Goal: Task Accomplishment & Management: Complete application form

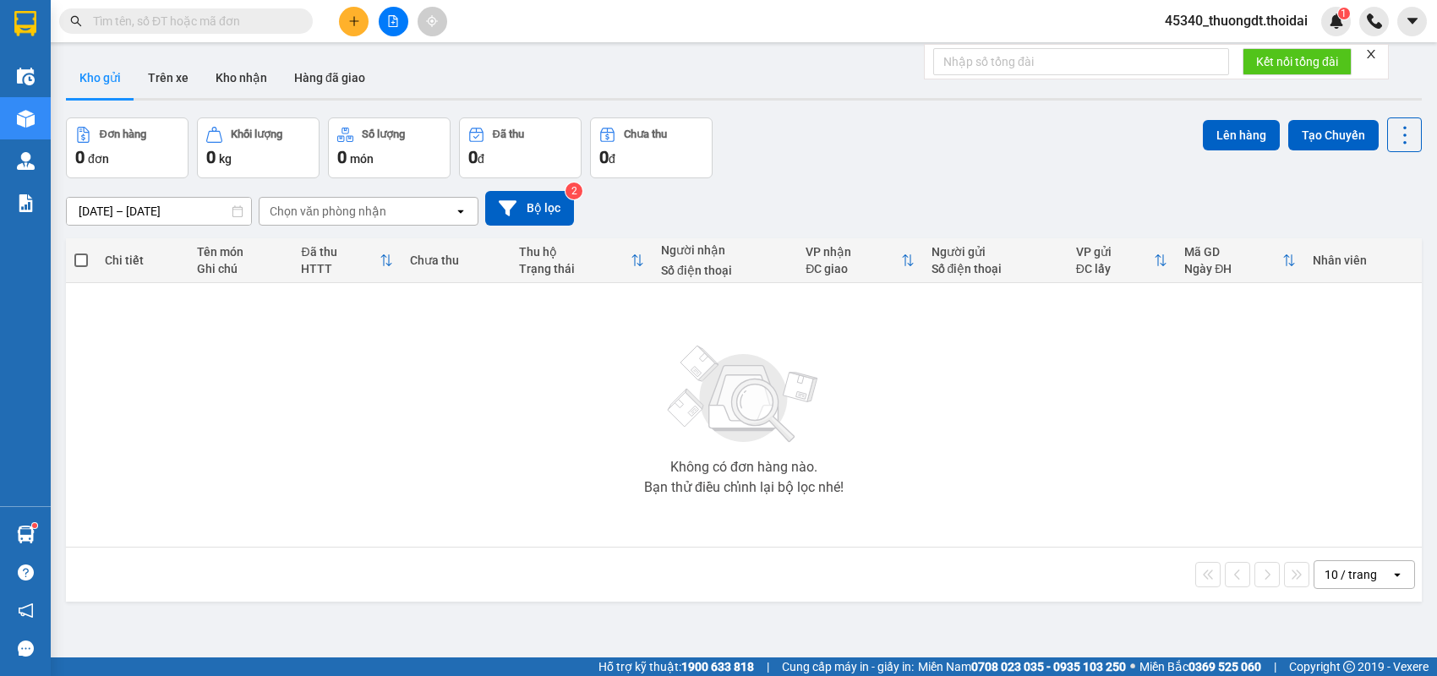
type input "0968665999"
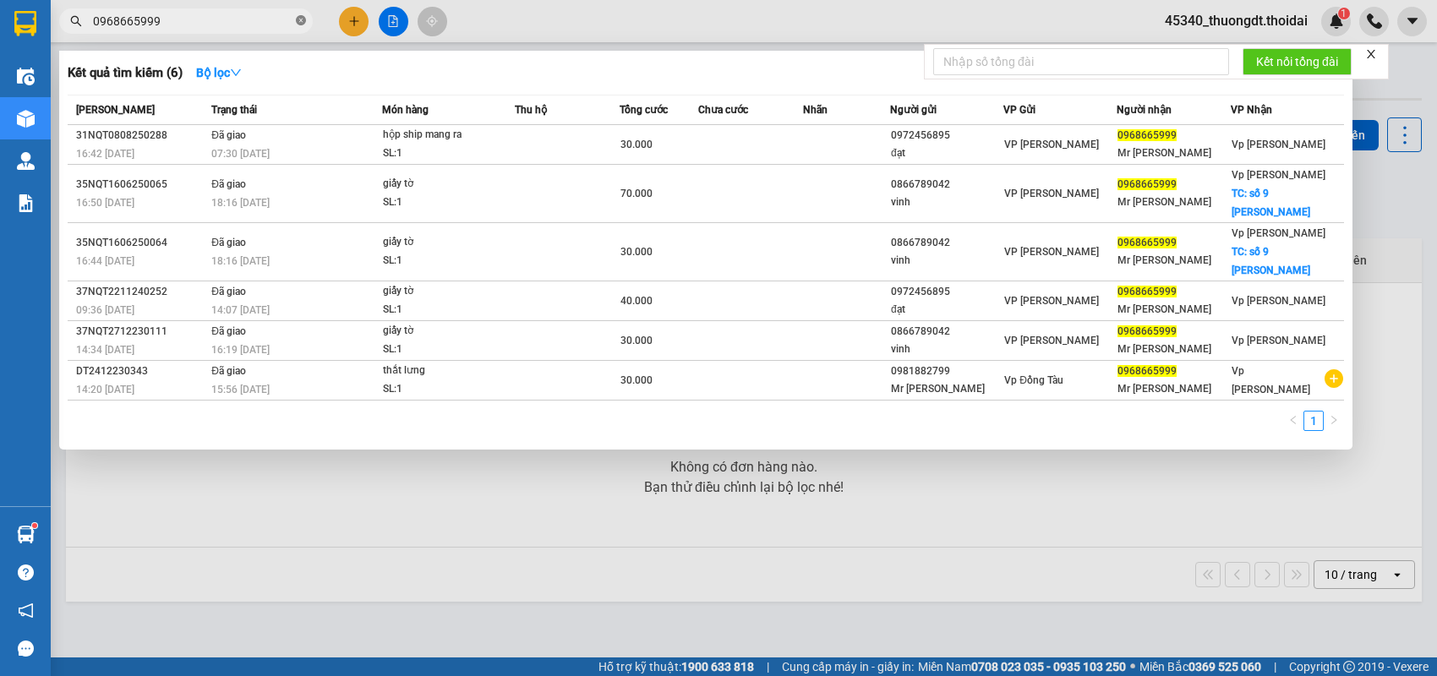
click at [304, 22] on icon "close-circle" at bounding box center [301, 20] width 10 height 10
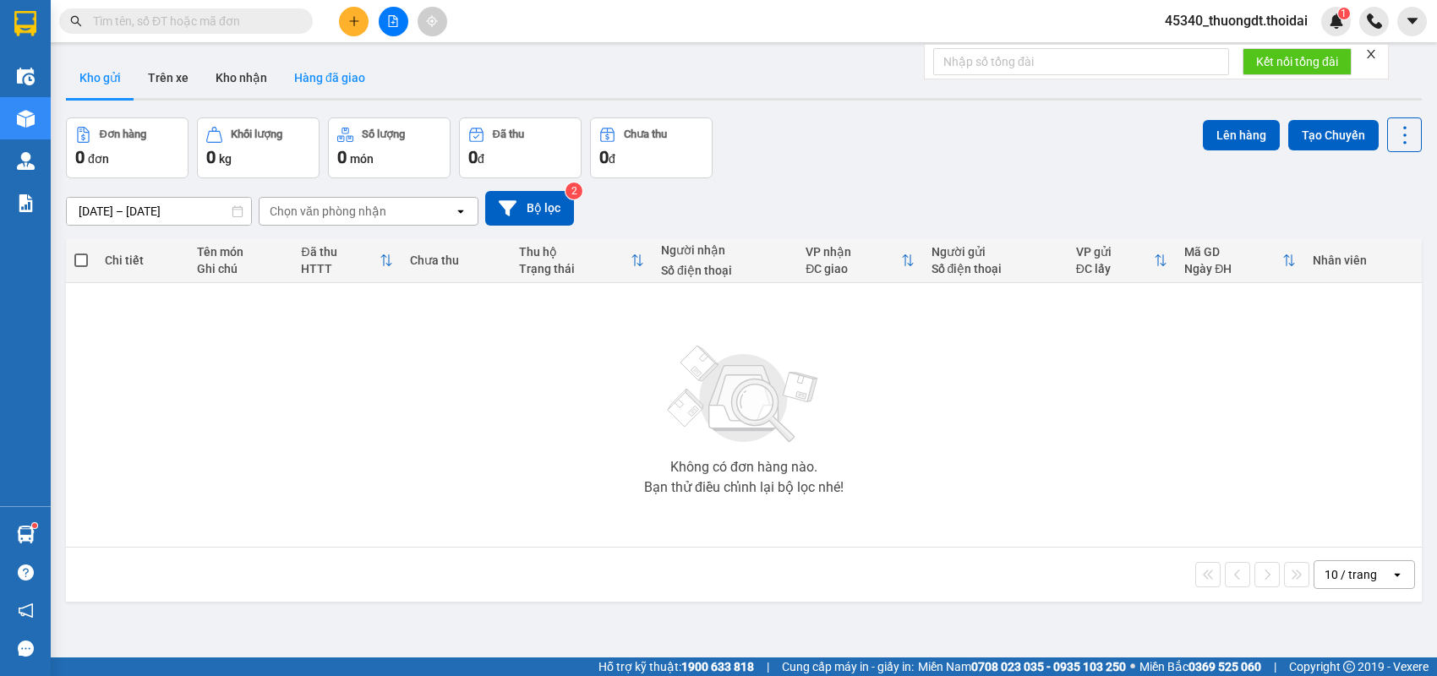
click at [352, 77] on button "Hàng đã giao" at bounding box center [330, 77] width 98 height 41
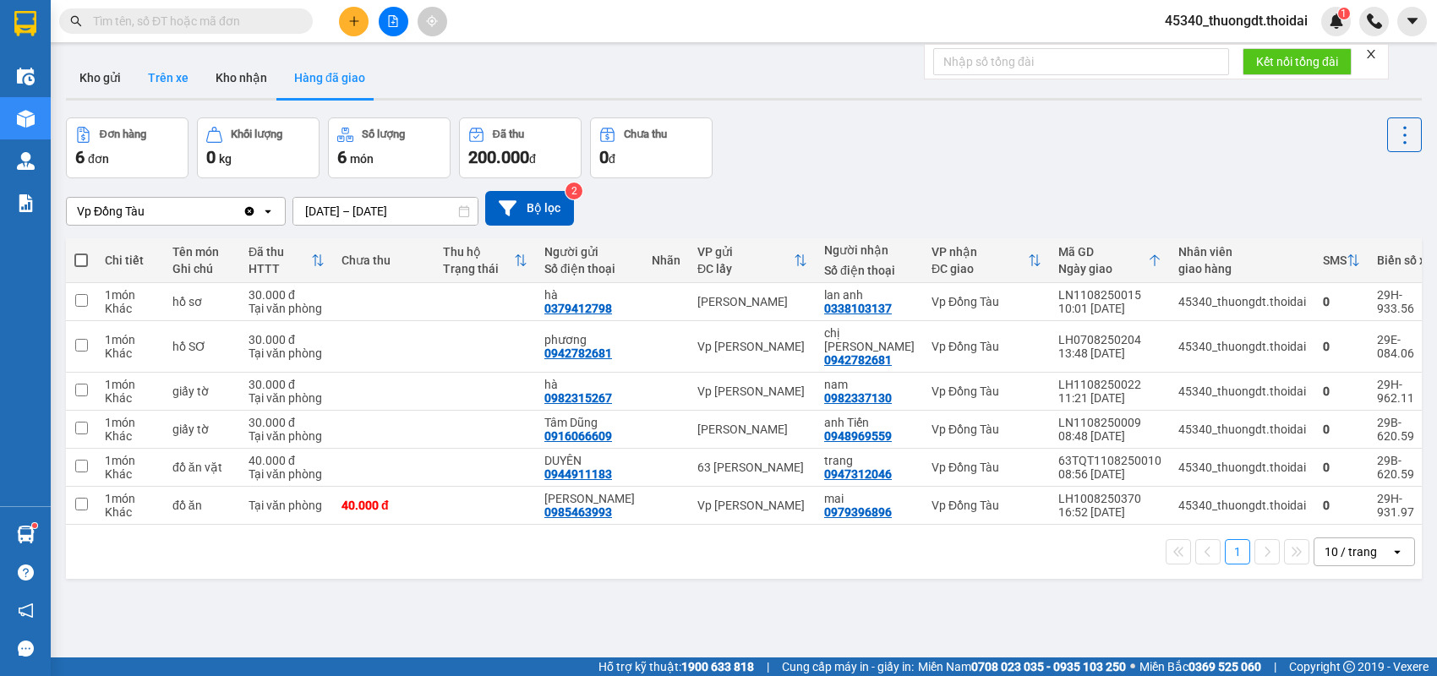
click at [197, 76] on button "Trên xe" at bounding box center [168, 77] width 68 height 41
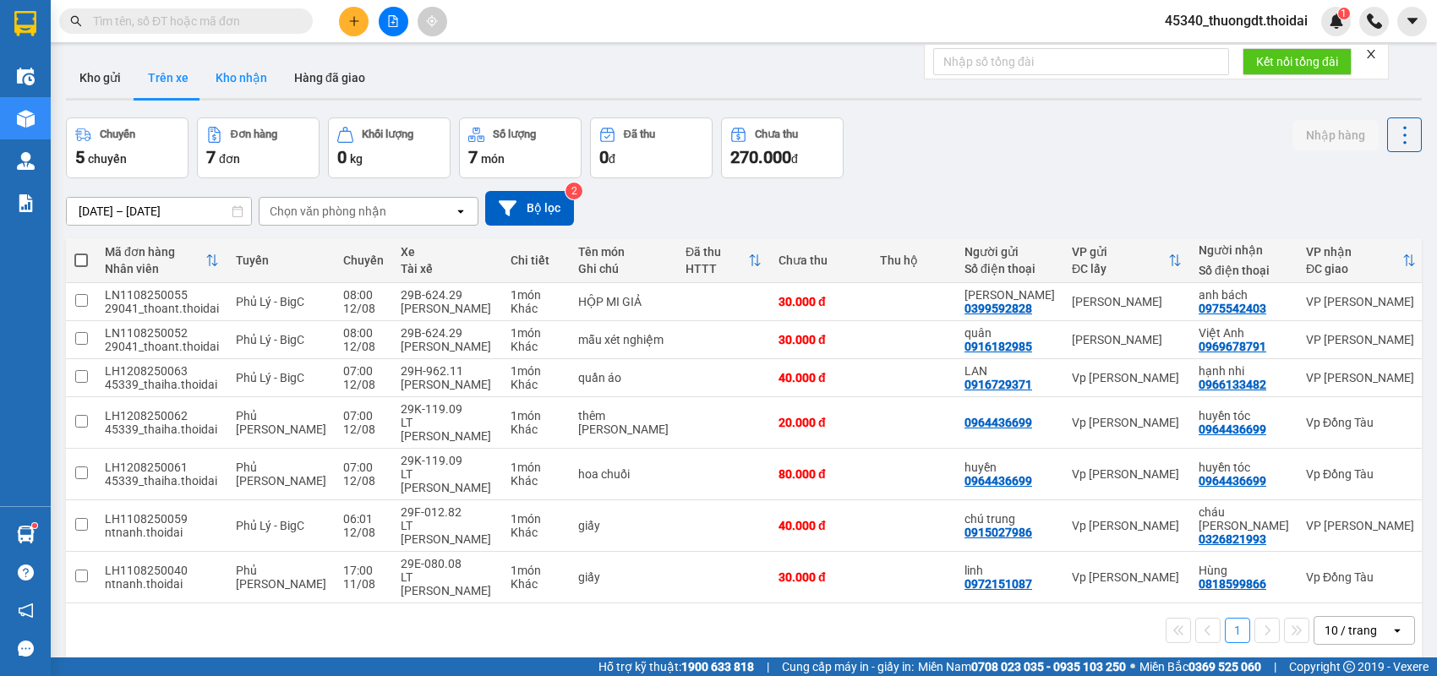
click at [210, 79] on button "Kho nhận" at bounding box center [241, 77] width 79 height 41
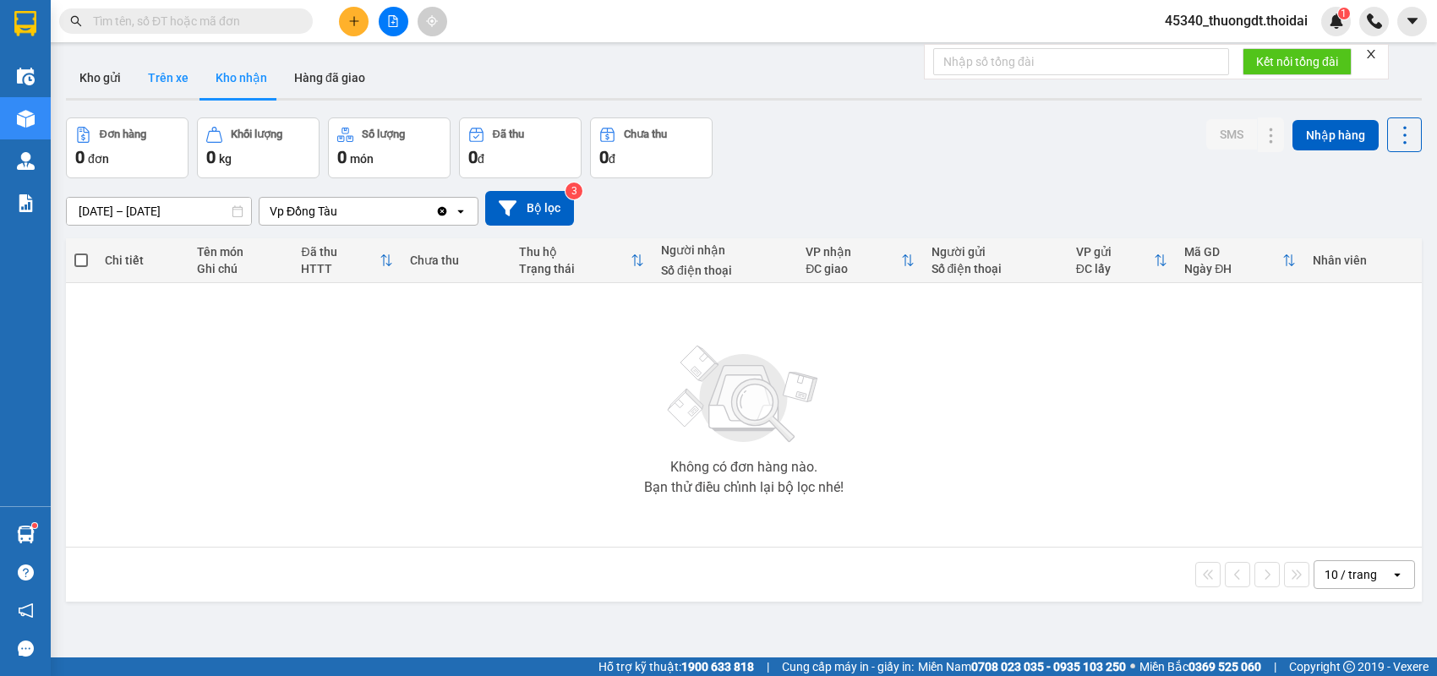
click at [163, 77] on button "Trên xe" at bounding box center [168, 77] width 68 height 41
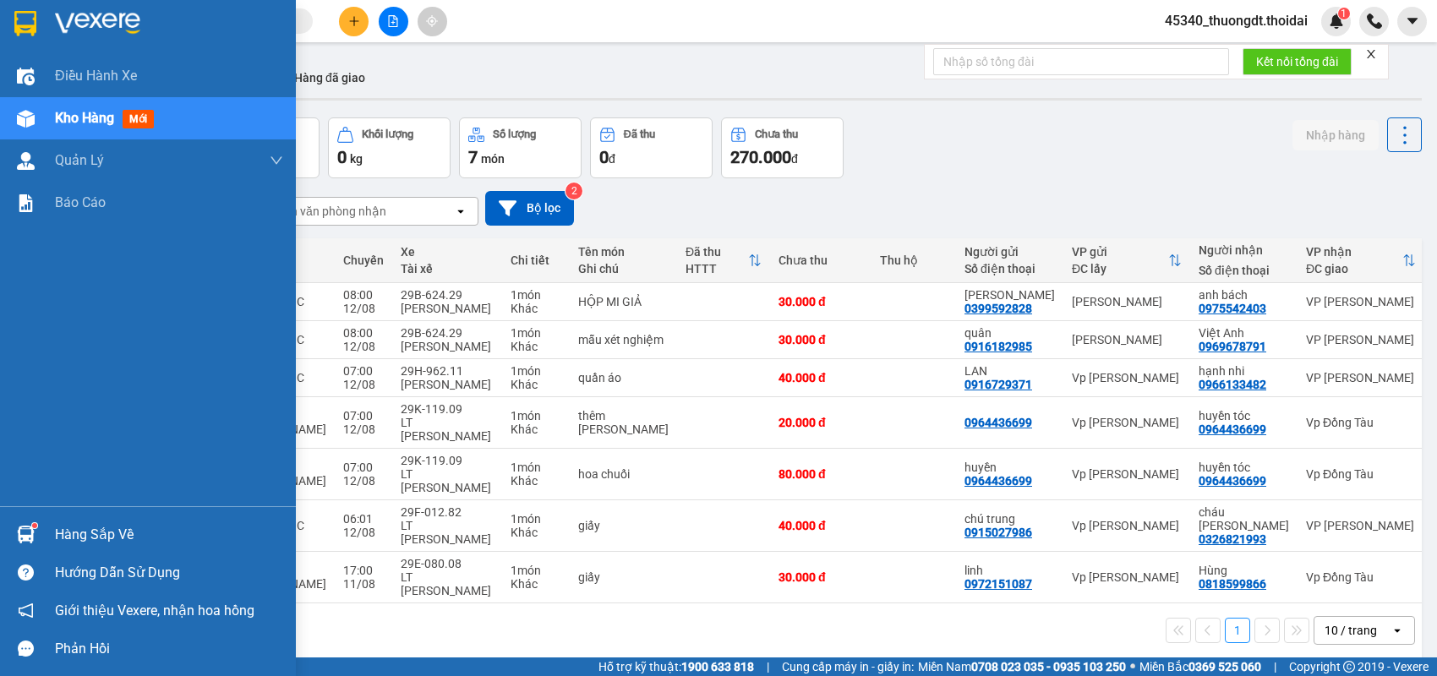
click at [68, 533] on div "Hàng sắp về" at bounding box center [169, 534] width 228 height 25
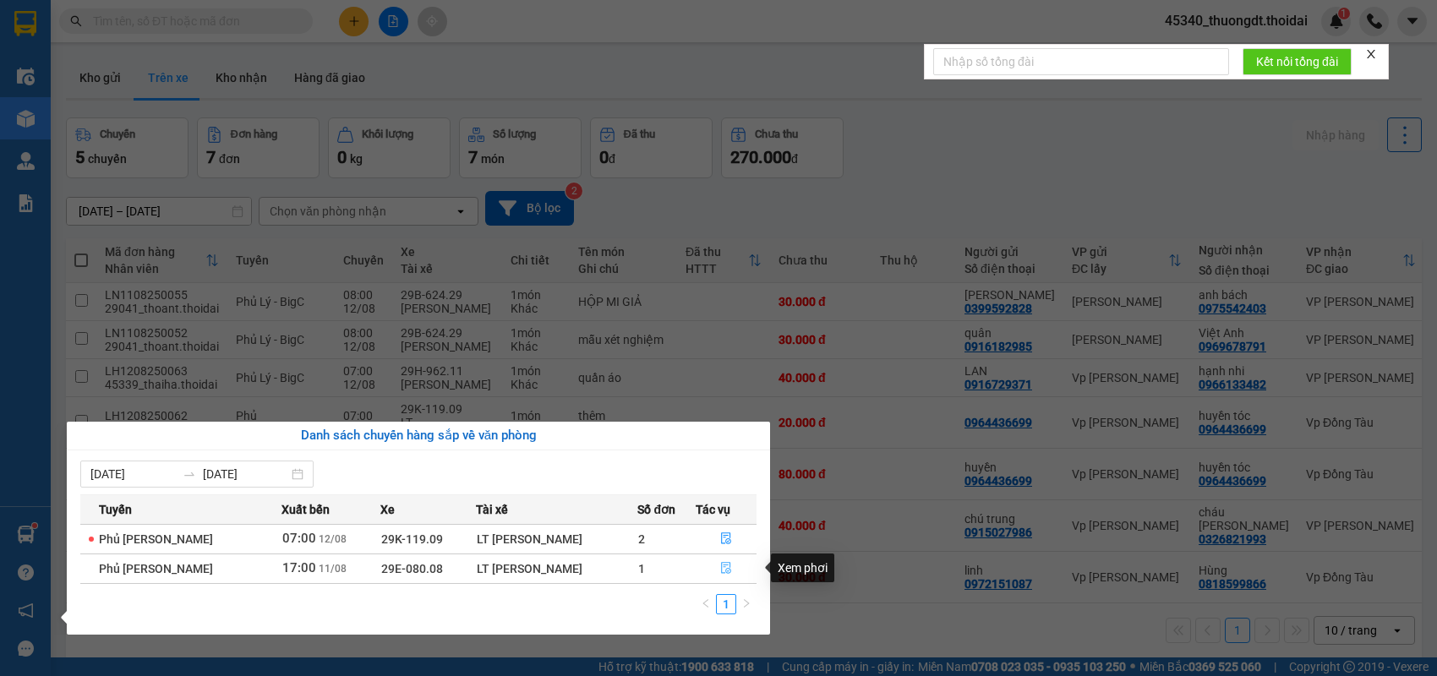
click at [725, 573] on icon "file-done" at bounding box center [726, 568] width 10 height 12
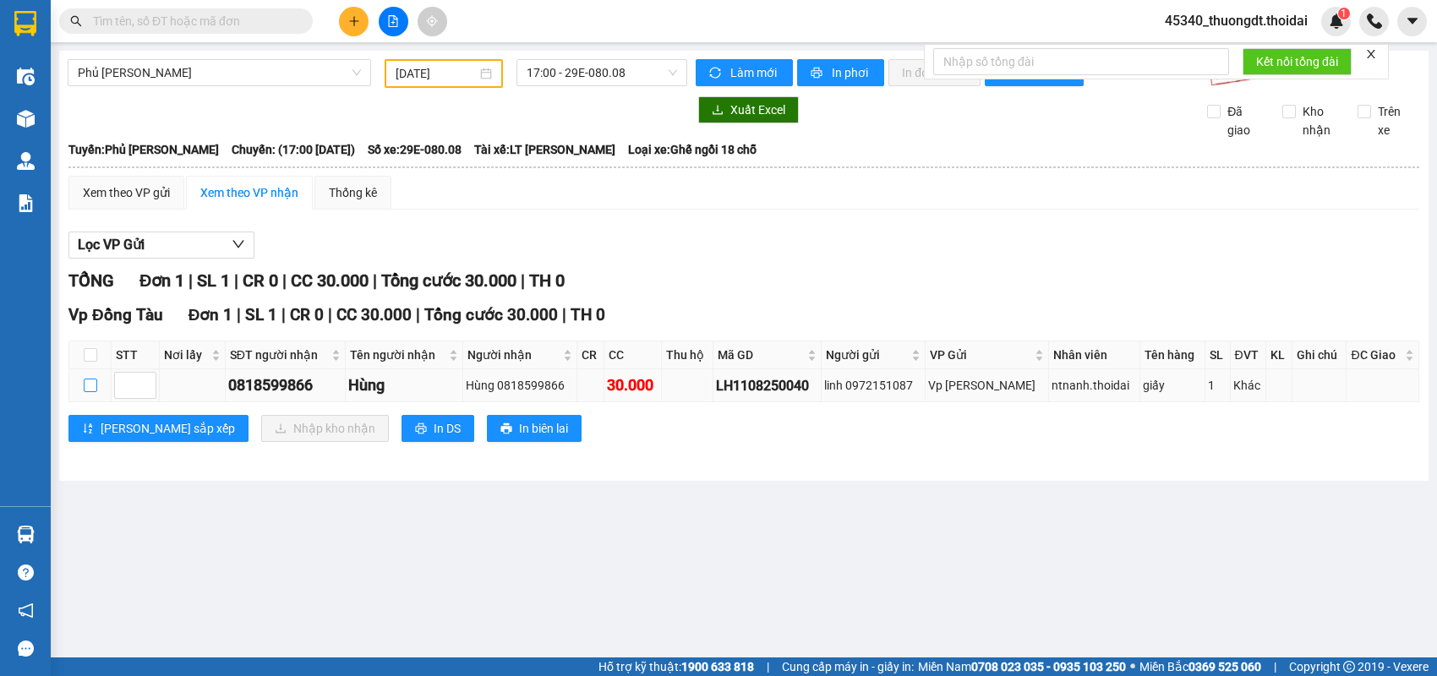
click at [96, 392] on input "checkbox" at bounding box center [91, 386] width 14 height 14
checkbox input "true"
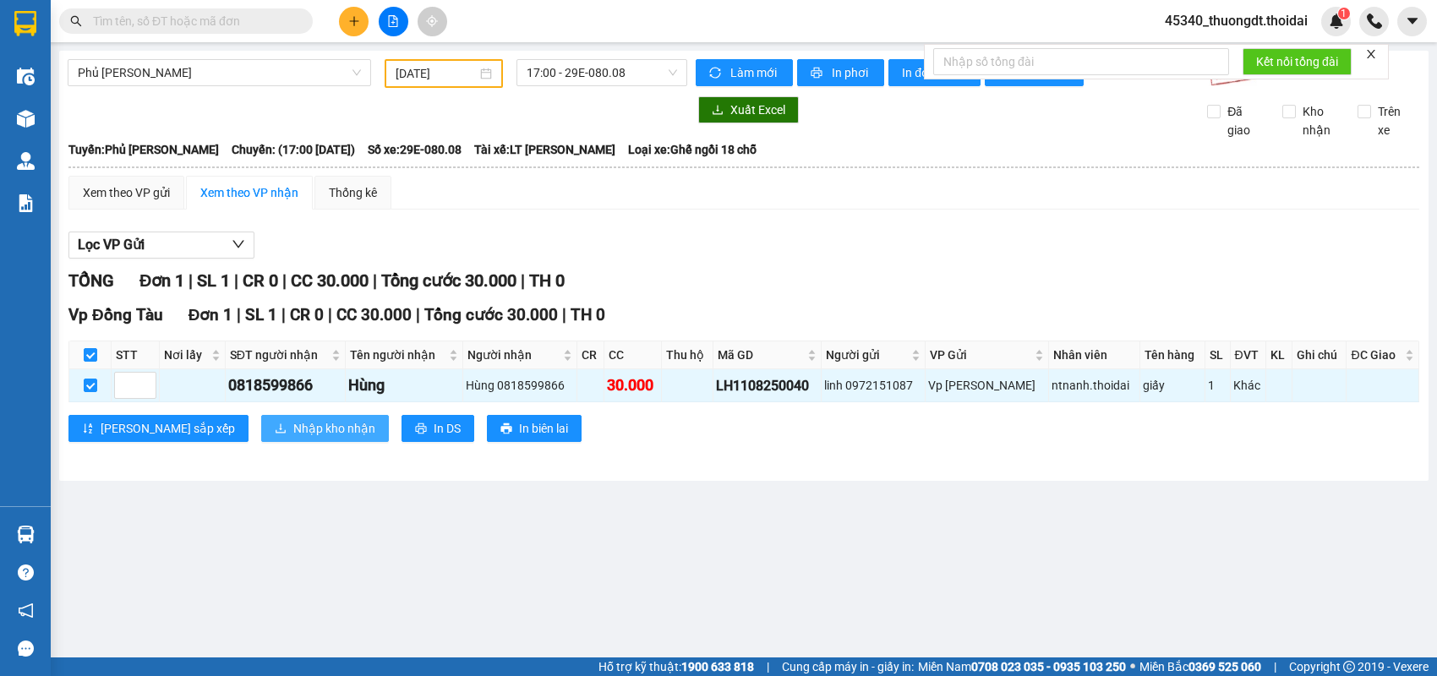
click at [293, 434] on span "Nhập kho nhận" at bounding box center [334, 428] width 82 height 19
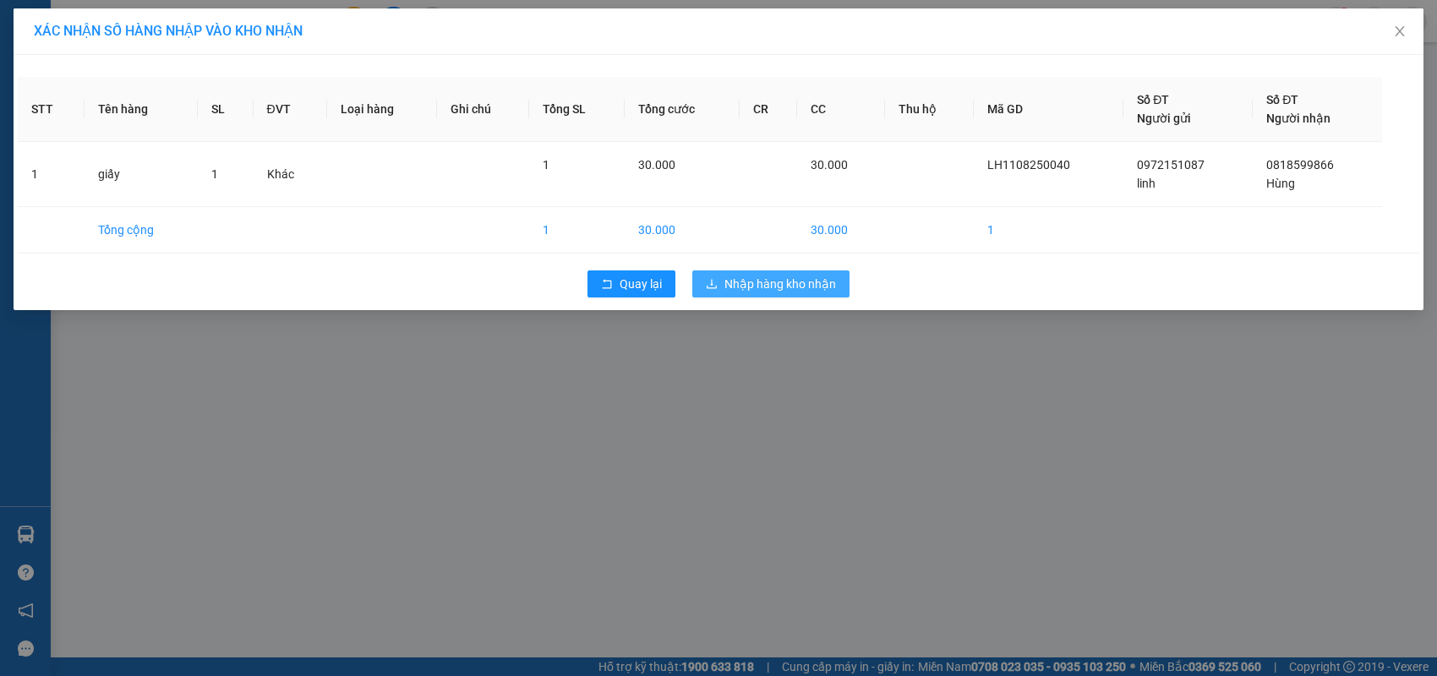
click at [715, 292] on button "Nhập hàng kho nhận" at bounding box center [770, 284] width 157 height 27
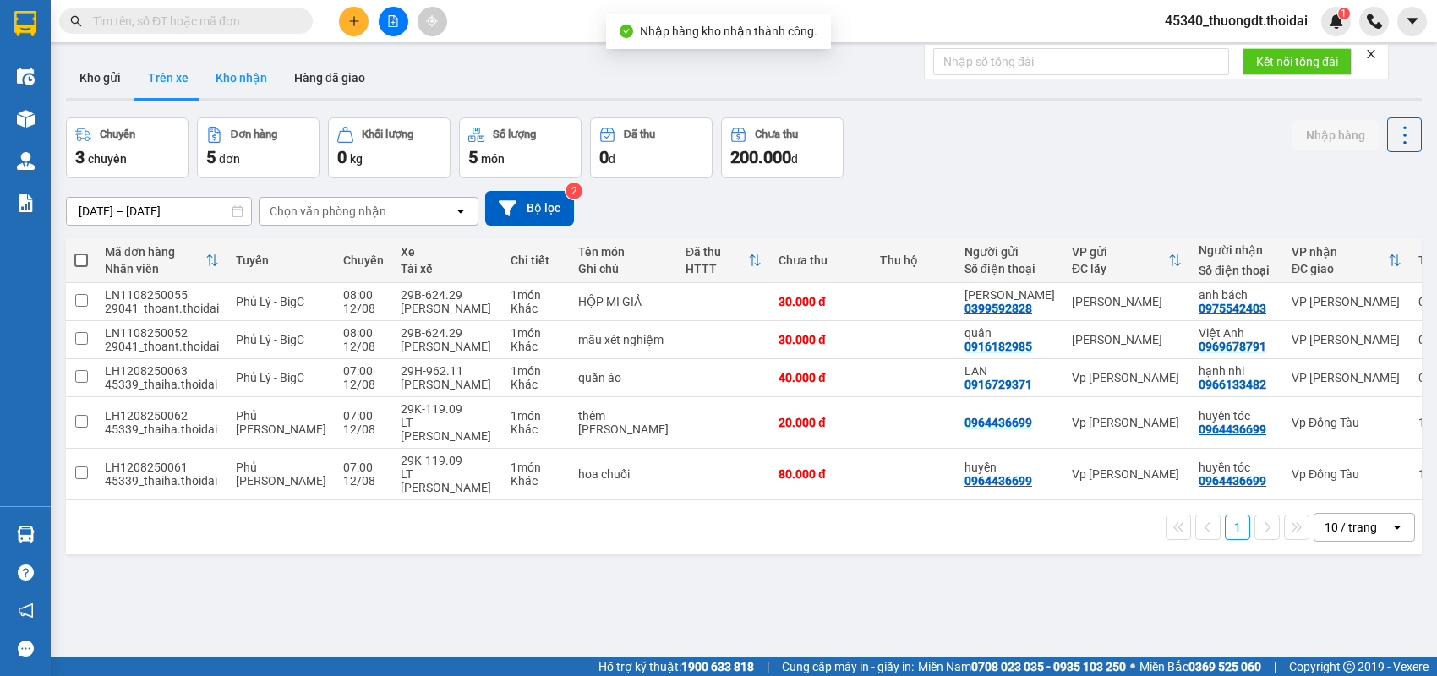
click at [233, 82] on button "Kho nhận" at bounding box center [241, 77] width 79 height 41
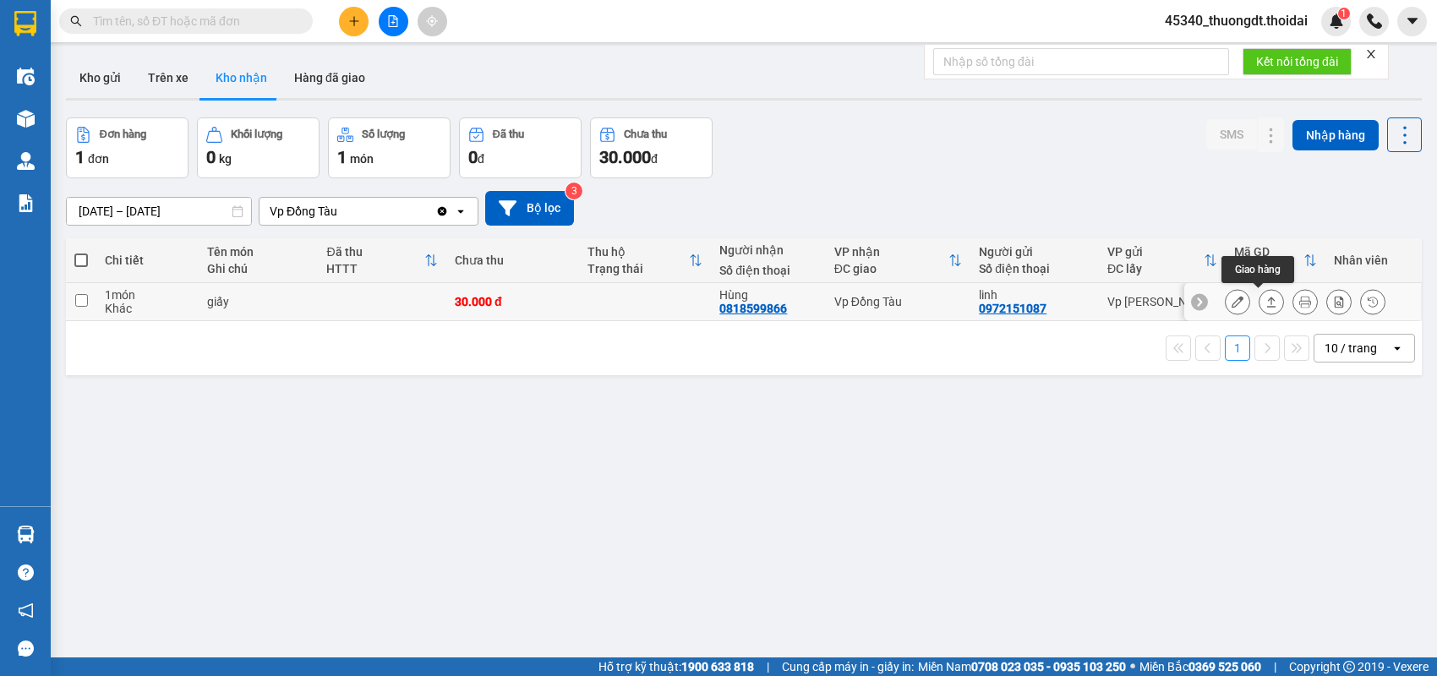
click at [1267, 302] on icon at bounding box center [1271, 302] width 9 height 10
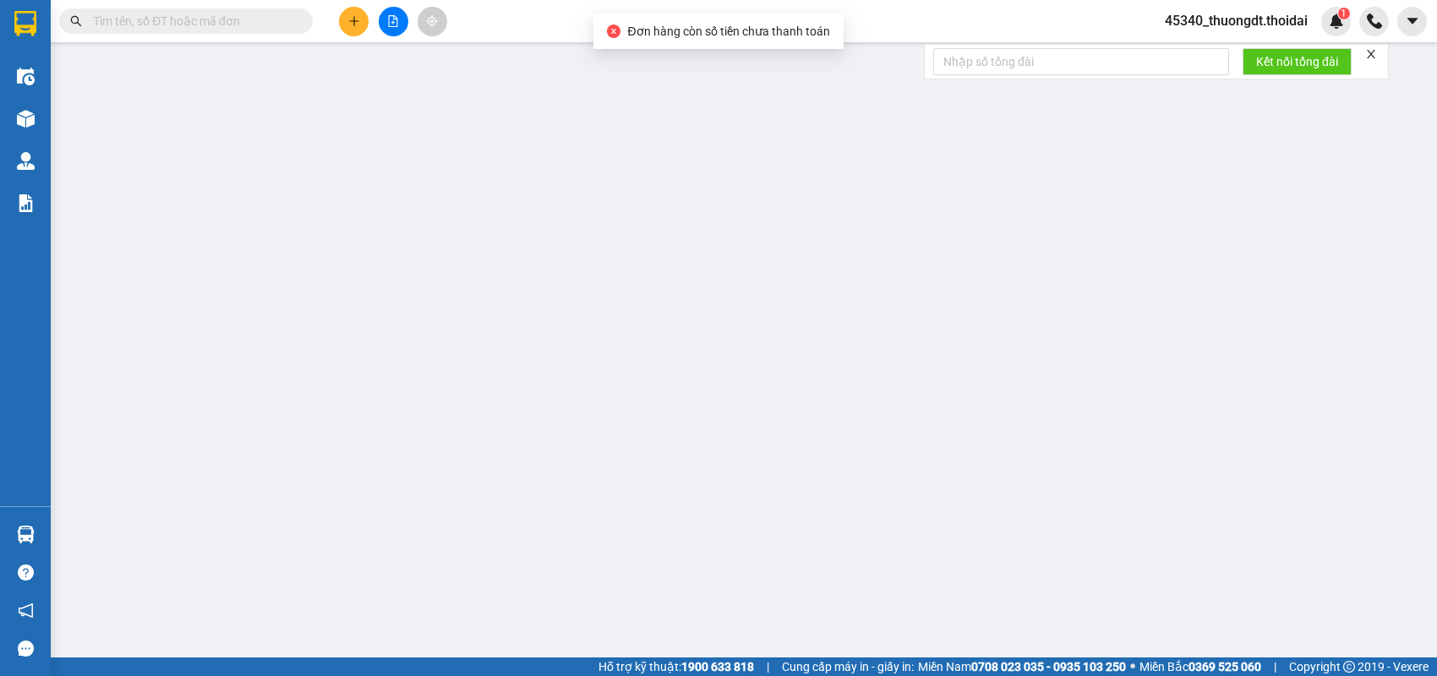
type input "0972151087"
type input "linh"
type input "0818599866"
type input "Hùng"
type input "30.000"
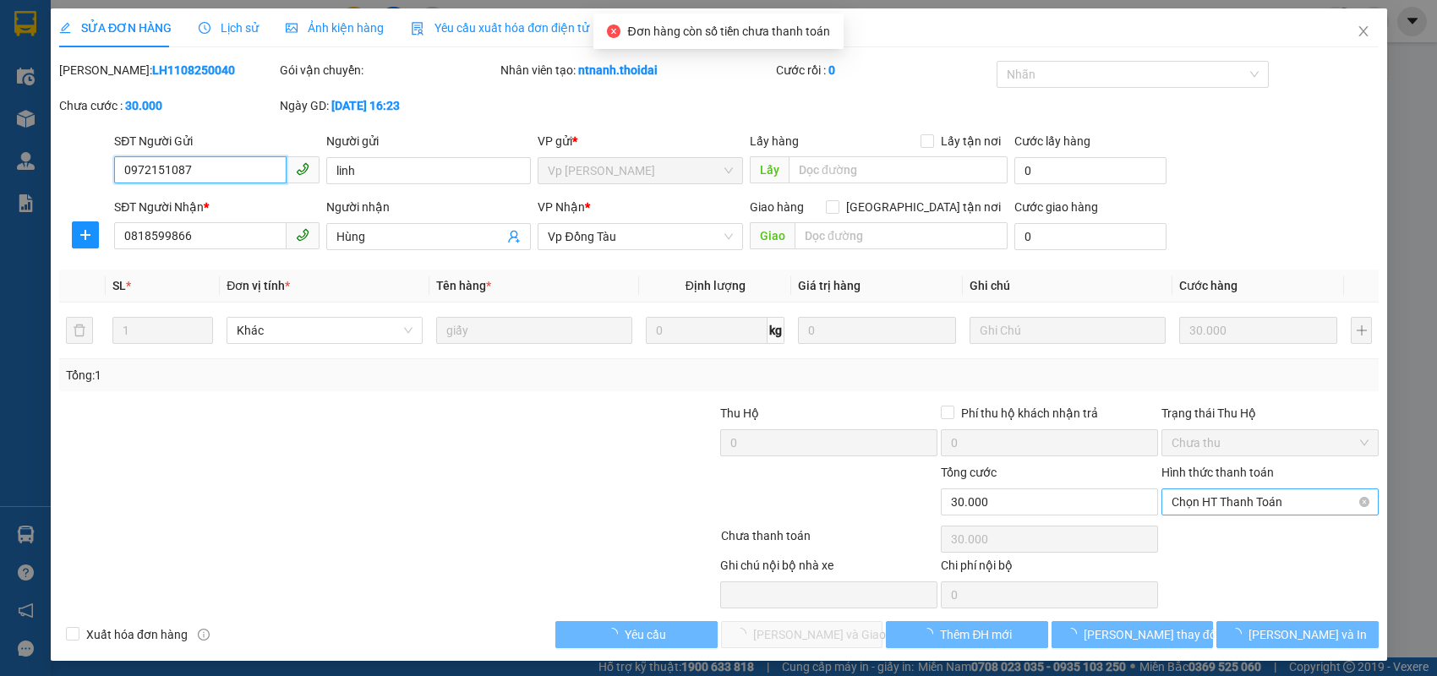
click at [1206, 500] on span "Chọn HT Thanh Toán" at bounding box center [1270, 502] width 197 height 25
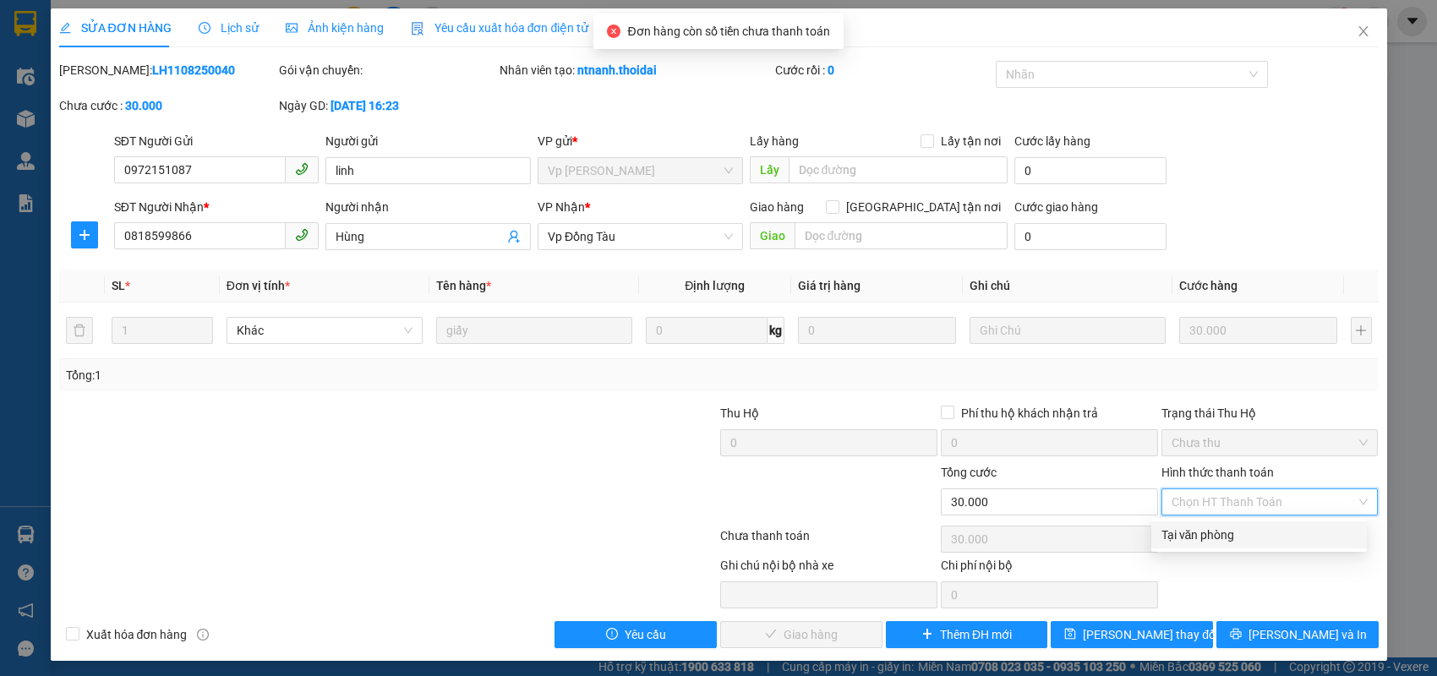
drag, startPoint x: 1192, startPoint y: 541, endPoint x: 1177, endPoint y: 547, distance: 16.3
click at [1192, 542] on div "Tại văn phòng" at bounding box center [1259, 535] width 195 height 19
type input "0"
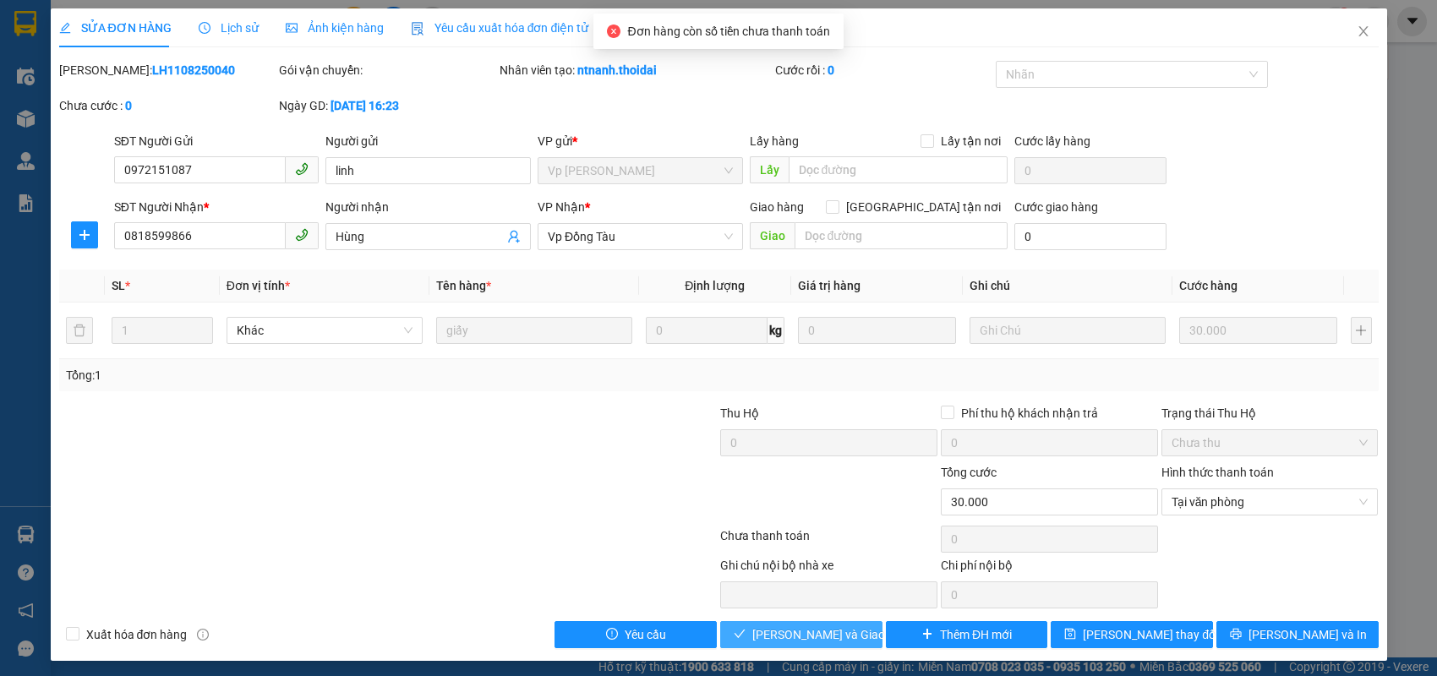
click at [796, 639] on span "[PERSON_NAME] và Giao hàng" at bounding box center [833, 635] width 162 height 19
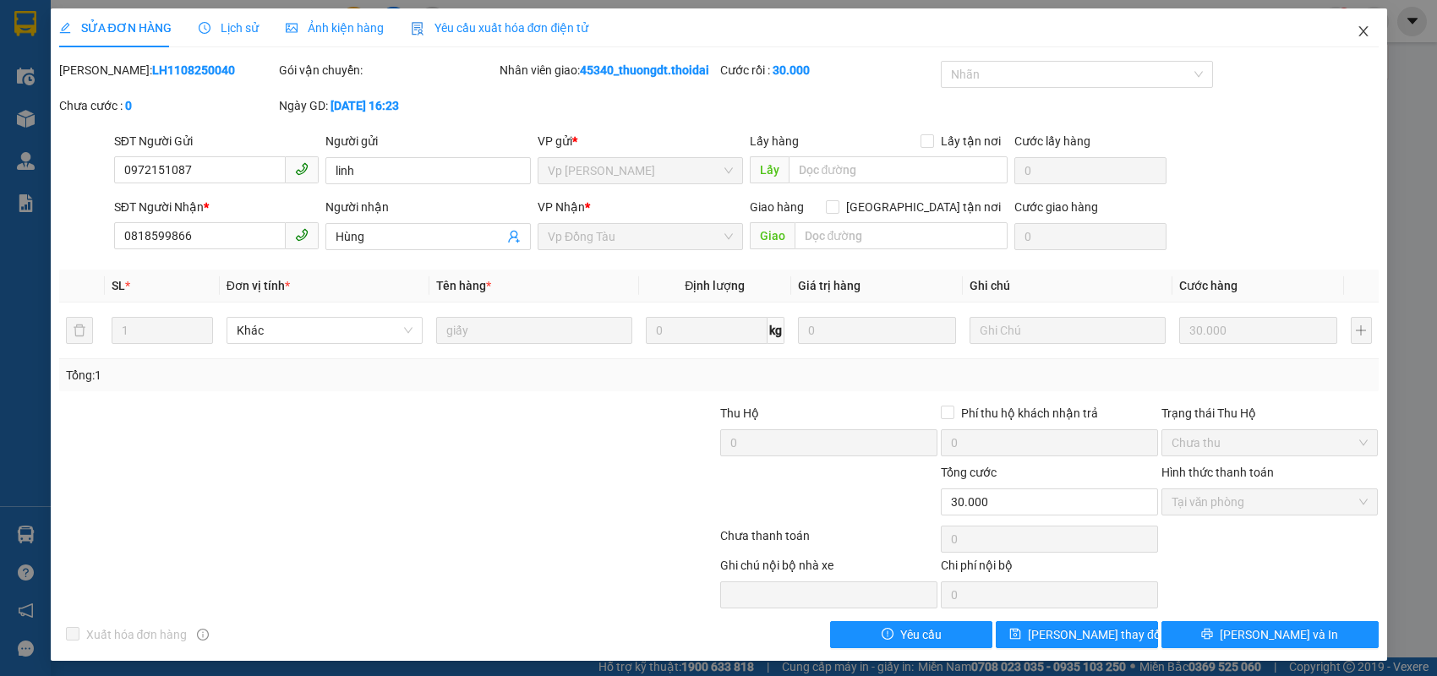
click at [1357, 27] on icon "close" at bounding box center [1364, 32] width 14 height 14
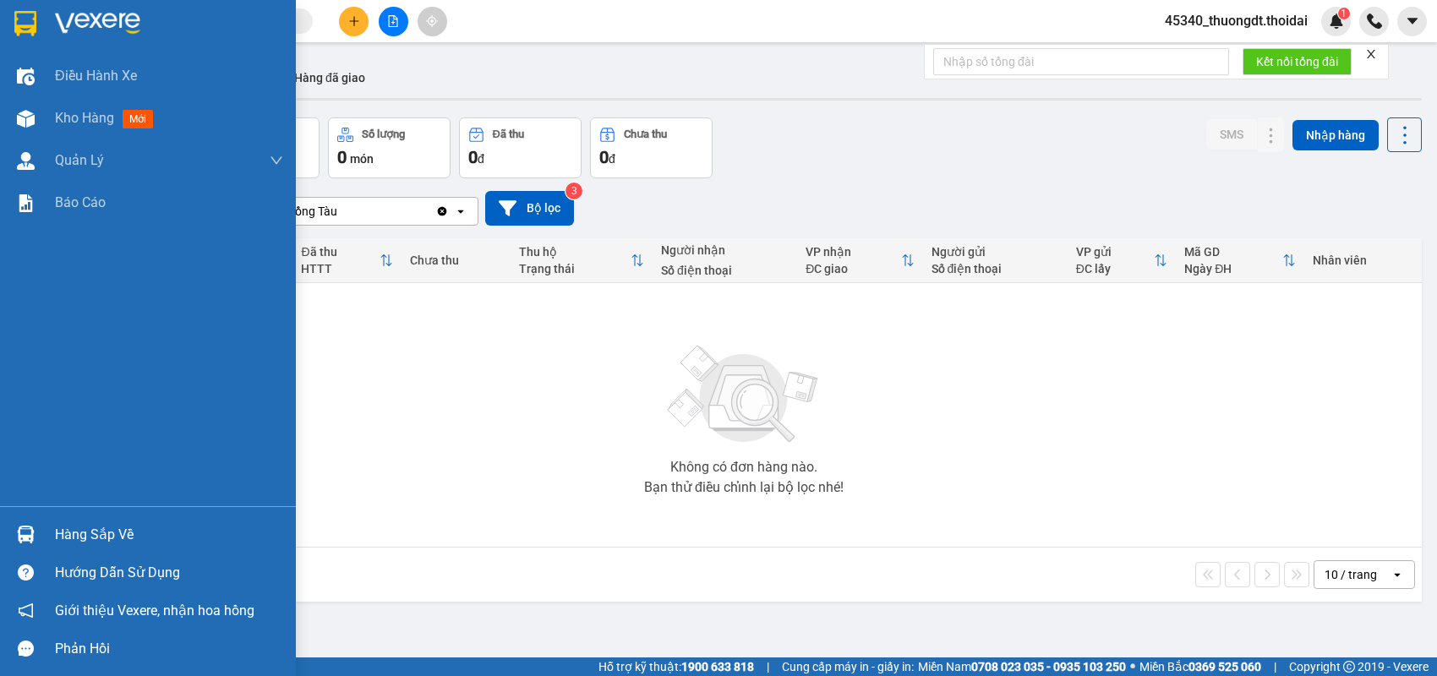
click at [64, 533] on div "Hàng sắp về" at bounding box center [169, 534] width 228 height 25
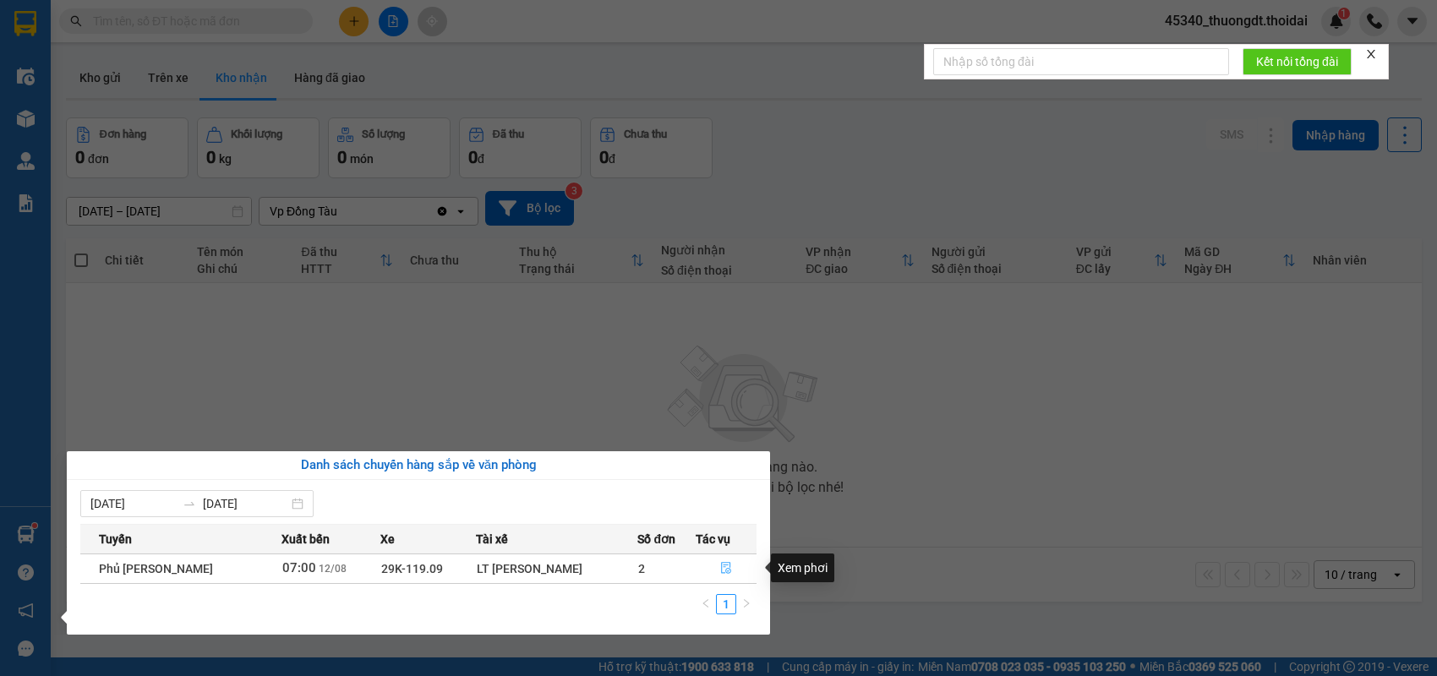
click at [714, 571] on button "button" at bounding box center [726, 568] width 59 height 27
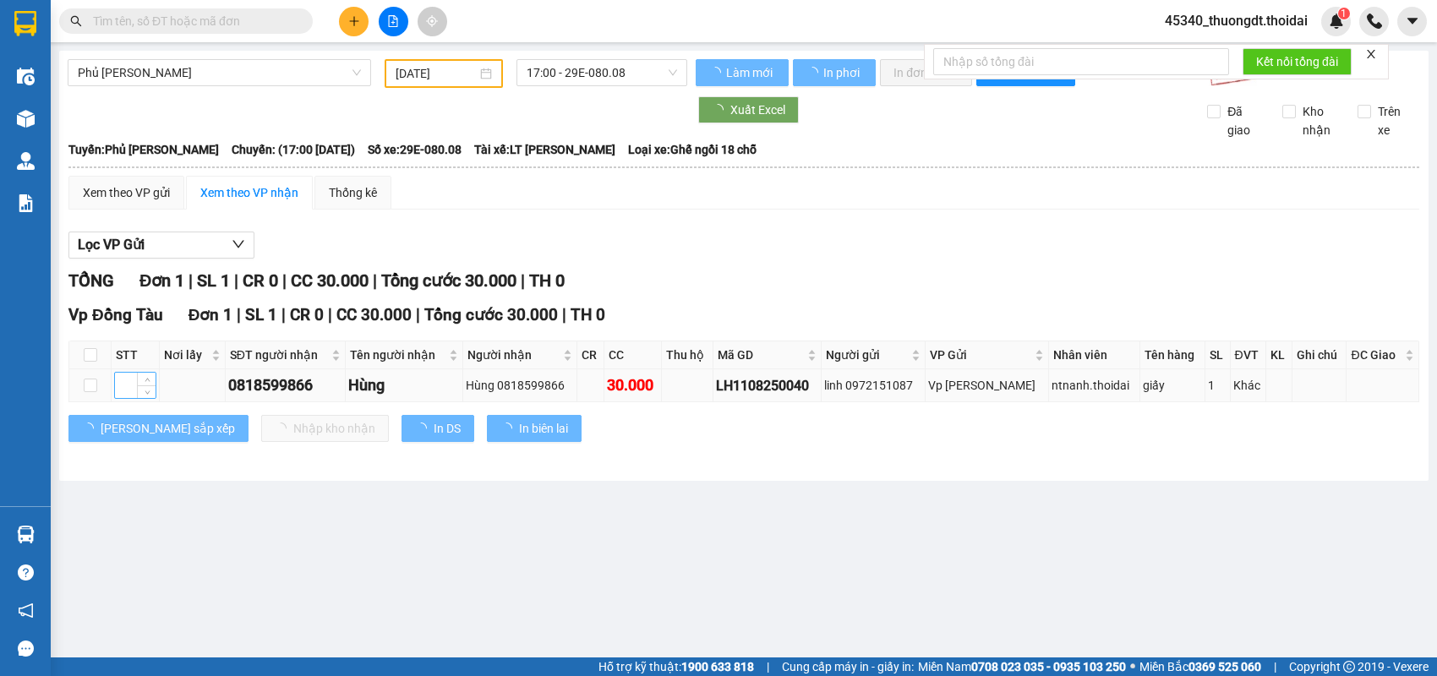
type input "[DATE]"
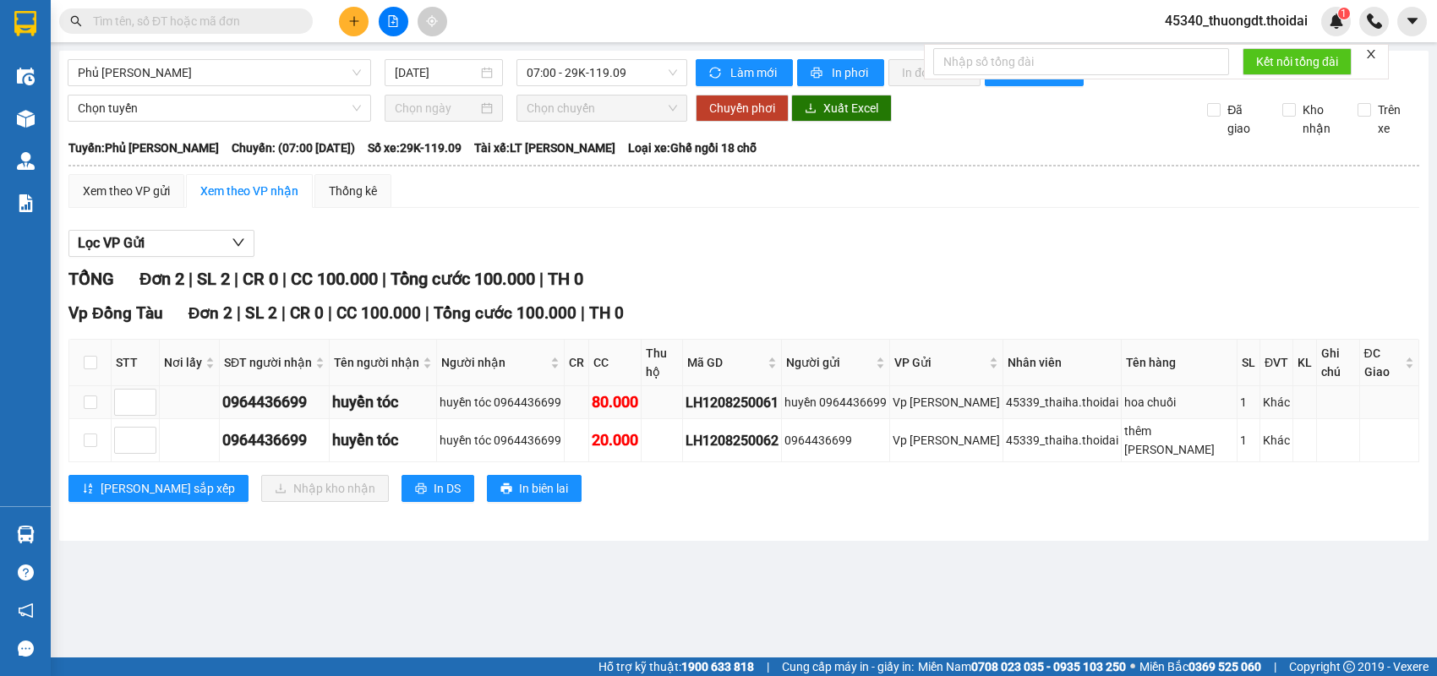
click at [81, 402] on td at bounding box center [90, 402] width 42 height 33
click at [90, 404] on input "checkbox" at bounding box center [91, 403] width 14 height 14
checkbox input "true"
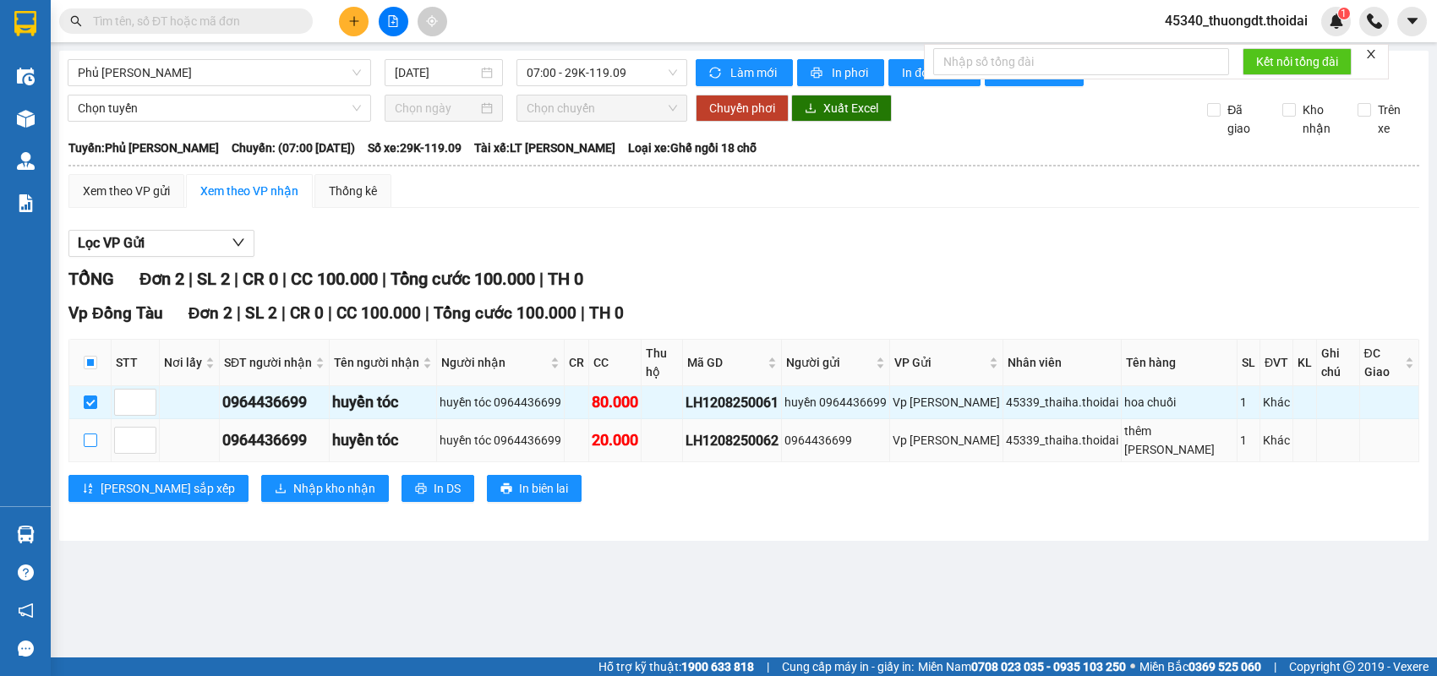
click at [85, 434] on input "checkbox" at bounding box center [91, 441] width 14 height 14
checkbox input "true"
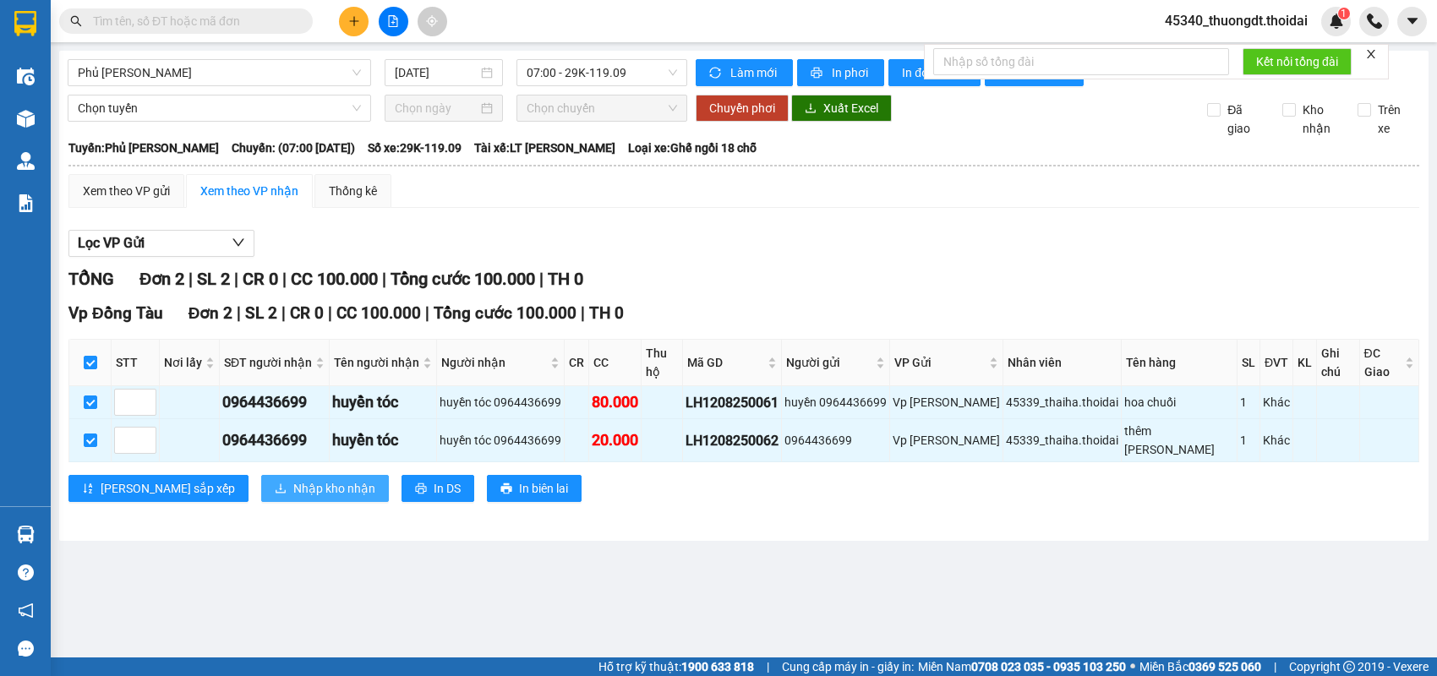
click at [293, 479] on span "Nhập kho nhận" at bounding box center [334, 488] width 82 height 19
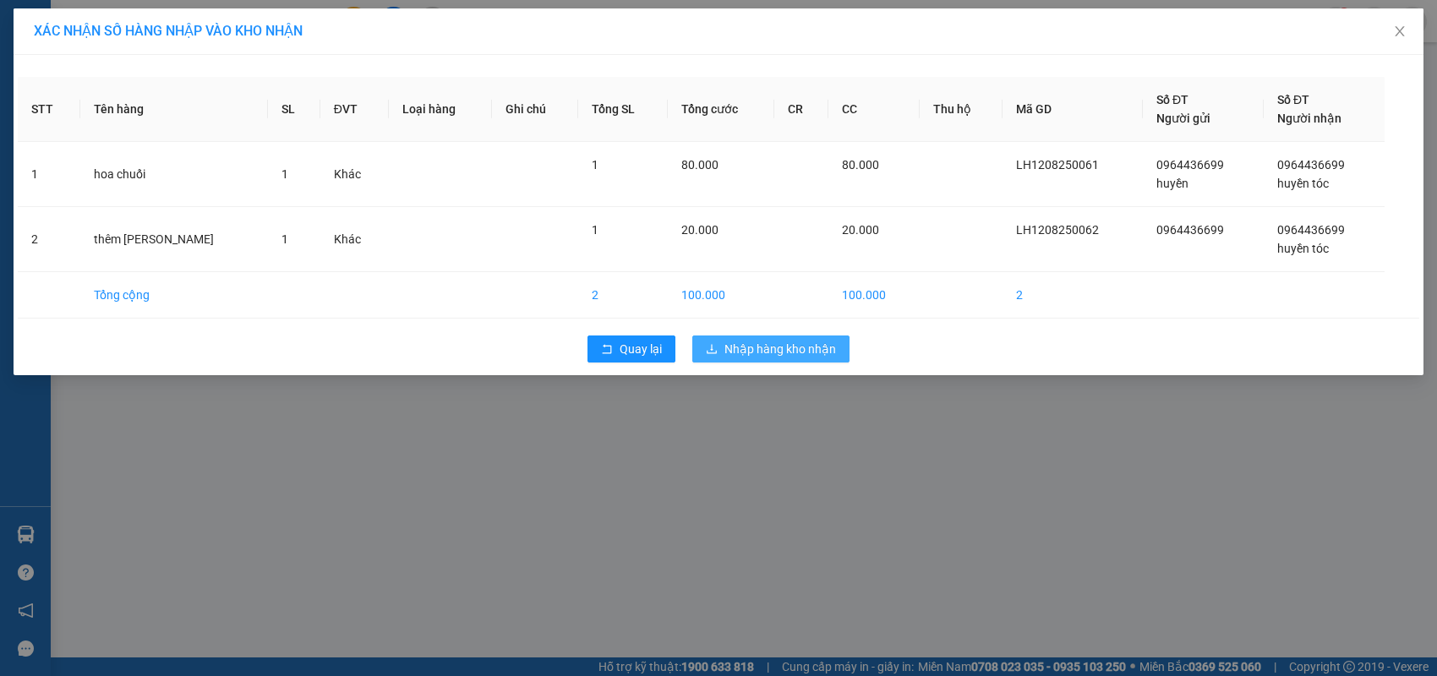
click at [752, 342] on span "Nhập hàng kho nhận" at bounding box center [781, 349] width 112 height 19
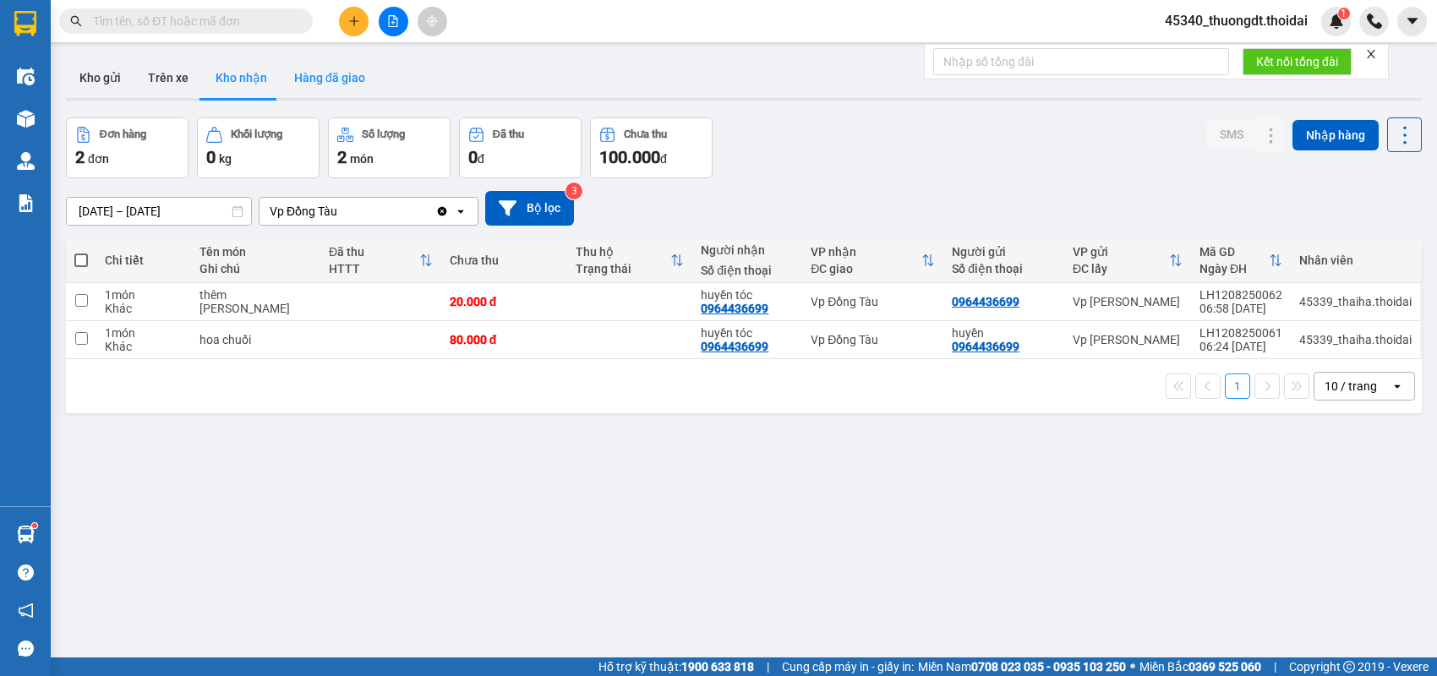
click at [310, 80] on button "Hàng đã giao" at bounding box center [330, 77] width 98 height 41
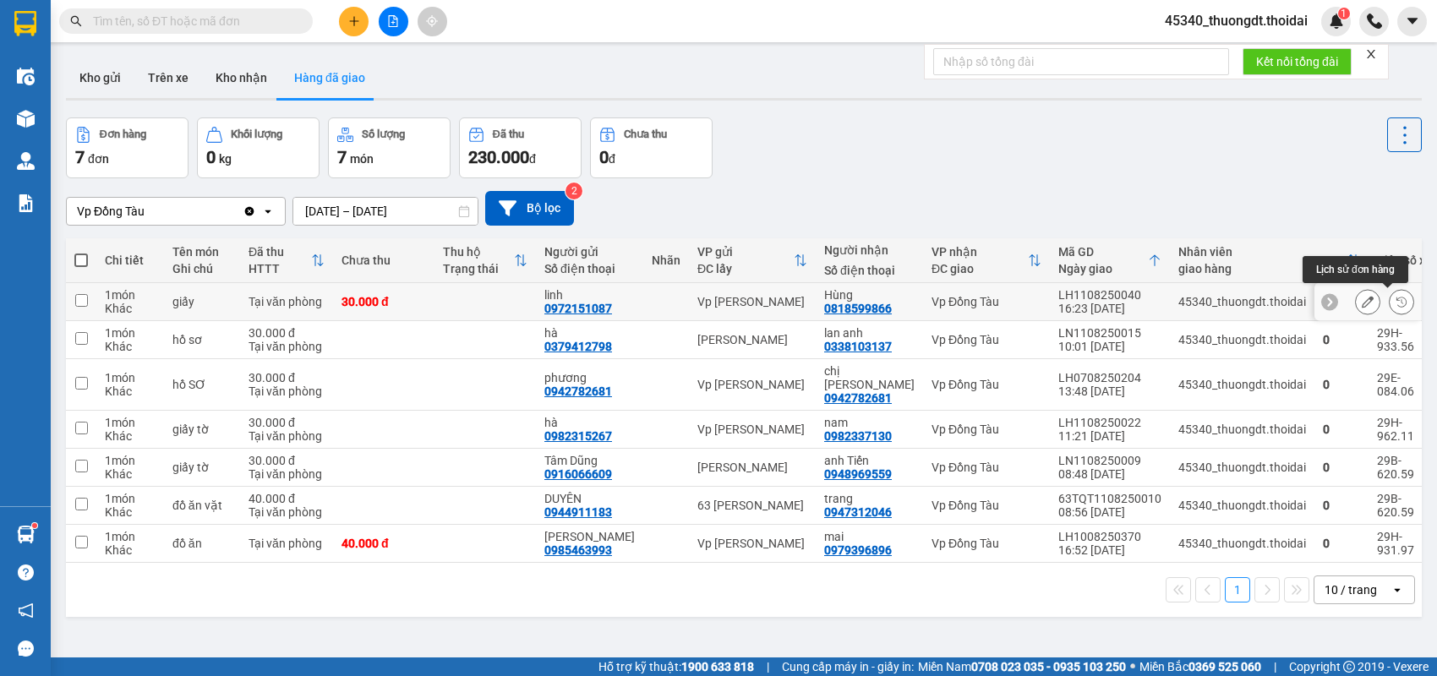
click at [1396, 301] on icon at bounding box center [1402, 302] width 12 height 12
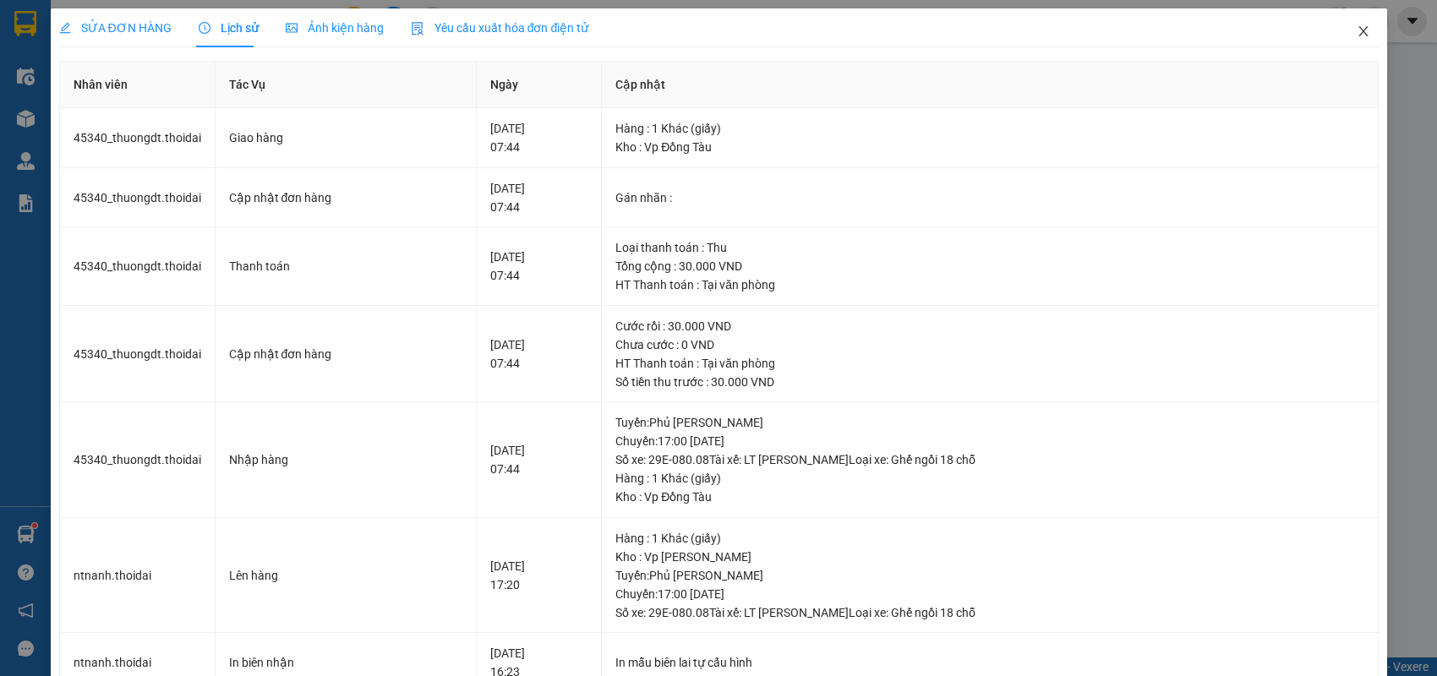
click at [1349, 25] on span "Close" at bounding box center [1363, 31] width 47 height 47
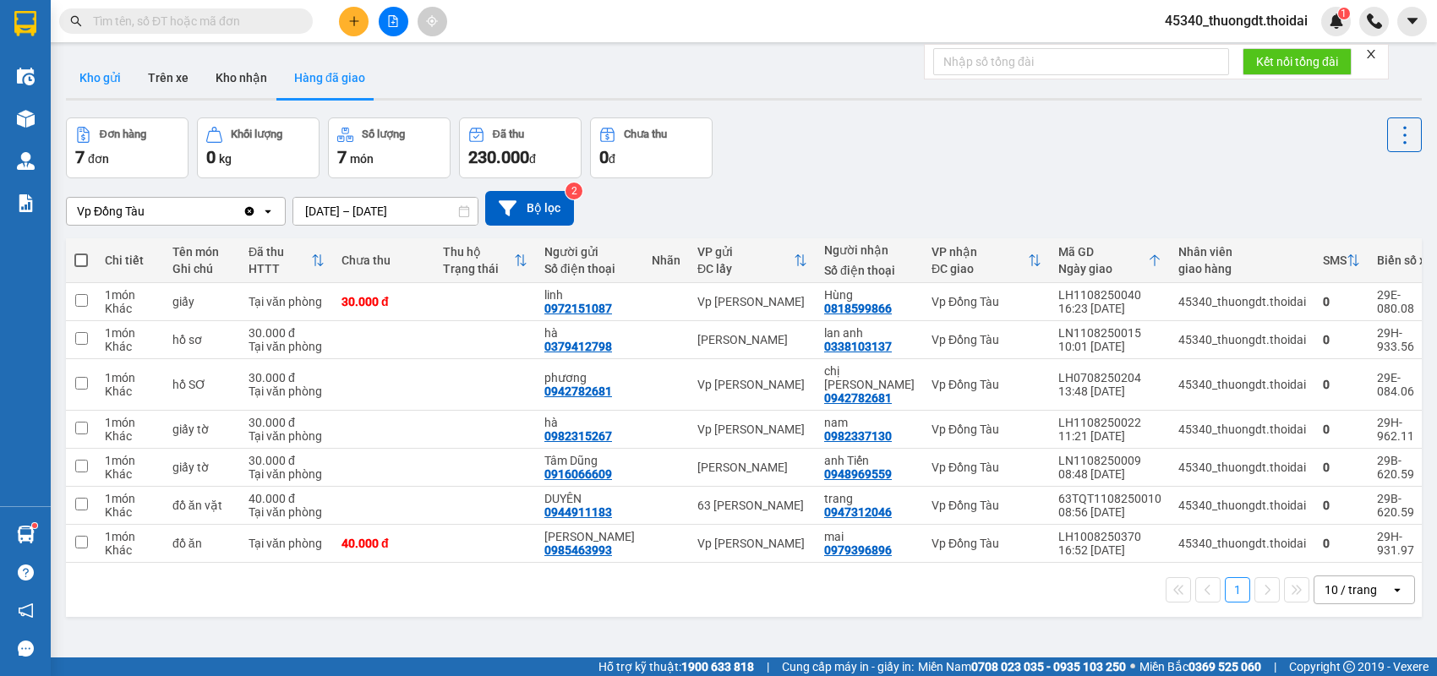
click at [79, 90] on button "Kho gửi" at bounding box center [100, 77] width 68 height 41
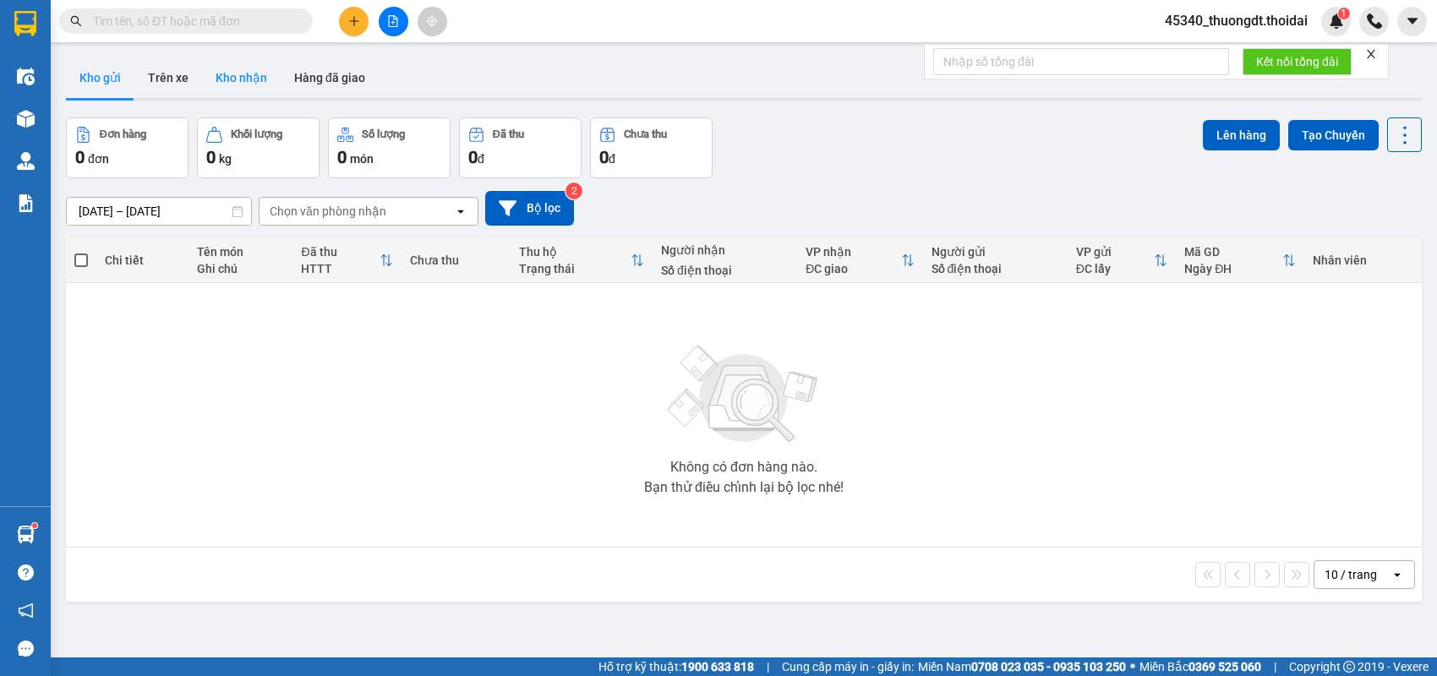
click at [226, 80] on button "Kho nhận" at bounding box center [241, 77] width 79 height 41
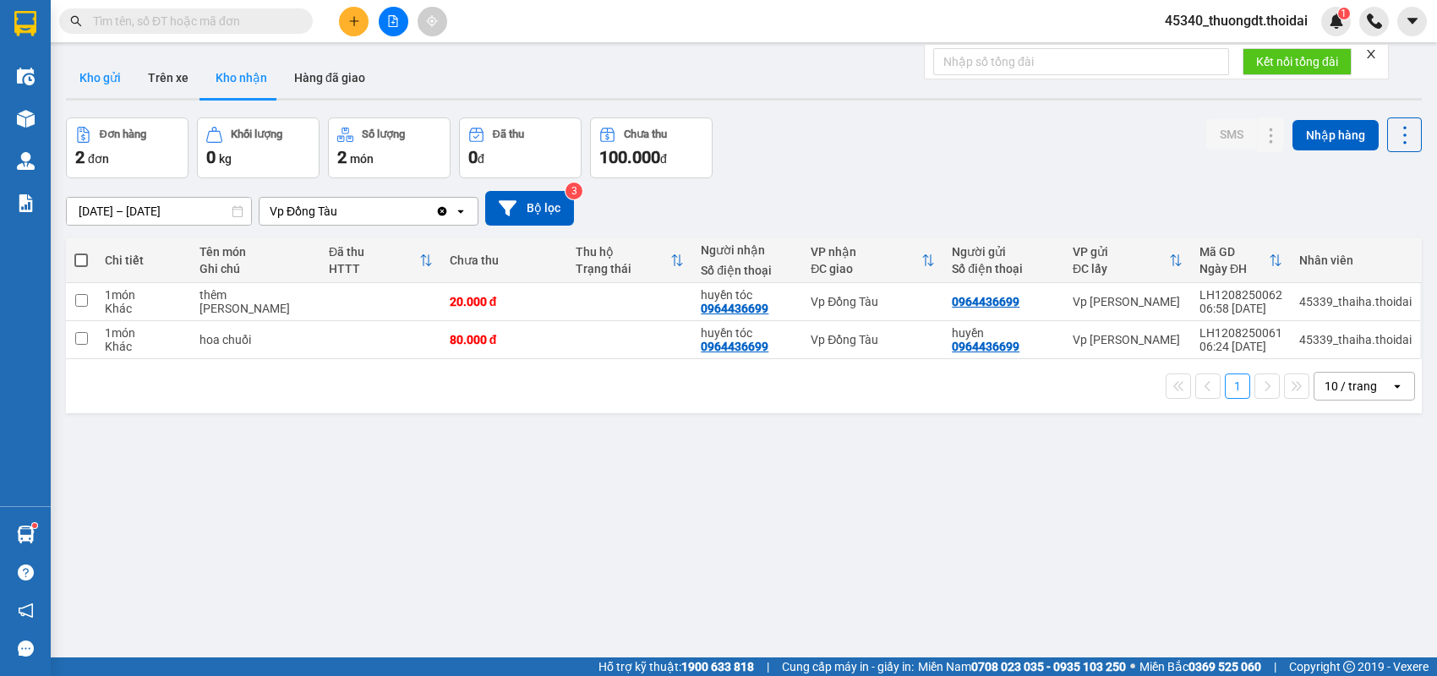
click at [102, 76] on button "Kho gửi" at bounding box center [100, 77] width 68 height 41
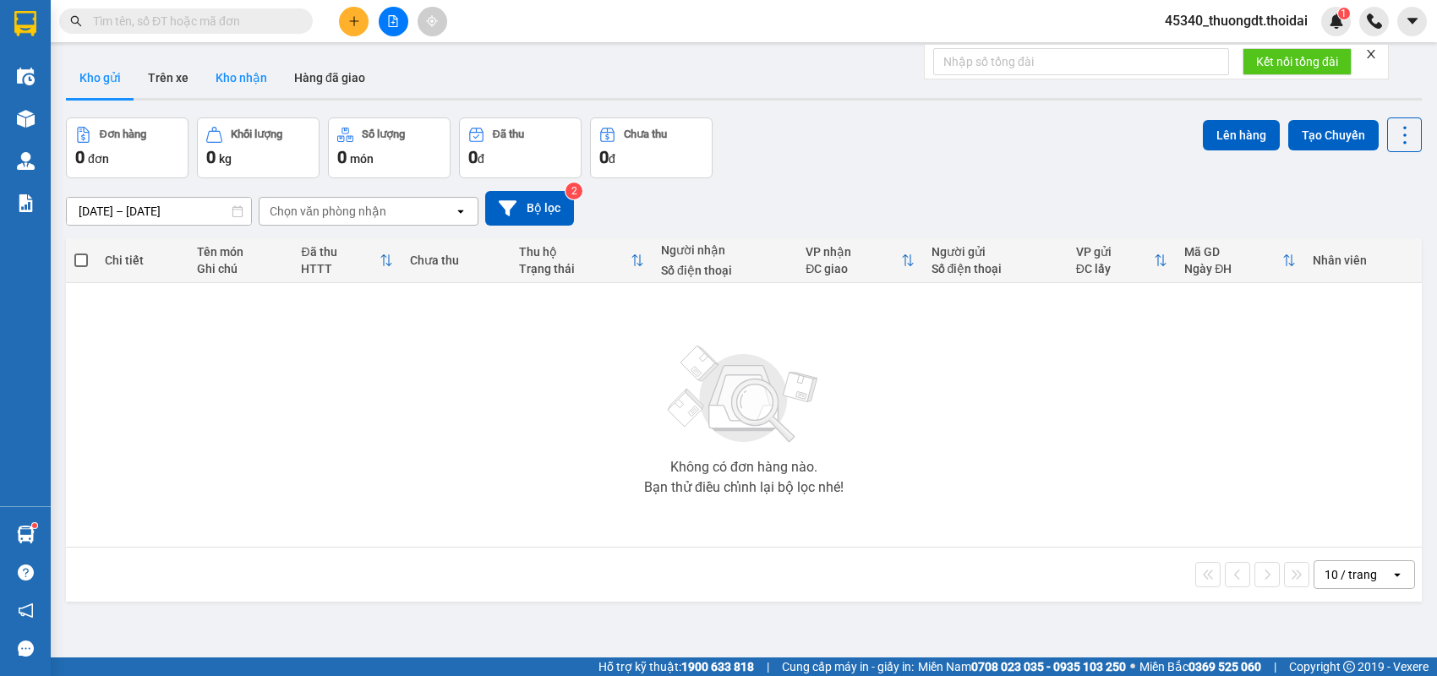
click at [227, 90] on button "Kho nhận" at bounding box center [241, 77] width 79 height 41
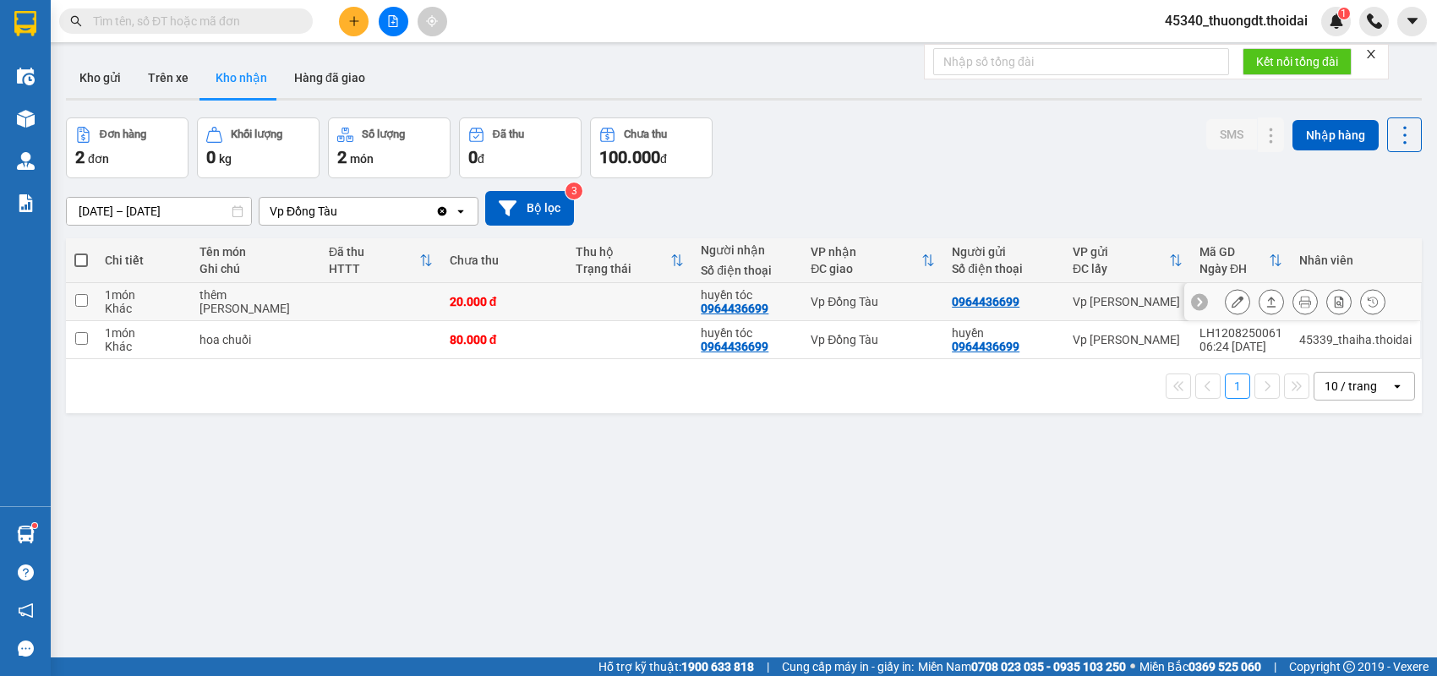
click at [1266, 301] on icon at bounding box center [1272, 302] width 12 height 12
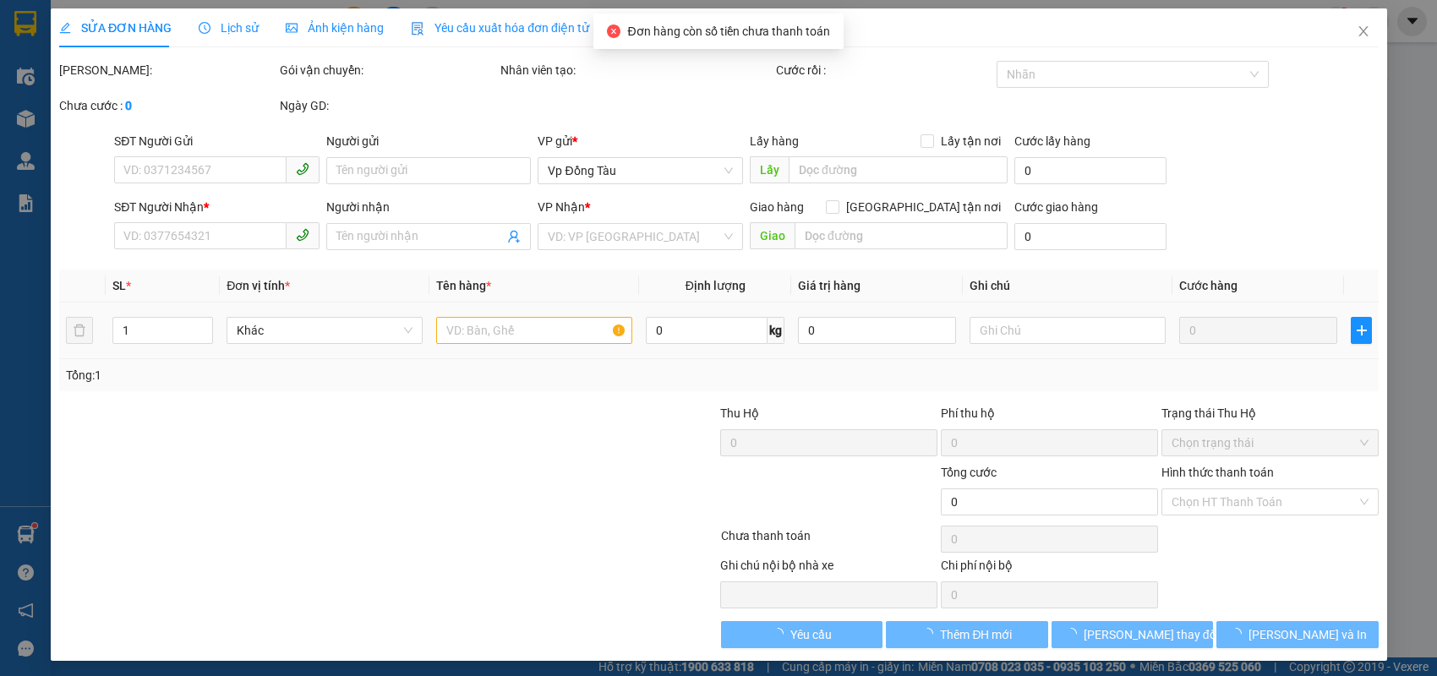
type input "0964436699"
type input "huyền tóc"
type input "20.000"
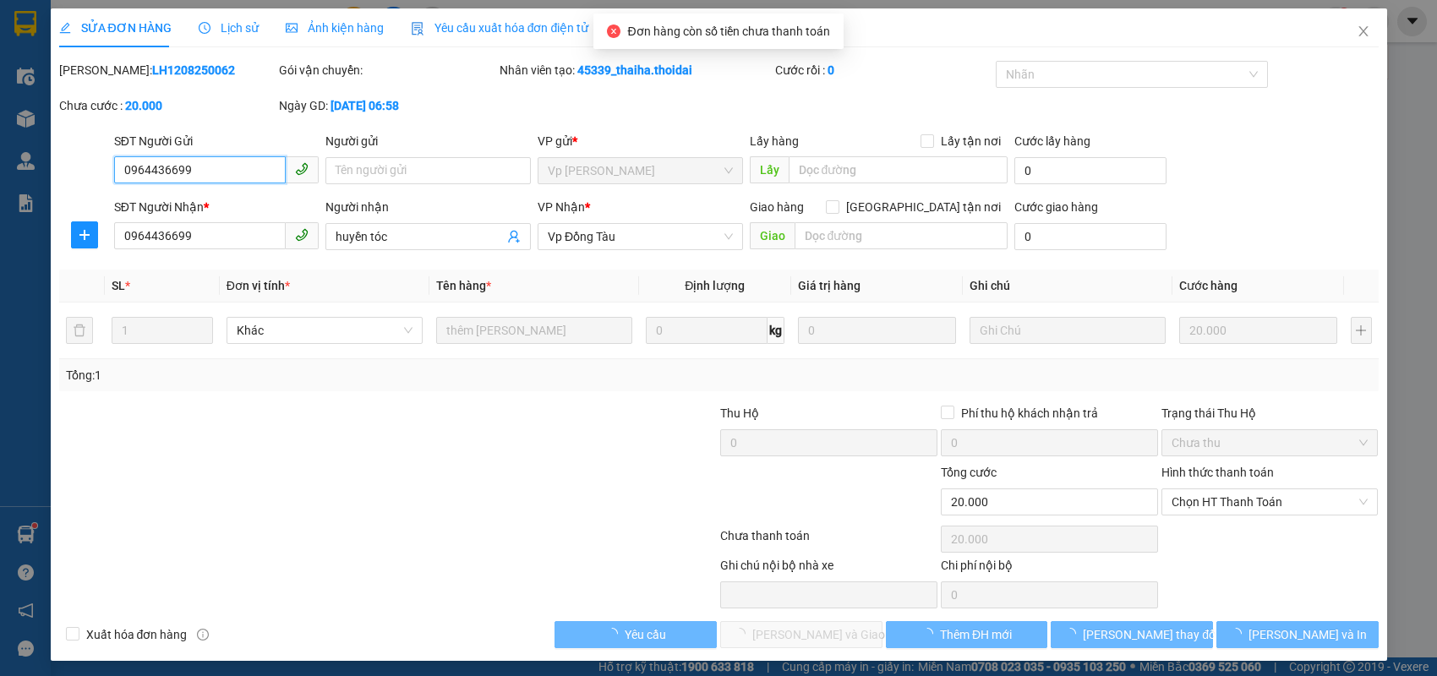
click at [1219, 502] on span "Chọn HT Thanh Toán" at bounding box center [1270, 502] width 197 height 25
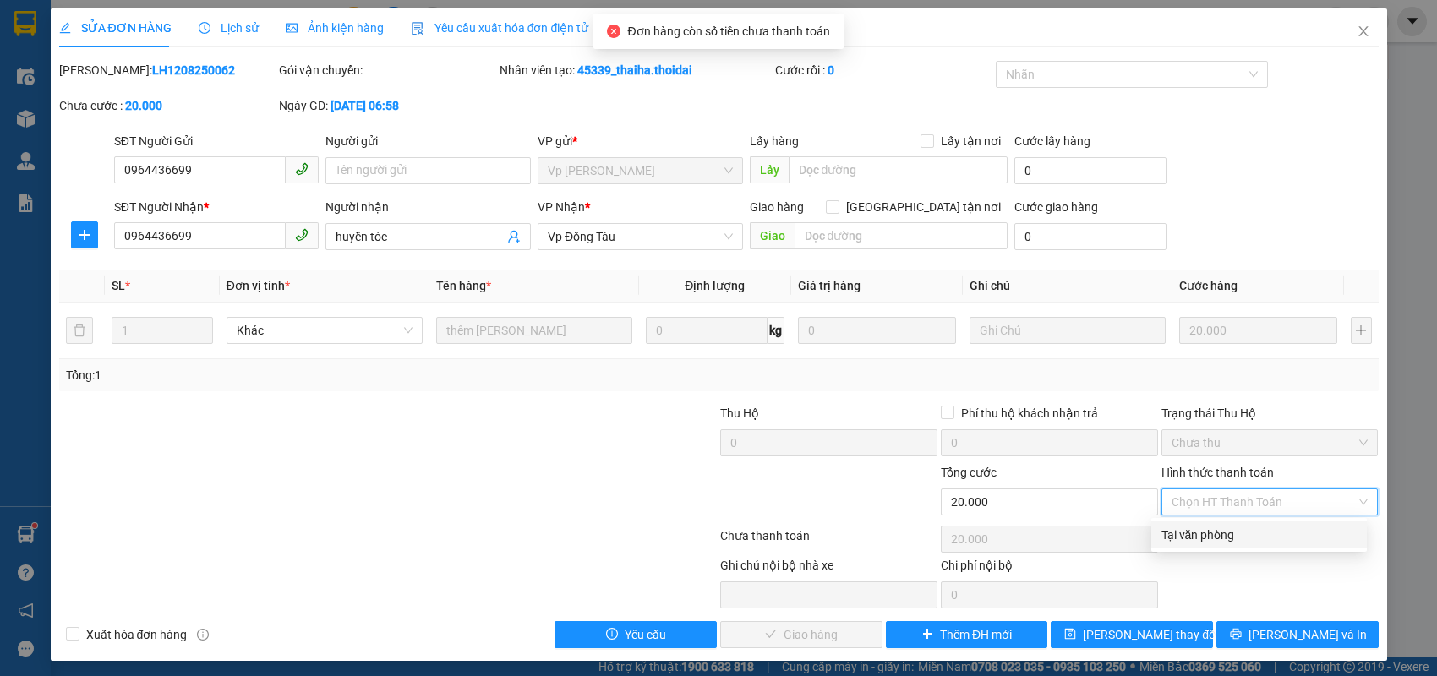
click at [1196, 535] on div "Tại văn phòng" at bounding box center [1259, 535] width 195 height 19
type input "0"
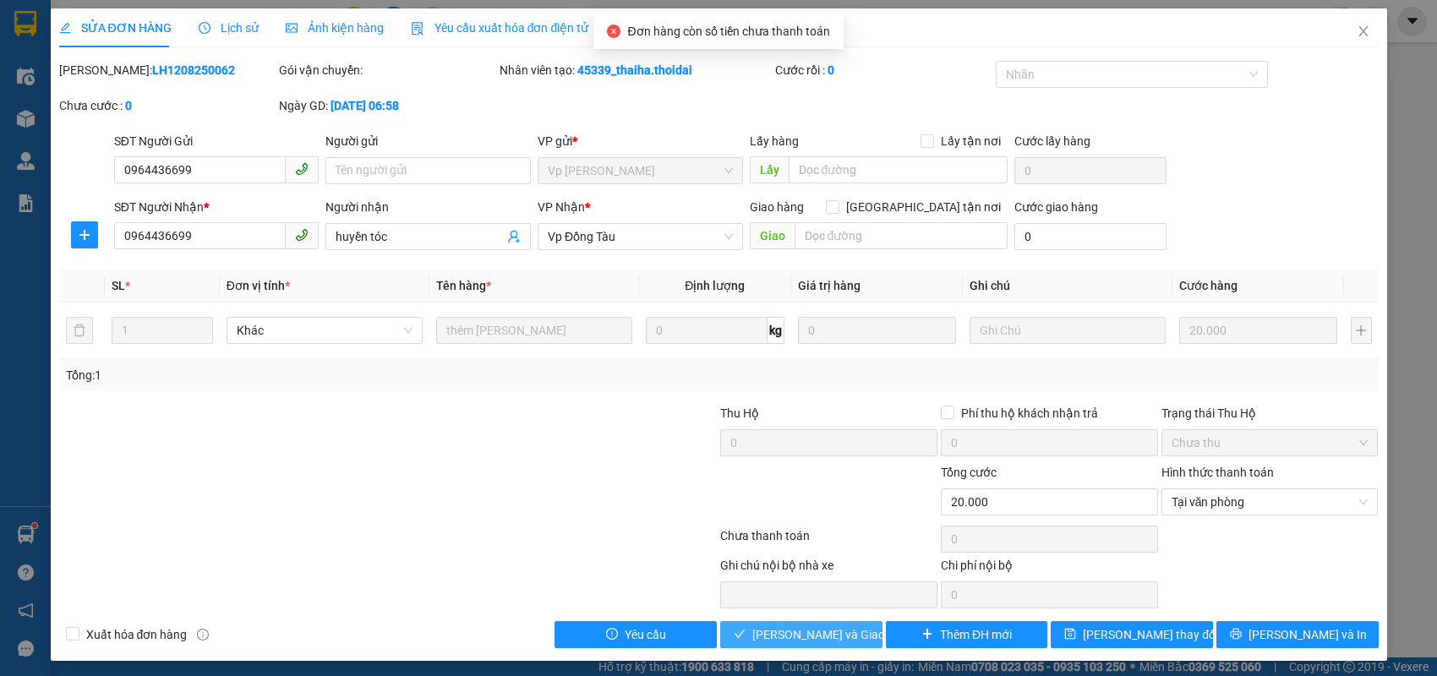
click at [858, 630] on button "[PERSON_NAME] và Giao hàng" at bounding box center [801, 634] width 162 height 27
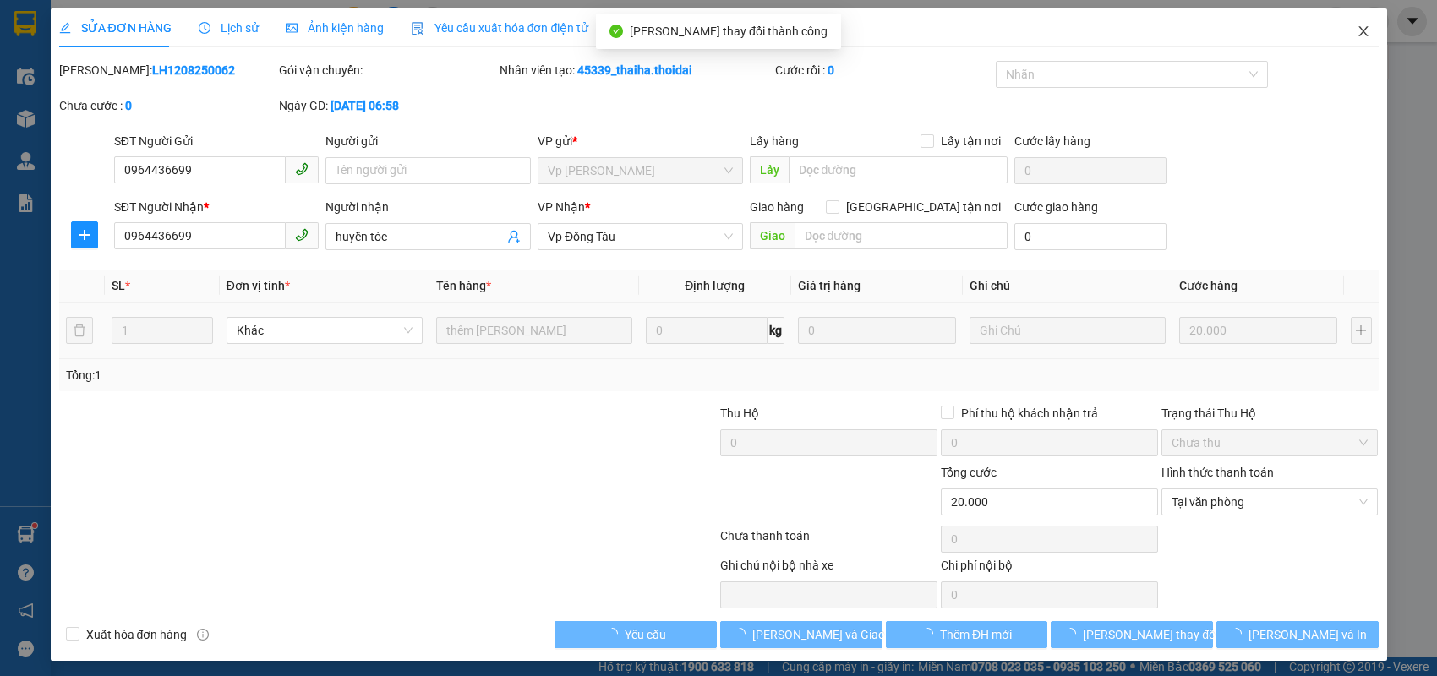
click at [1357, 35] on icon "close" at bounding box center [1364, 32] width 14 height 14
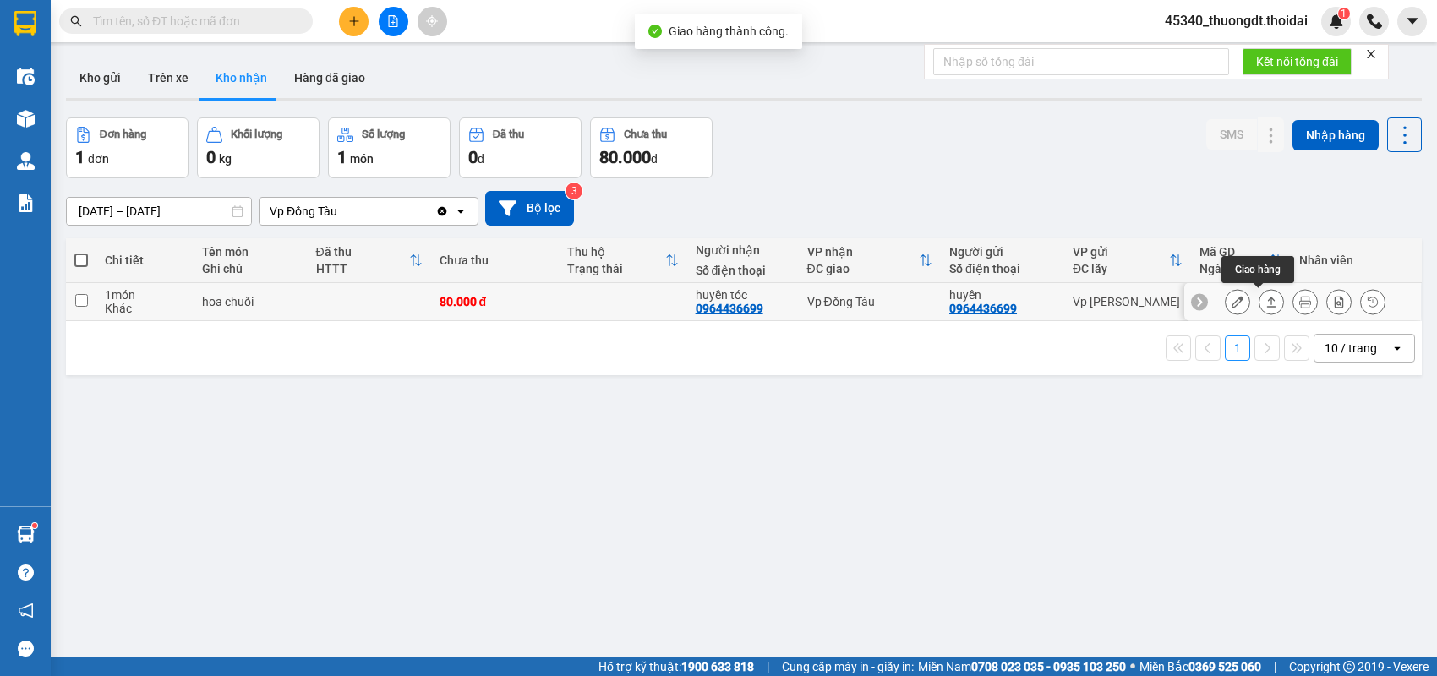
click at [1266, 302] on button at bounding box center [1272, 302] width 24 height 30
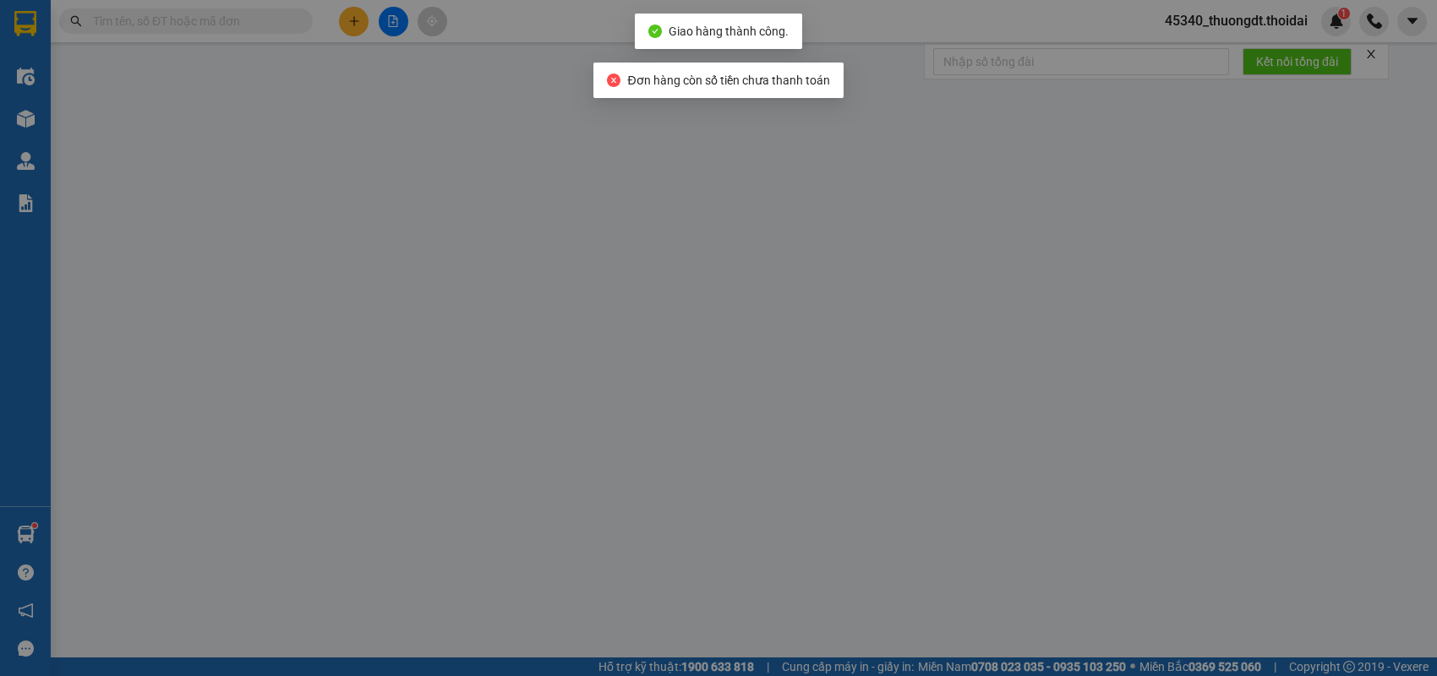
type input "0964436699"
type input "huyền"
type input "0964436699"
type input "huyền tóc"
type input "80.000"
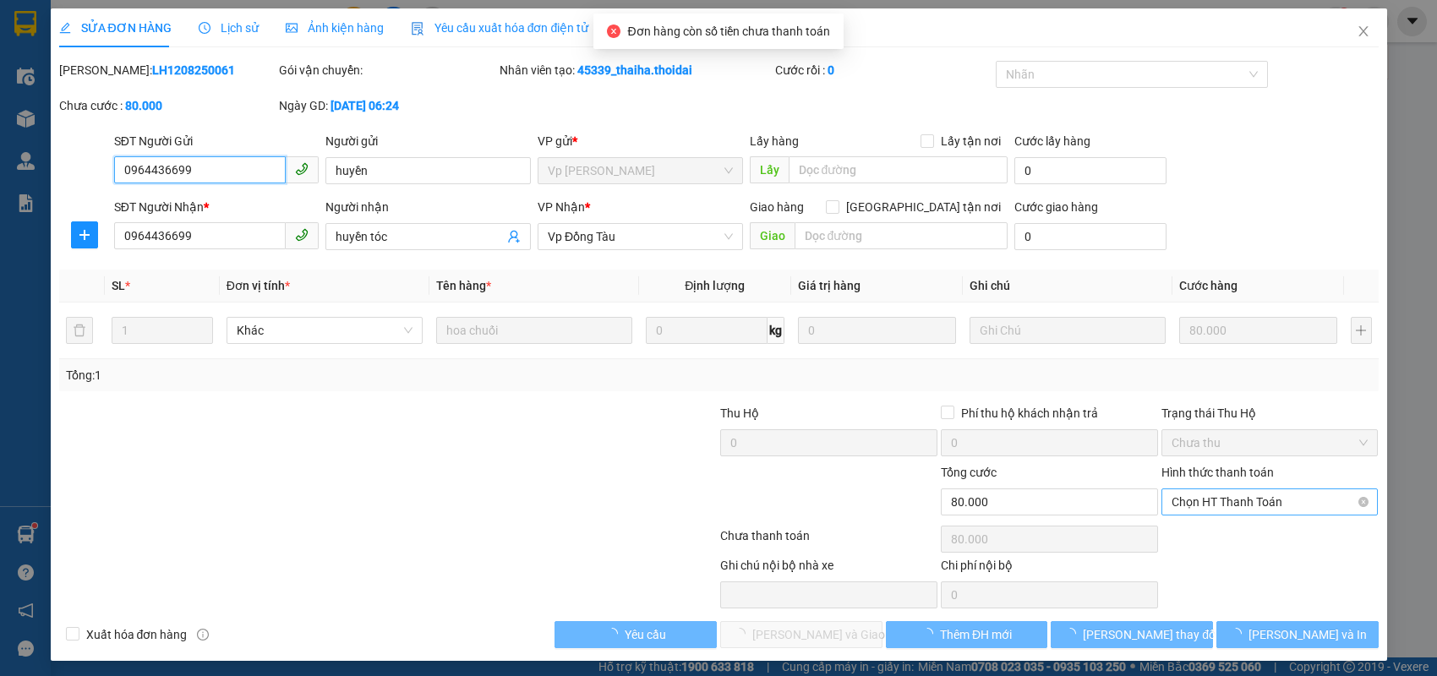
click at [1204, 502] on span "Chọn HT Thanh Toán" at bounding box center [1270, 502] width 197 height 25
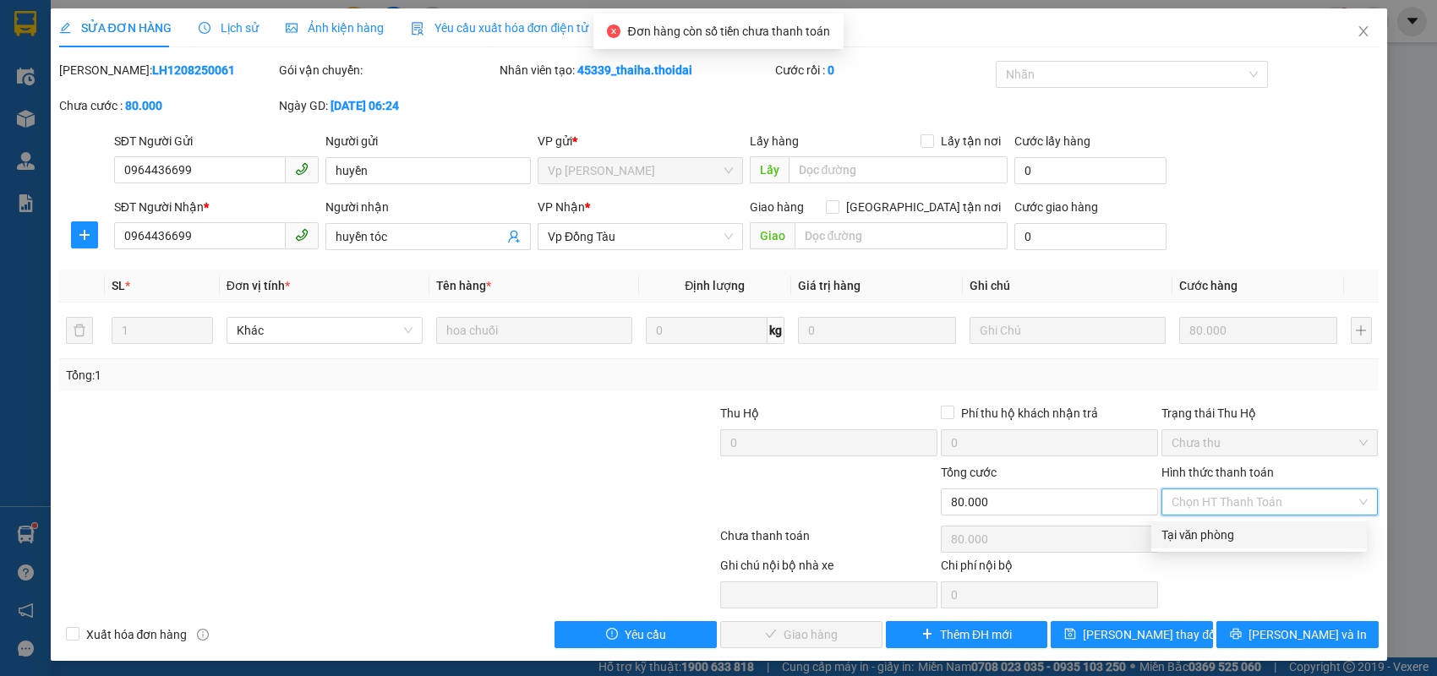
click at [1187, 535] on div "Tại văn phòng" at bounding box center [1259, 535] width 195 height 19
type input "0"
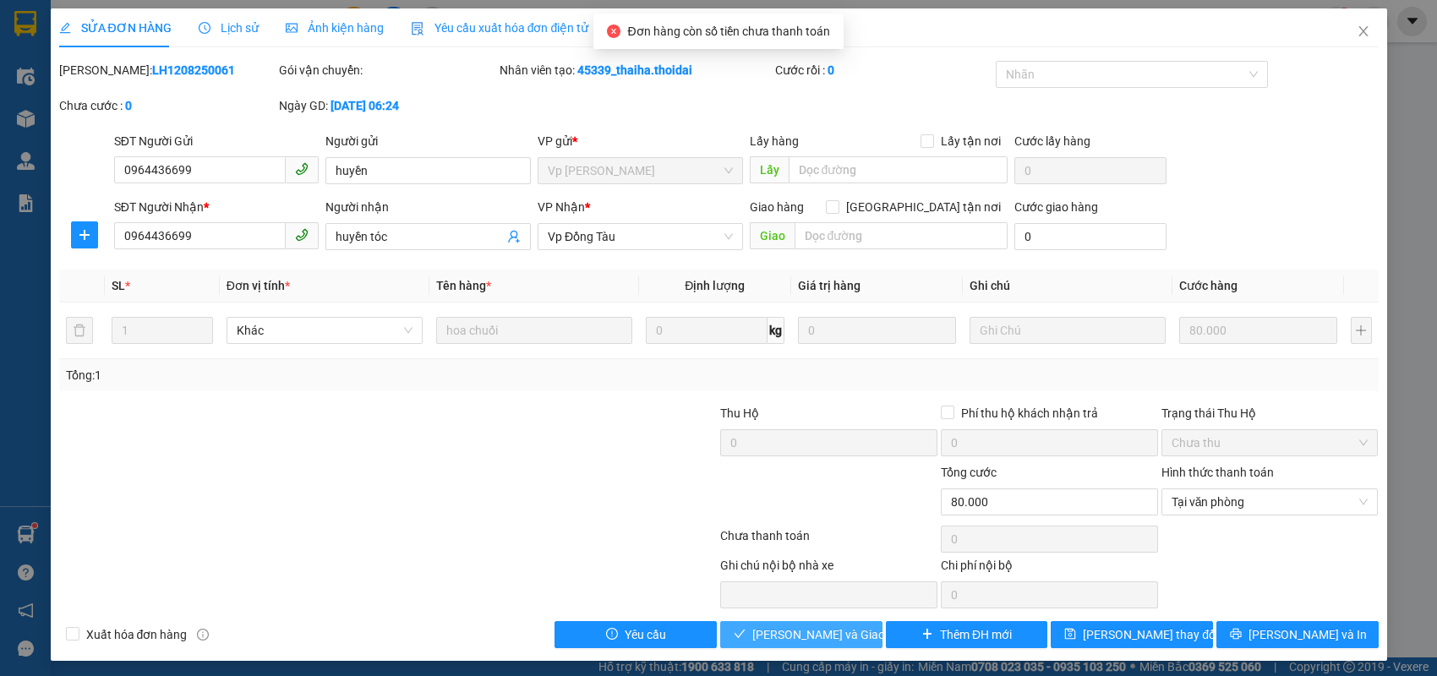
click at [865, 632] on button "[PERSON_NAME] và Giao hàng" at bounding box center [801, 634] width 162 height 27
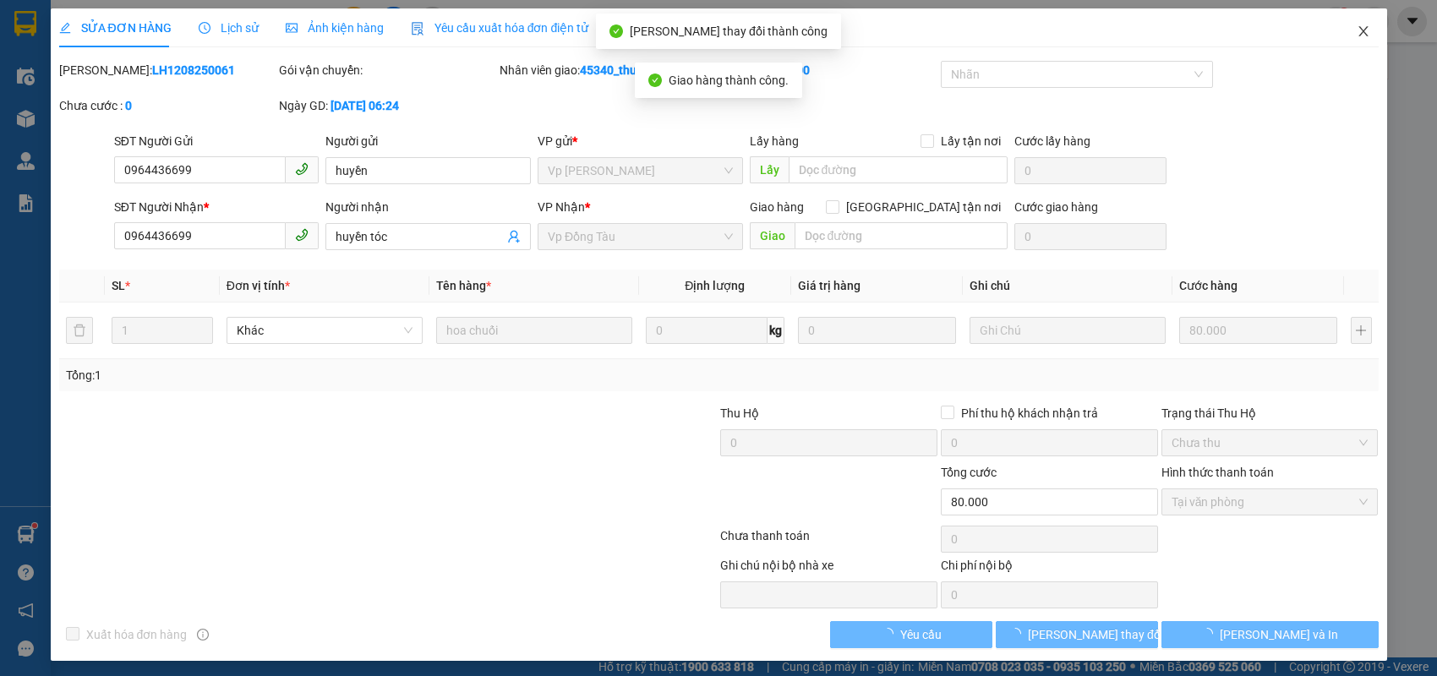
click at [1357, 32] on icon "close" at bounding box center [1364, 32] width 14 height 14
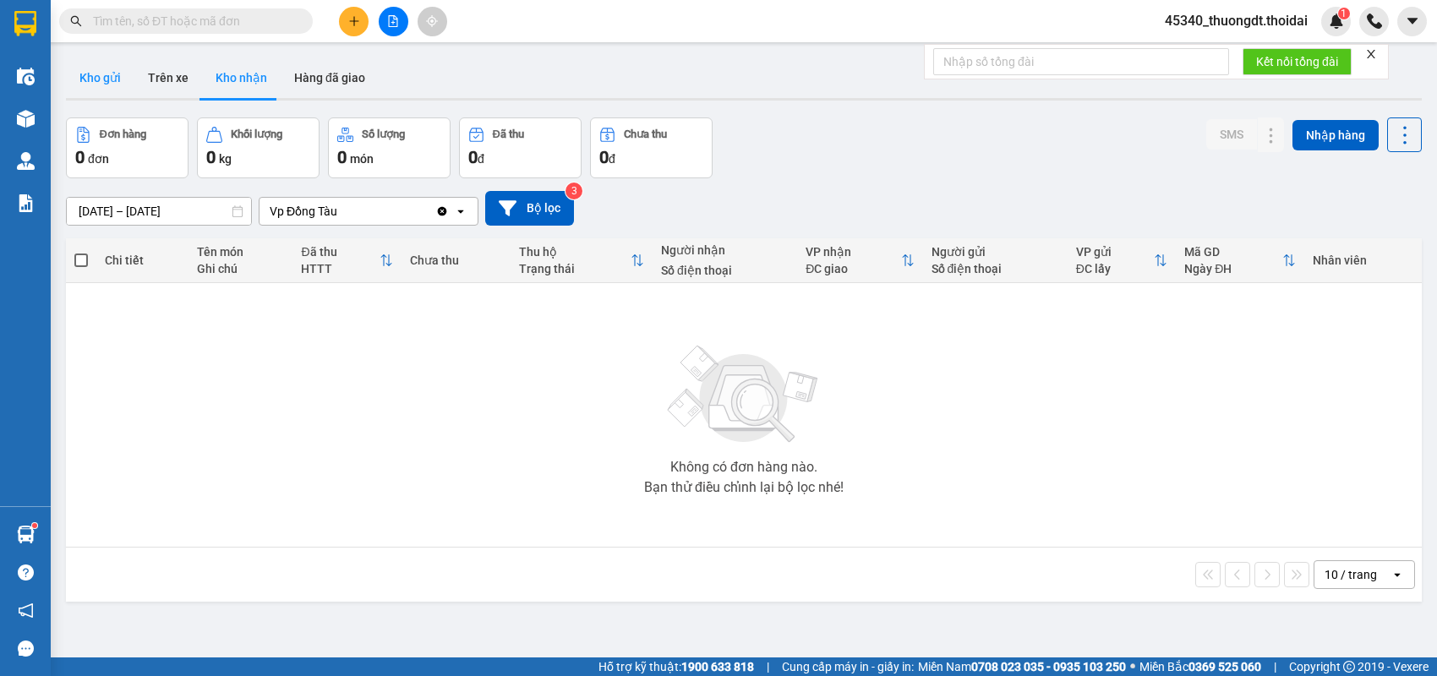
click at [106, 82] on button "Kho gửi" at bounding box center [100, 77] width 68 height 41
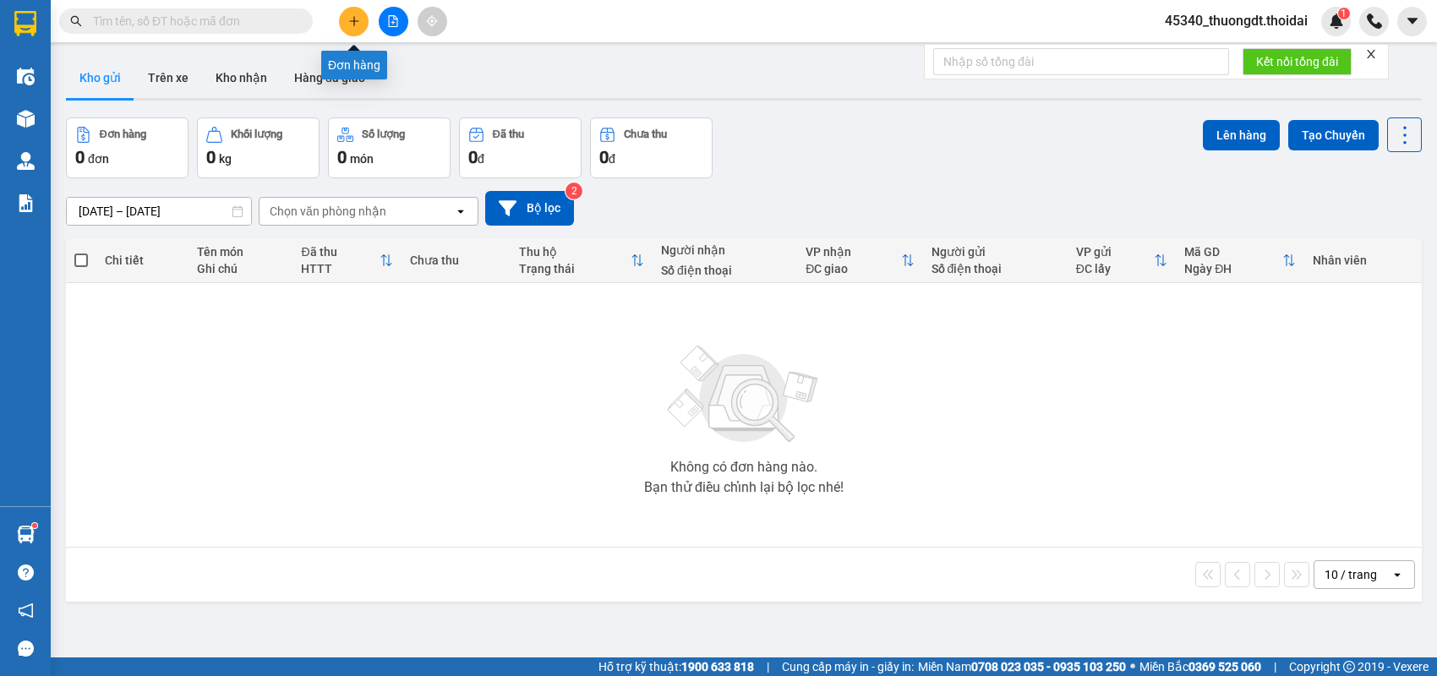
click at [359, 19] on icon "plus" at bounding box center [354, 21] width 12 height 12
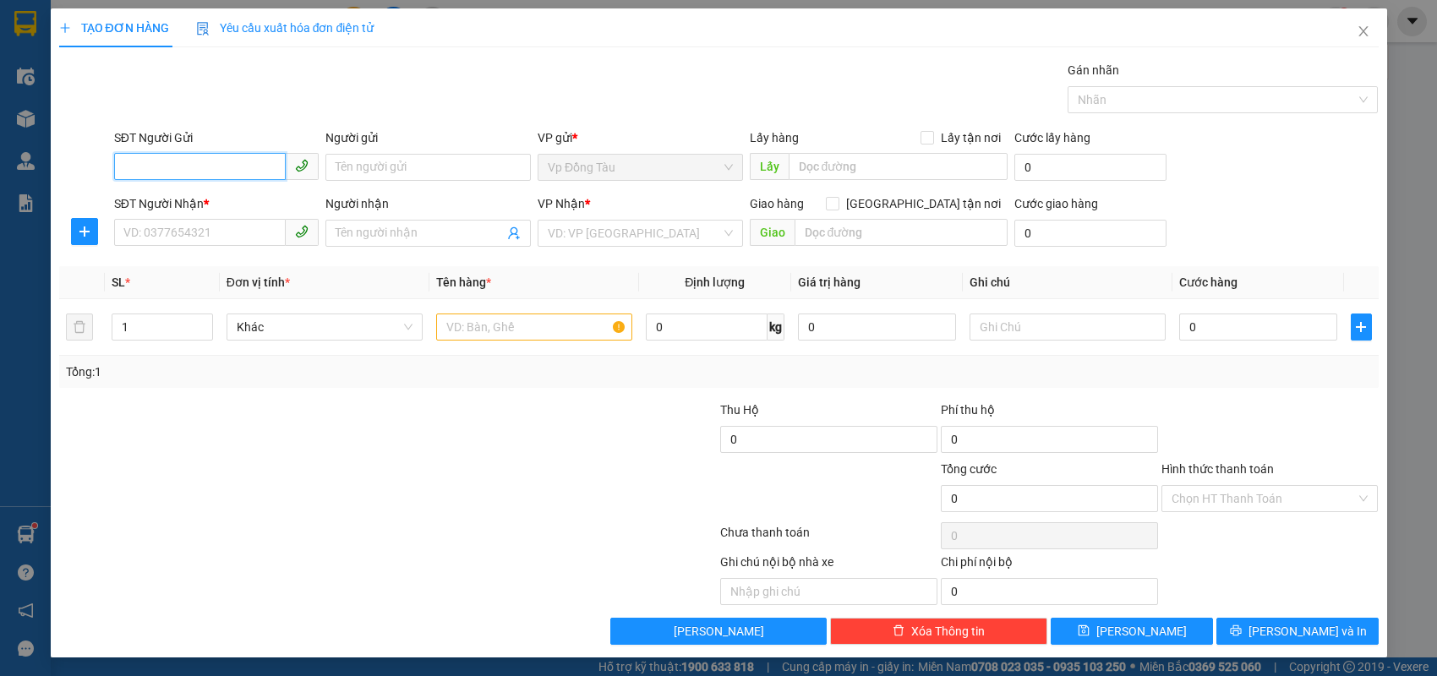
click at [240, 173] on input "SĐT Người Gửi" at bounding box center [200, 166] width 172 height 27
click at [266, 232] on input "SĐT Người Nhận *" at bounding box center [200, 232] width 172 height 27
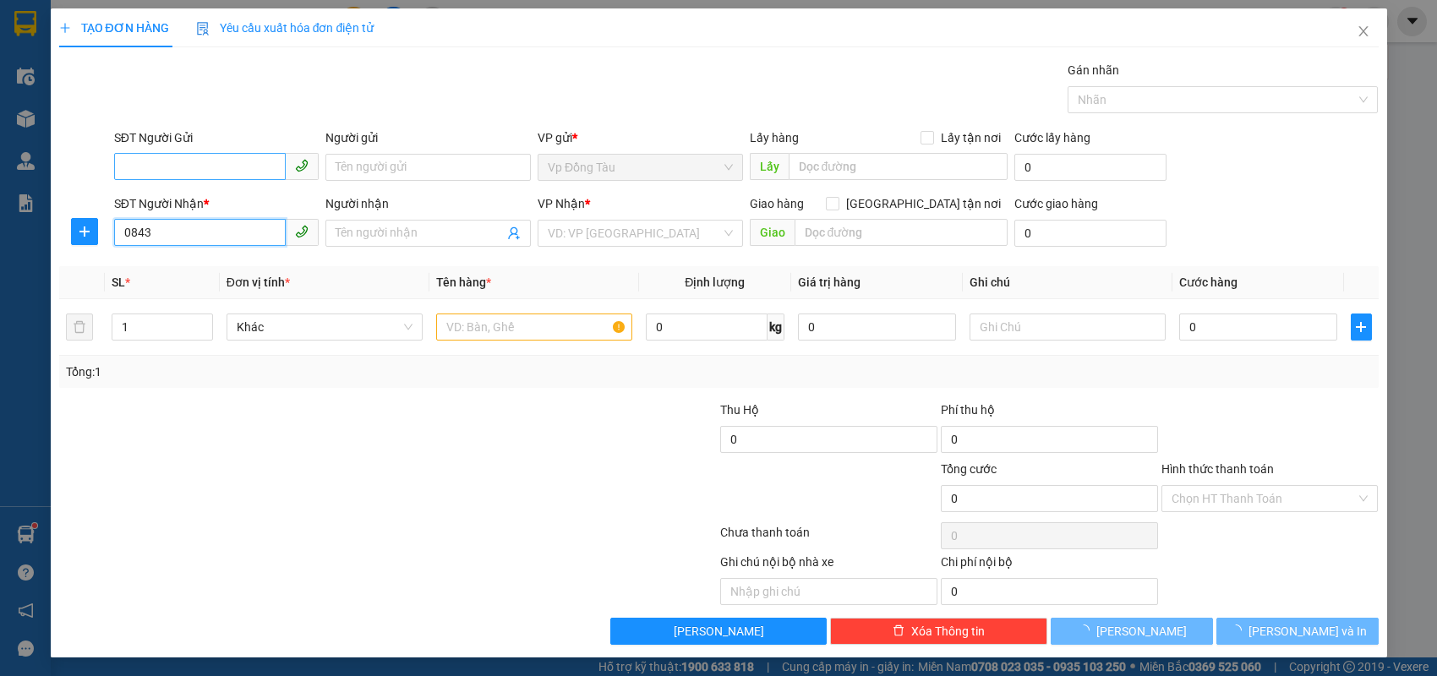
type input "0843"
click at [238, 174] on input "SĐT Người Gửi" at bounding box center [200, 166] width 172 height 27
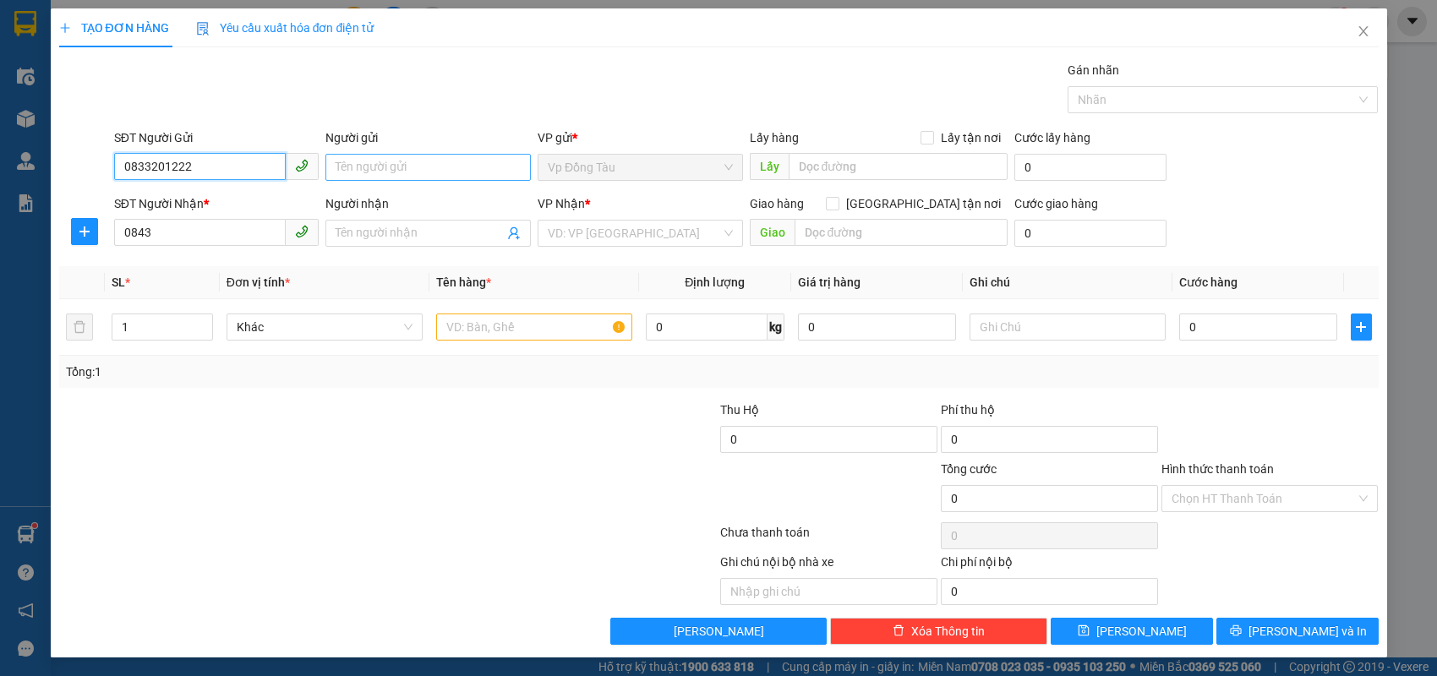
type input "0833201222"
click at [369, 165] on input "Người gửi" at bounding box center [427, 167] width 205 height 27
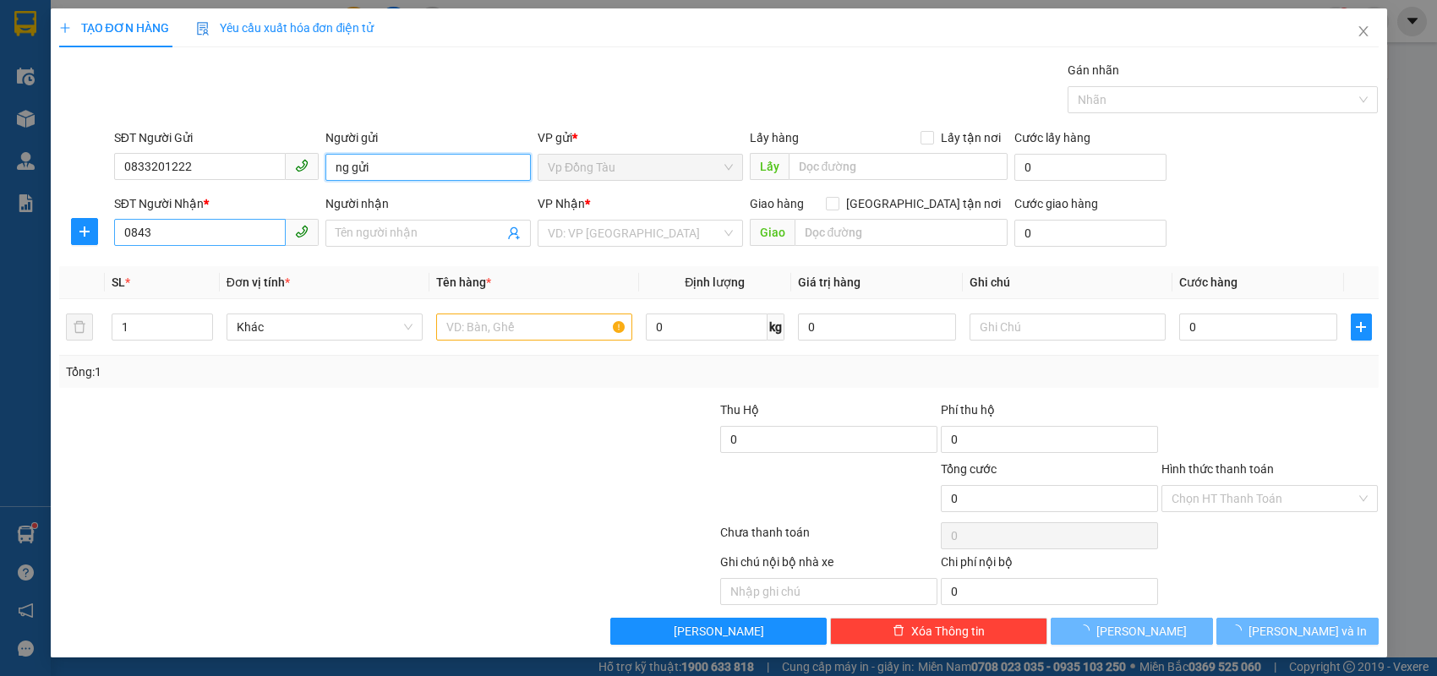
type input "ng gửi"
click at [216, 229] on input "0843" at bounding box center [200, 232] width 172 height 27
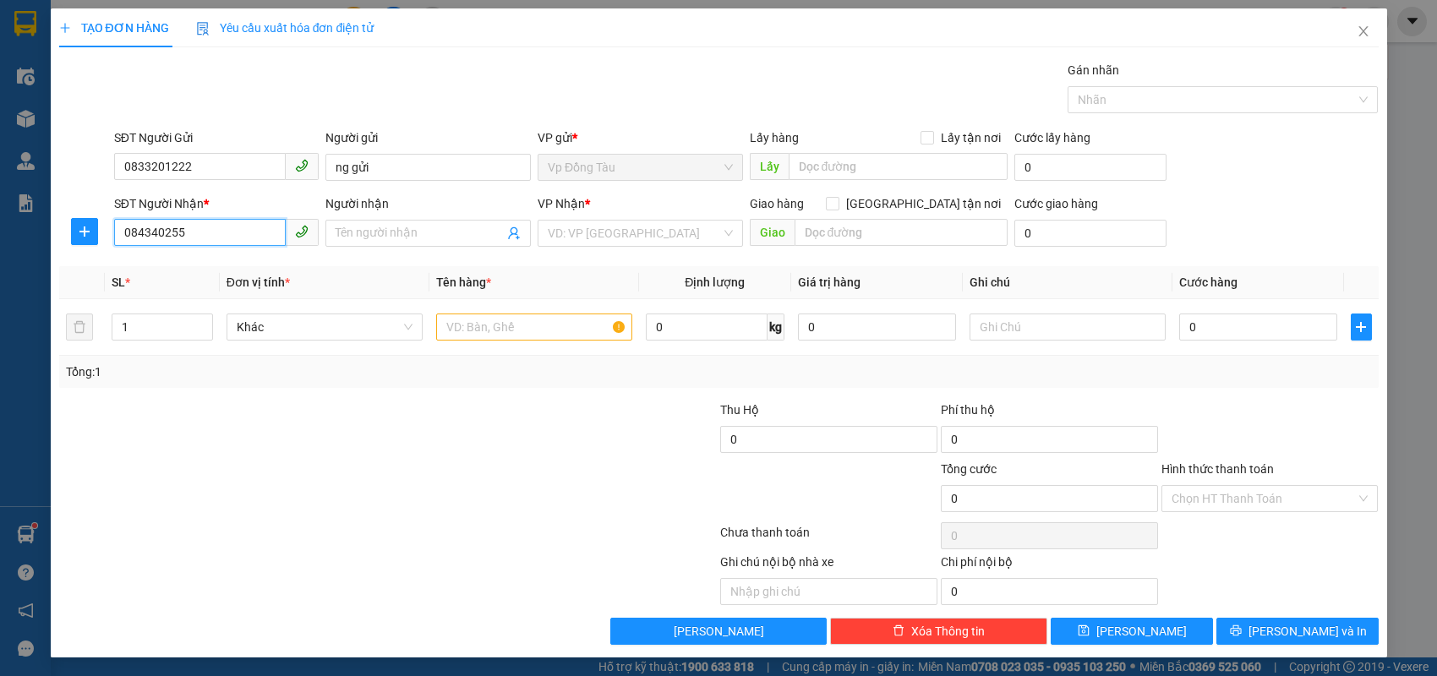
type input "0843402555"
click at [215, 268] on div "0843402555 - phượng" at bounding box center [216, 266] width 185 height 19
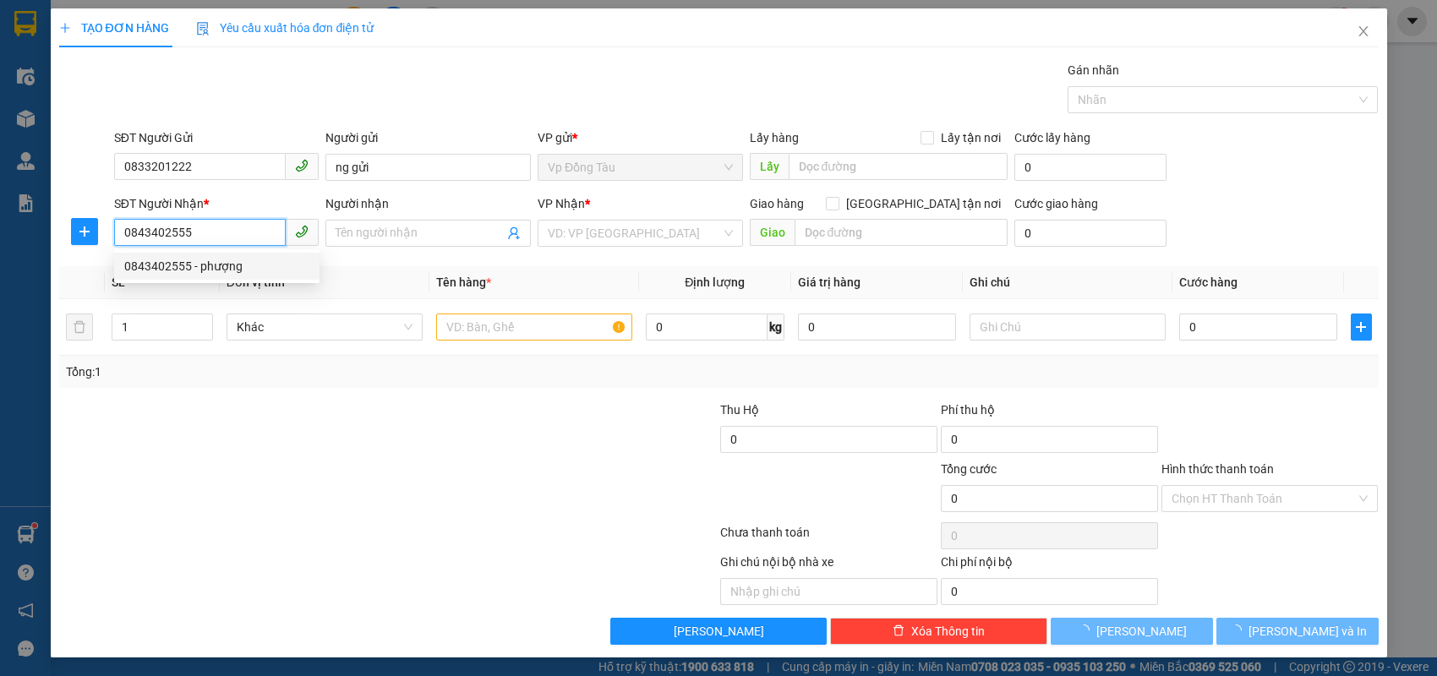
type input "phượng"
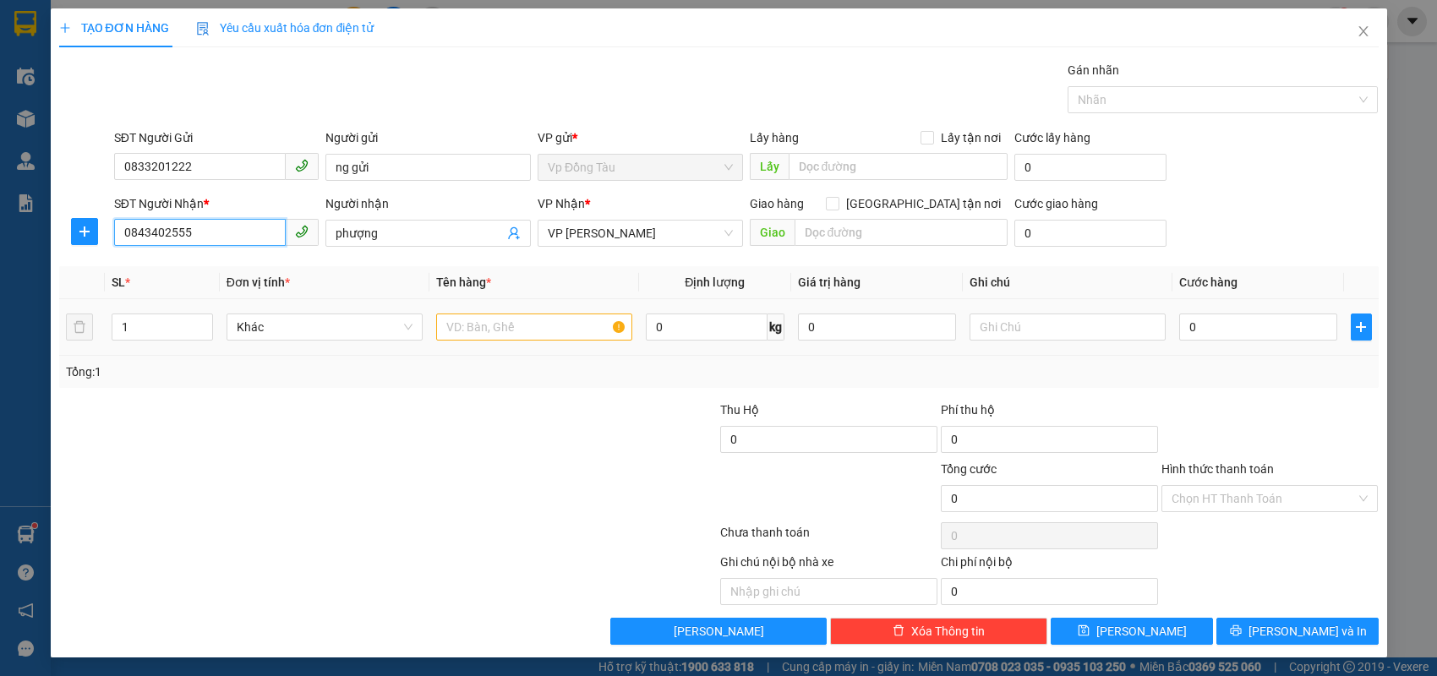
type input "0843402555"
click at [491, 331] on input "text" at bounding box center [534, 327] width 196 height 27
click at [625, 232] on span "VP [PERSON_NAME]" at bounding box center [640, 233] width 185 height 25
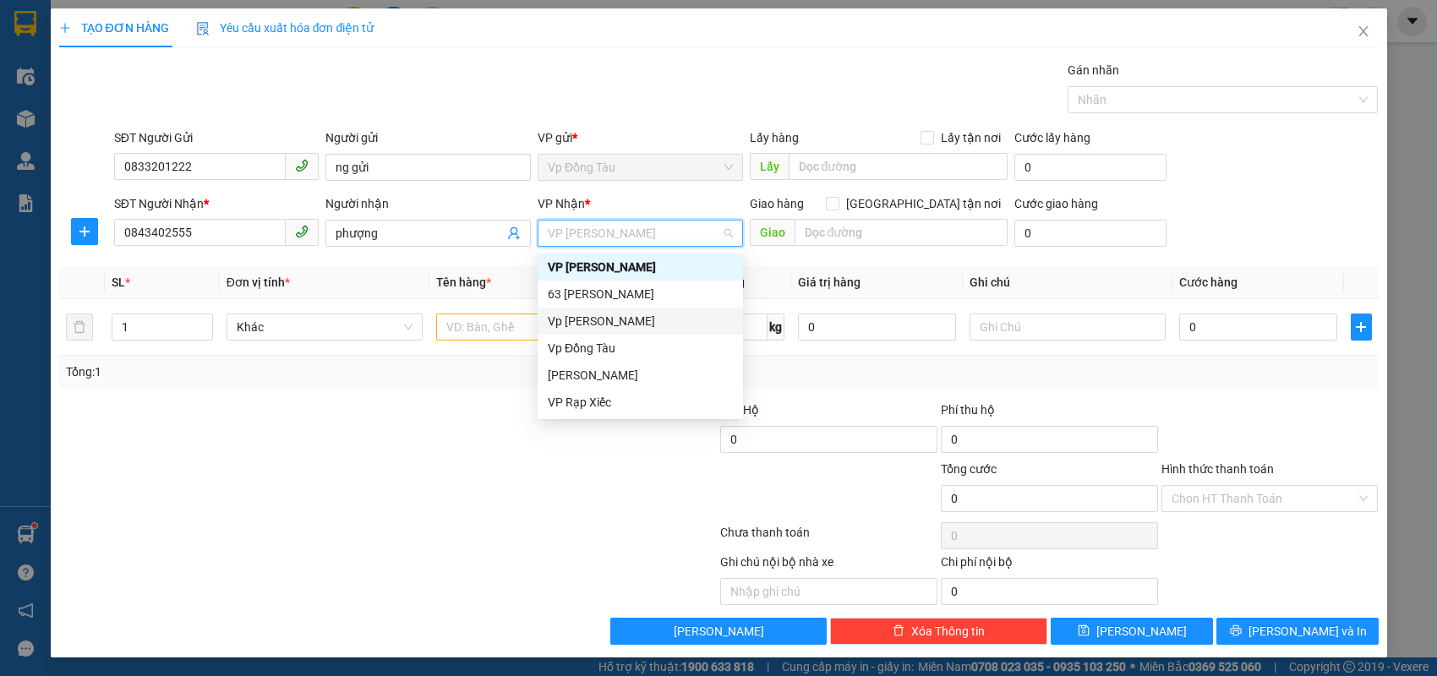
click at [603, 320] on div "Vp [PERSON_NAME]" at bounding box center [640, 321] width 185 height 19
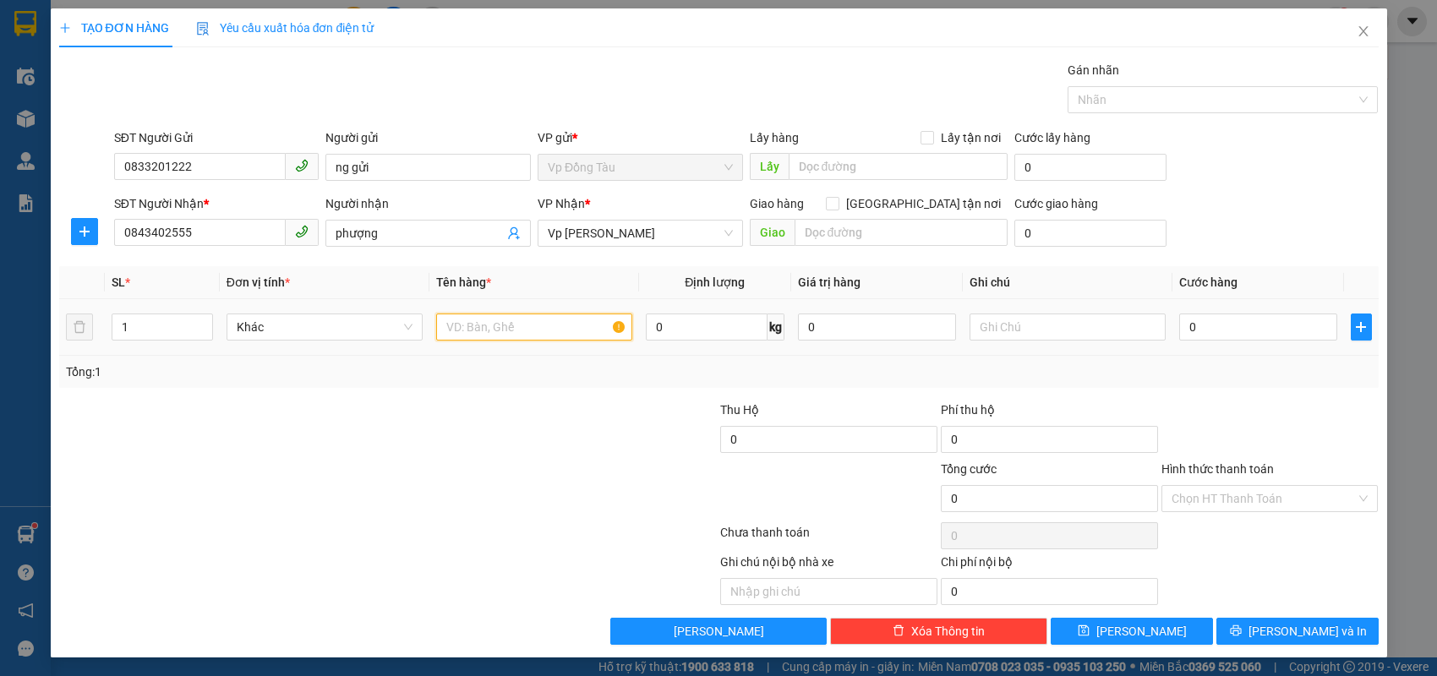
click at [566, 325] on input "text" at bounding box center [534, 327] width 196 height 27
click at [604, 417] on div at bounding box center [608, 430] width 221 height 59
click at [604, 418] on div at bounding box center [608, 430] width 221 height 59
click at [1232, 196] on div "SĐT Người Nhận * 0843402555 Người nhận phượng VP Nhận * Vp [PERSON_NAME] Giao h…" at bounding box center [747, 223] width 1272 height 59
click at [527, 333] on input "text" at bounding box center [534, 327] width 196 height 27
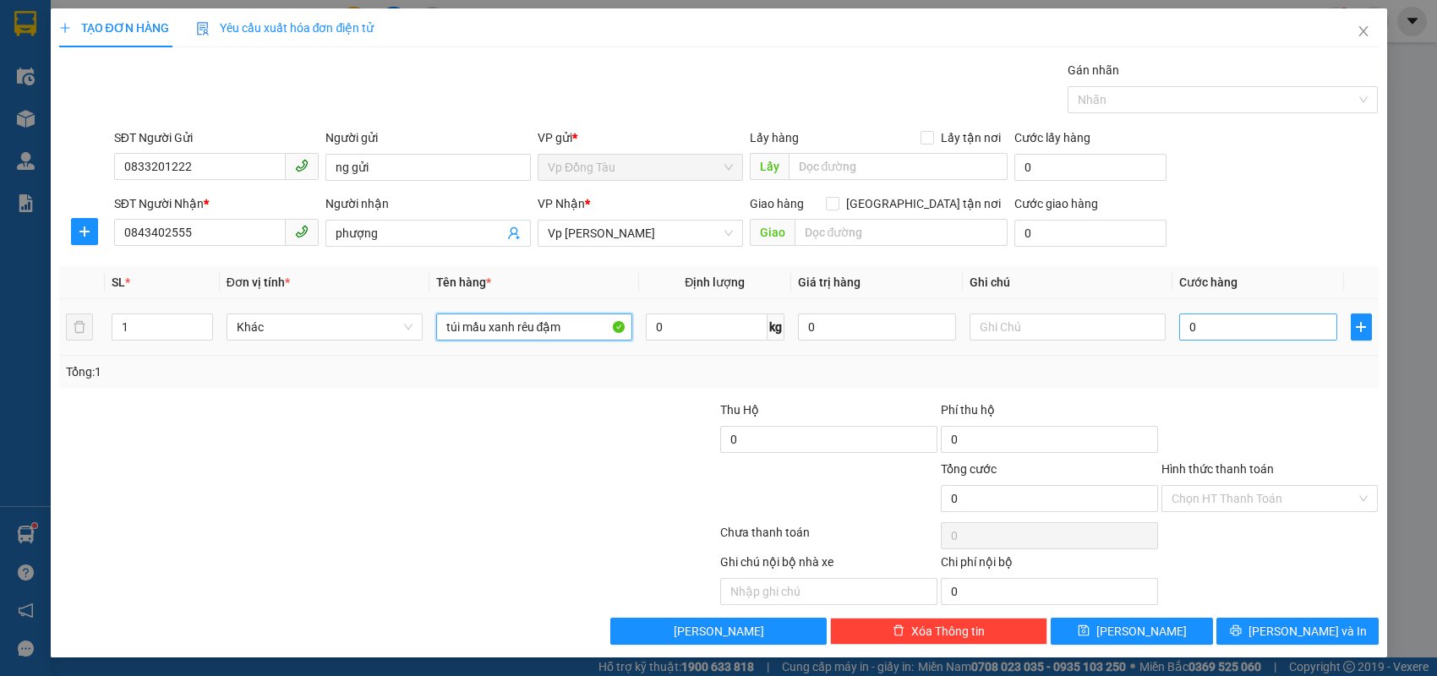
type input "túi mầu xanh rêu đậm"
type input "3"
type input "30"
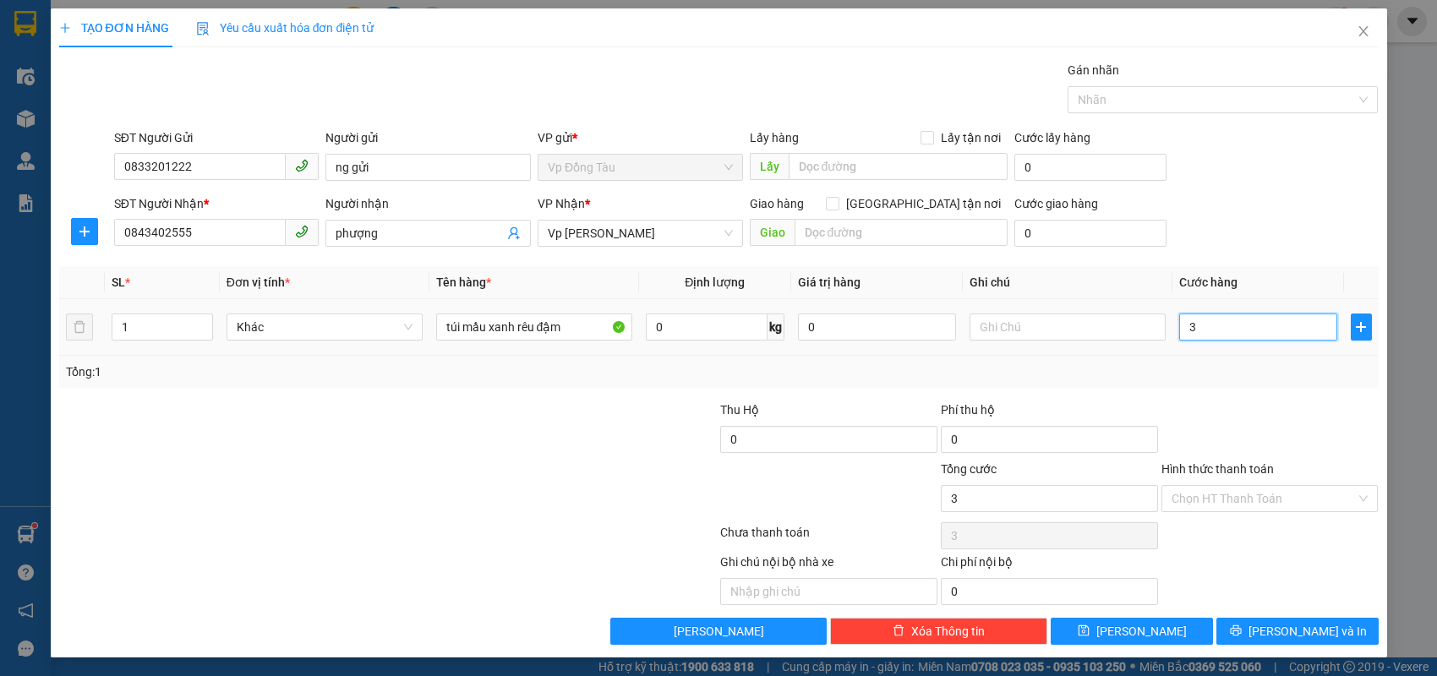
type input "30"
type input "30.000"
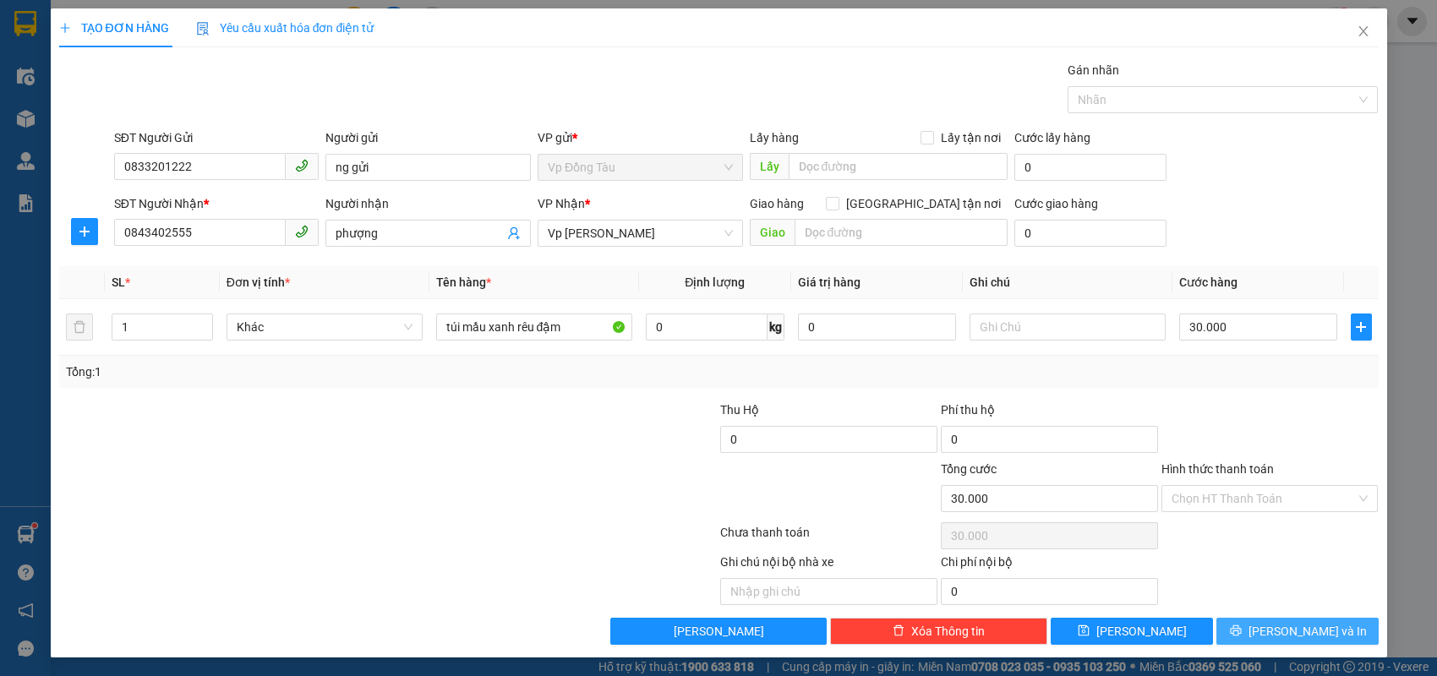
click at [1248, 622] on button "[PERSON_NAME] và In" at bounding box center [1298, 631] width 162 height 27
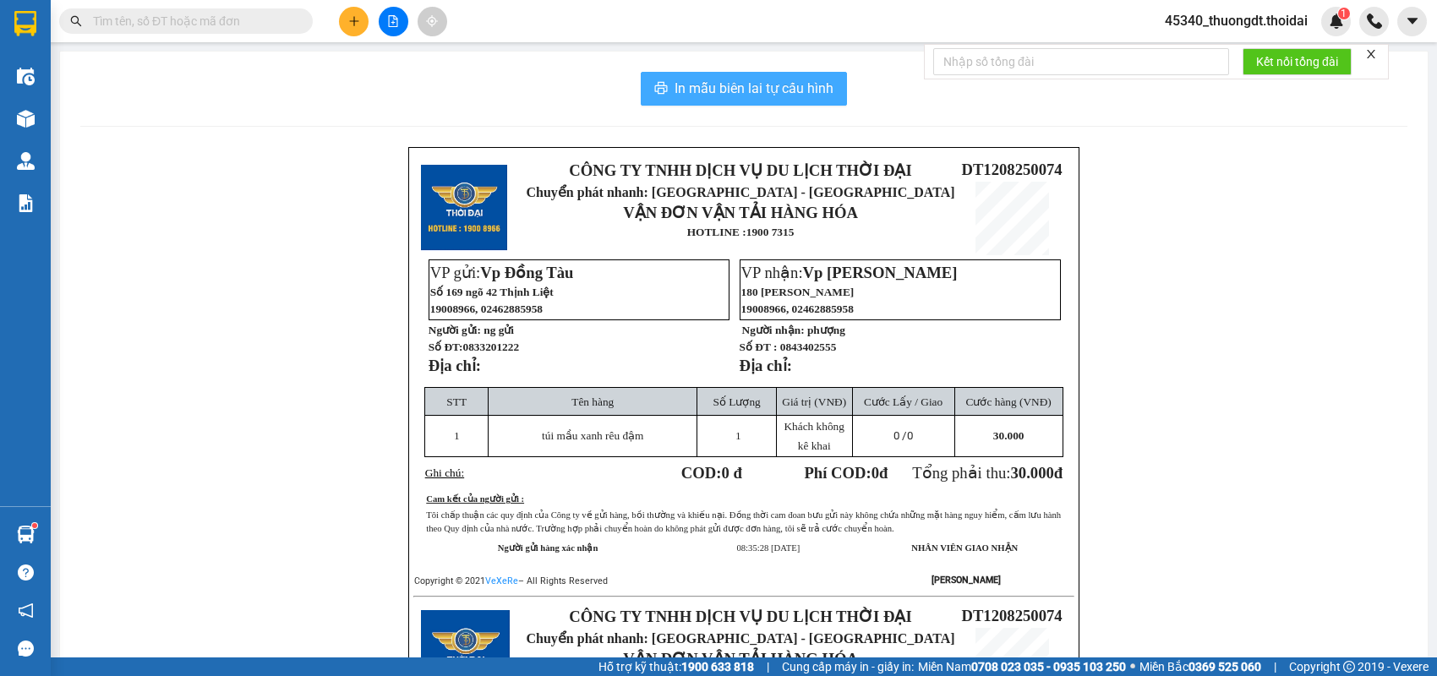
click at [774, 85] on span "In mẫu biên lai tự cấu hình" at bounding box center [754, 88] width 159 height 21
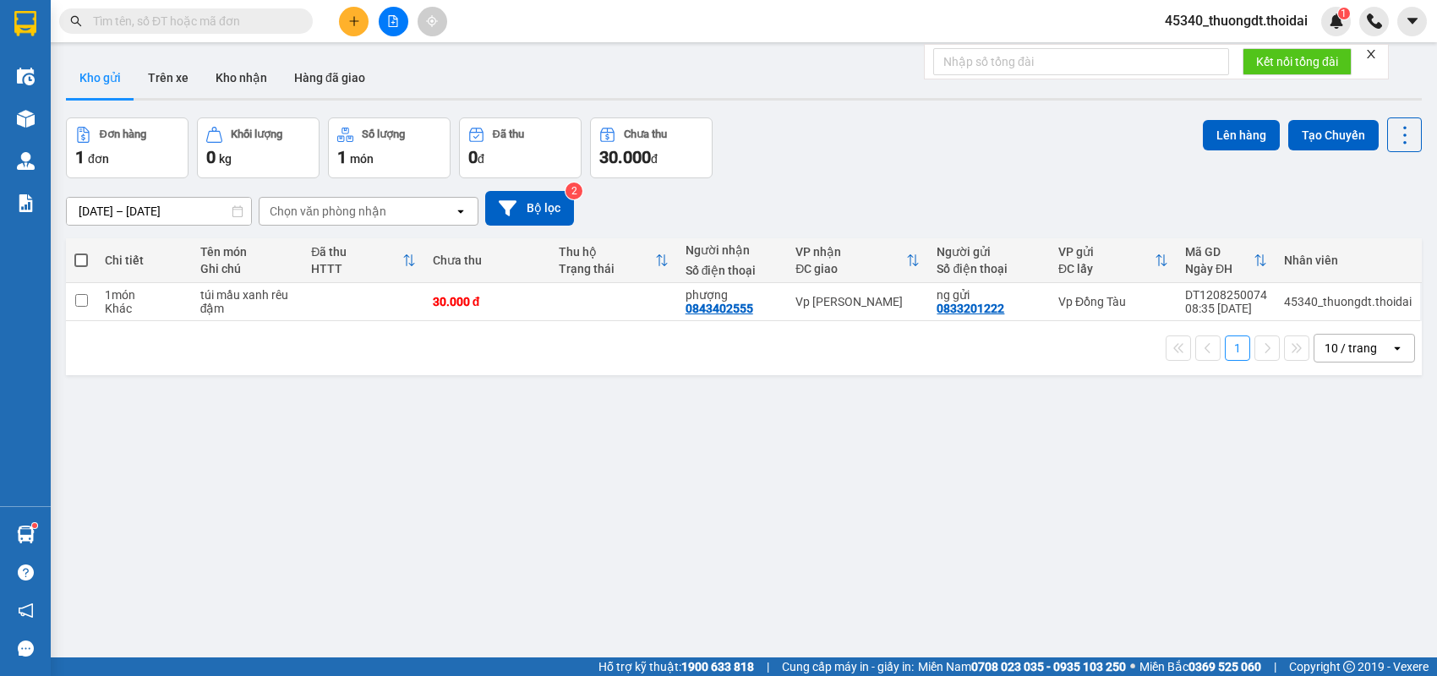
click at [278, 14] on input "text" at bounding box center [193, 21] width 200 height 19
paste input "0943050239"
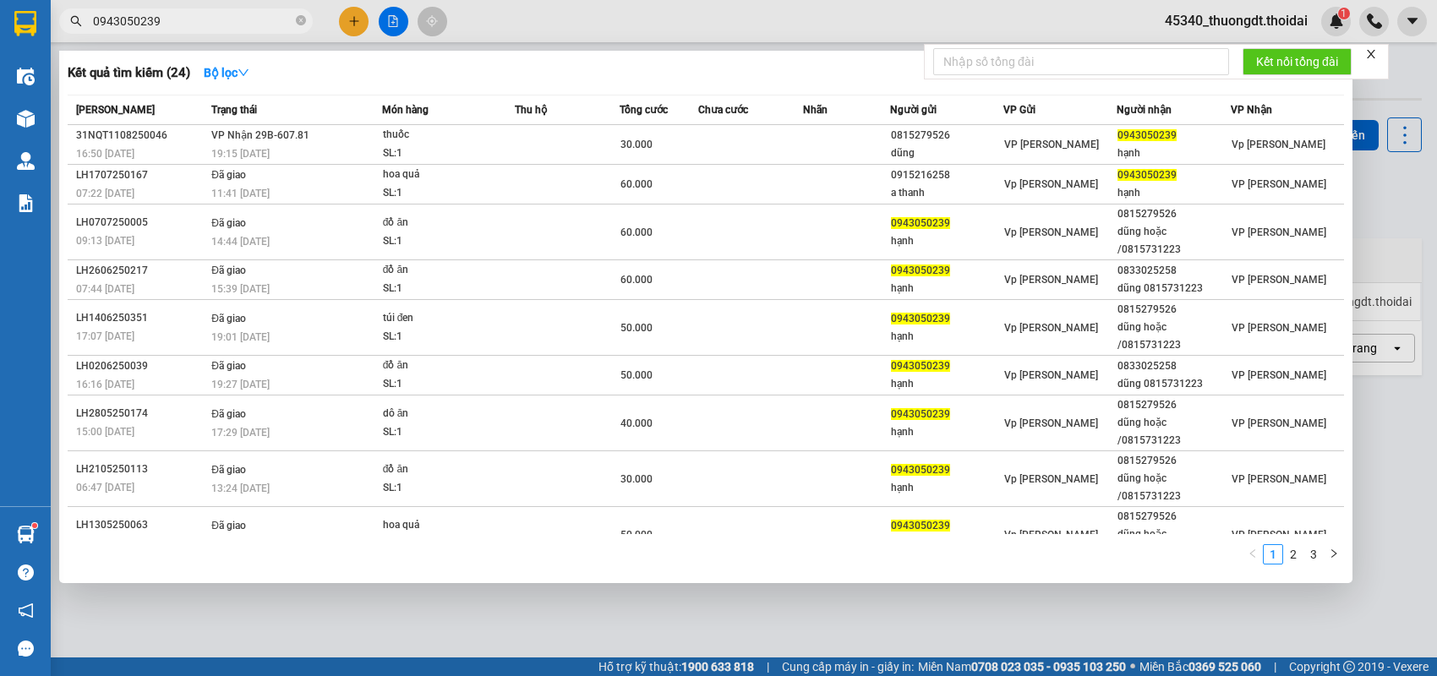
type input "0943050239"
click at [298, 20] on icon "close-circle" at bounding box center [301, 20] width 10 height 10
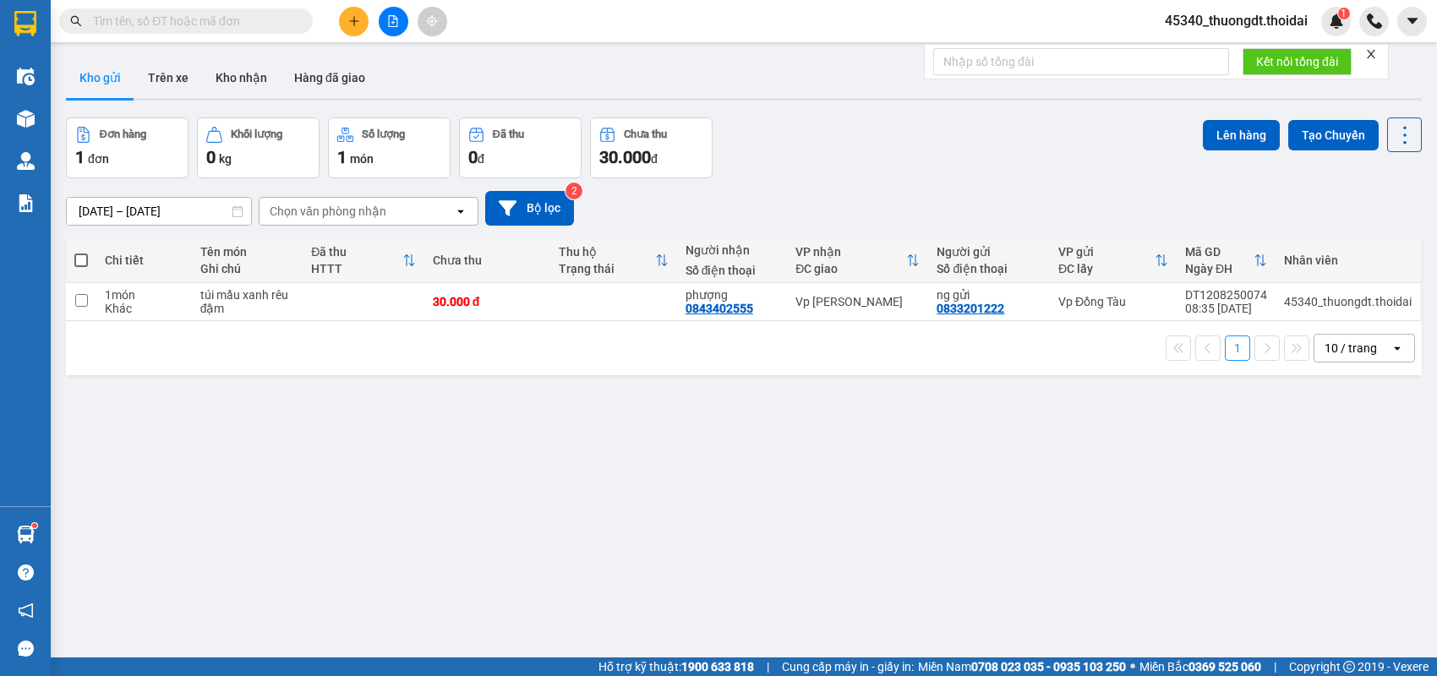
click at [279, 20] on input "text" at bounding box center [193, 21] width 200 height 19
paste input "0949323529"
type input "0949323529"
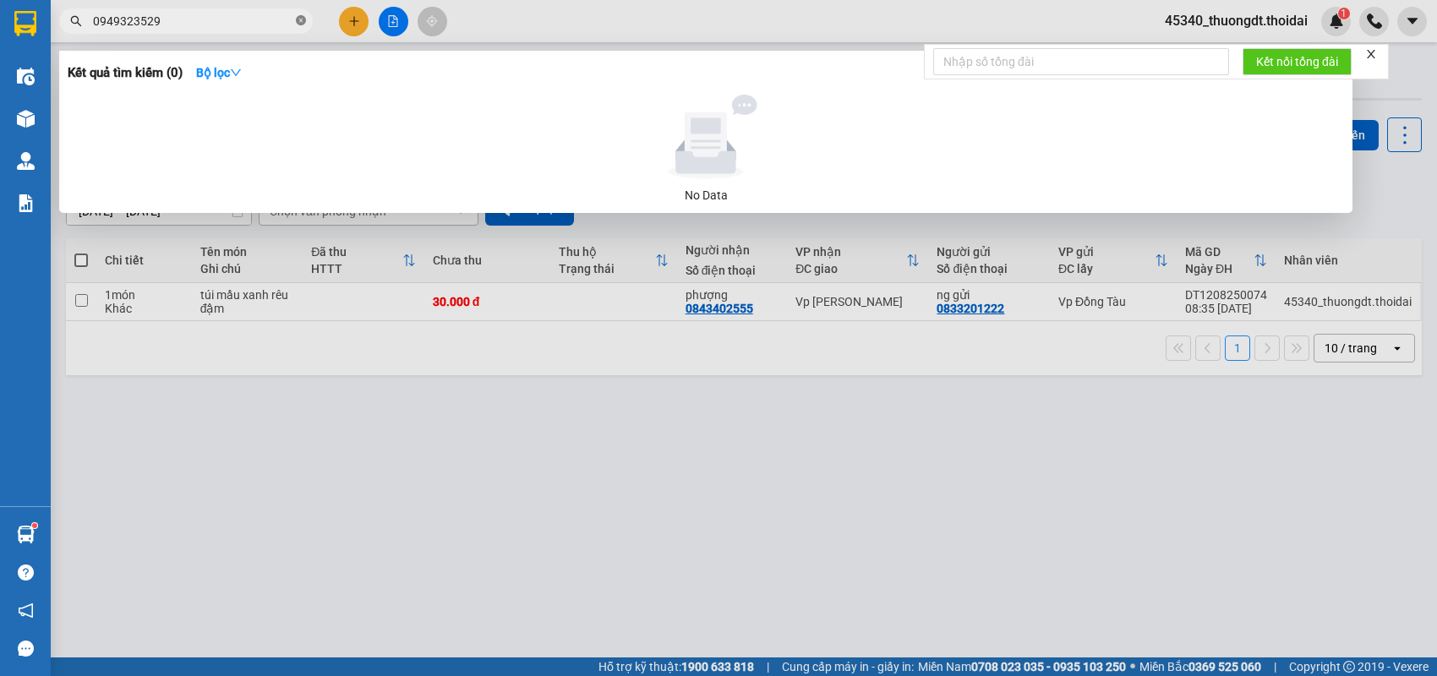
click at [299, 22] on icon "close-circle" at bounding box center [301, 20] width 10 height 10
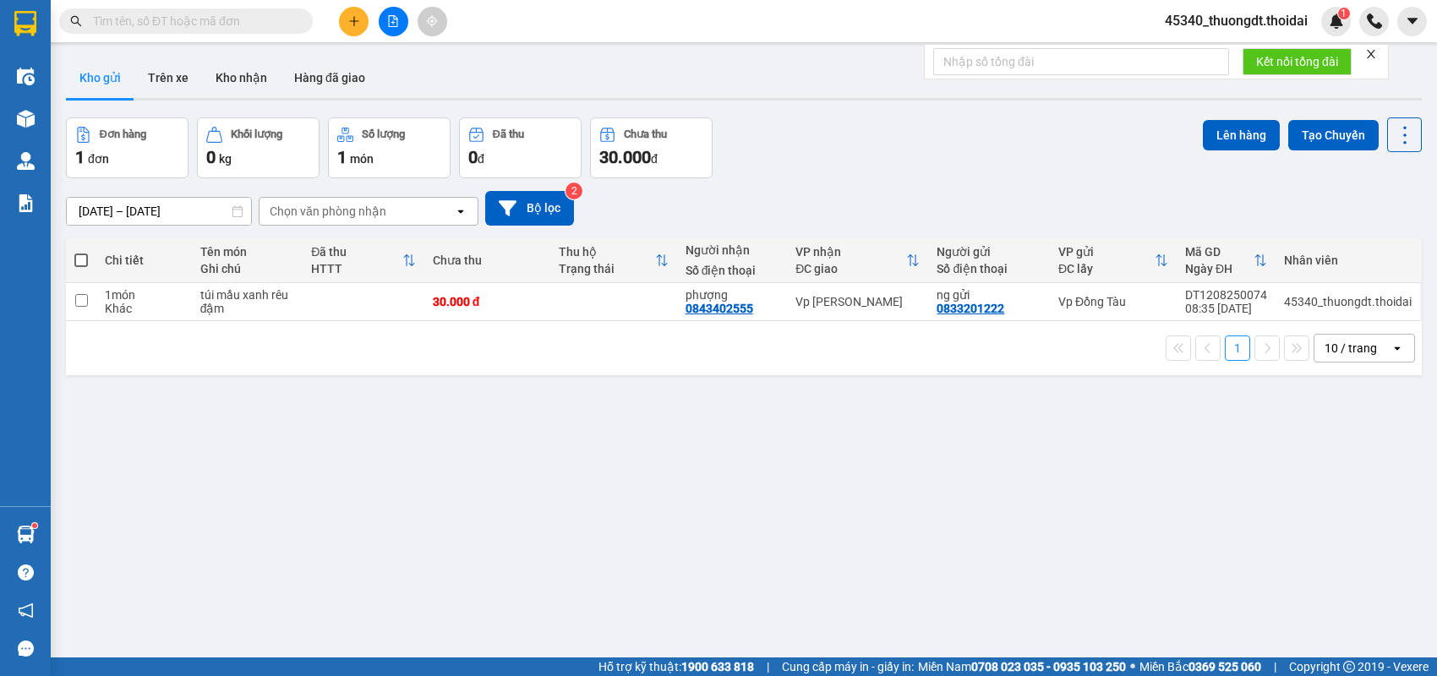
click at [219, 8] on span at bounding box center [186, 20] width 254 height 25
click at [212, 17] on input "text" at bounding box center [193, 21] width 200 height 19
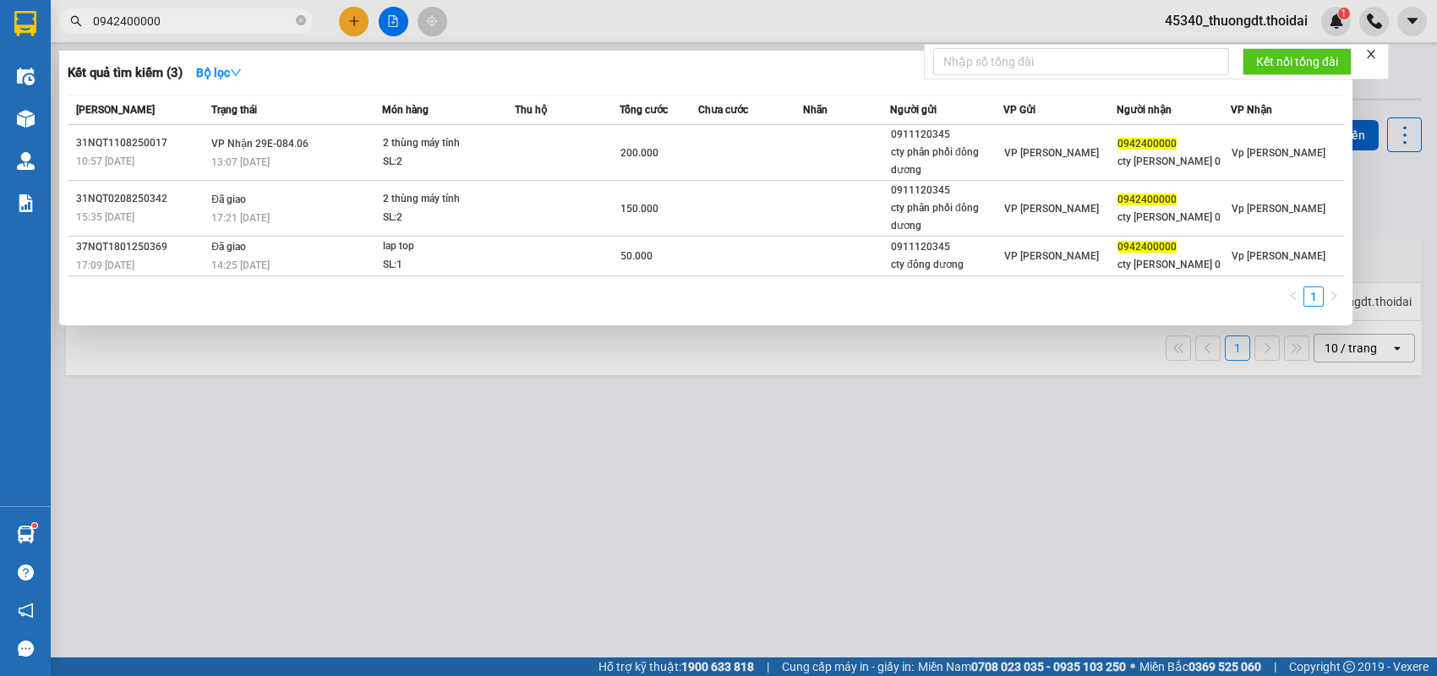
type input "0942400000"
click at [846, 357] on div at bounding box center [718, 338] width 1437 height 676
click at [266, 24] on input "0942400000" at bounding box center [193, 21] width 200 height 19
drag, startPoint x: 169, startPoint y: 14, endPoint x: 53, endPoint y: 27, distance: 116.5
click at [53, 27] on div "0942400000" at bounding box center [165, 20] width 330 height 25
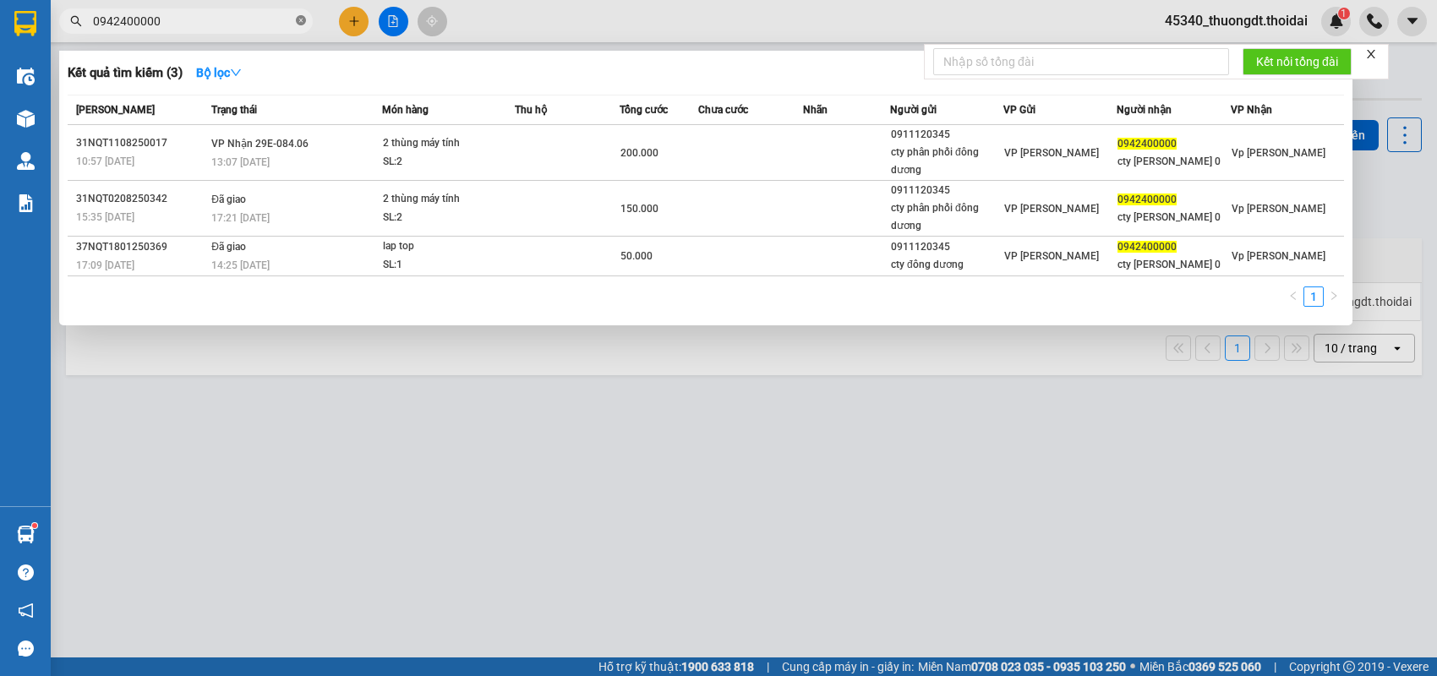
click at [305, 24] on icon "close-circle" at bounding box center [301, 20] width 10 height 10
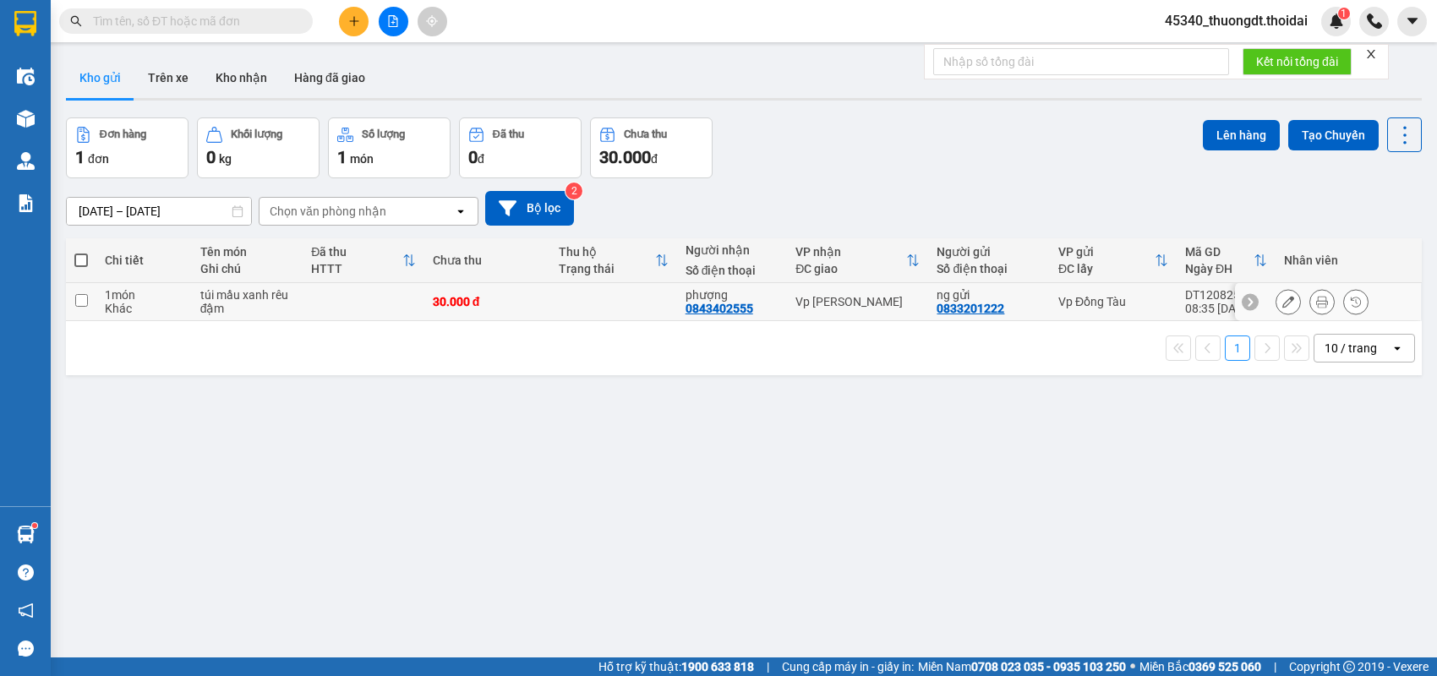
click at [92, 307] on td at bounding box center [81, 302] width 30 height 38
checkbox input "true"
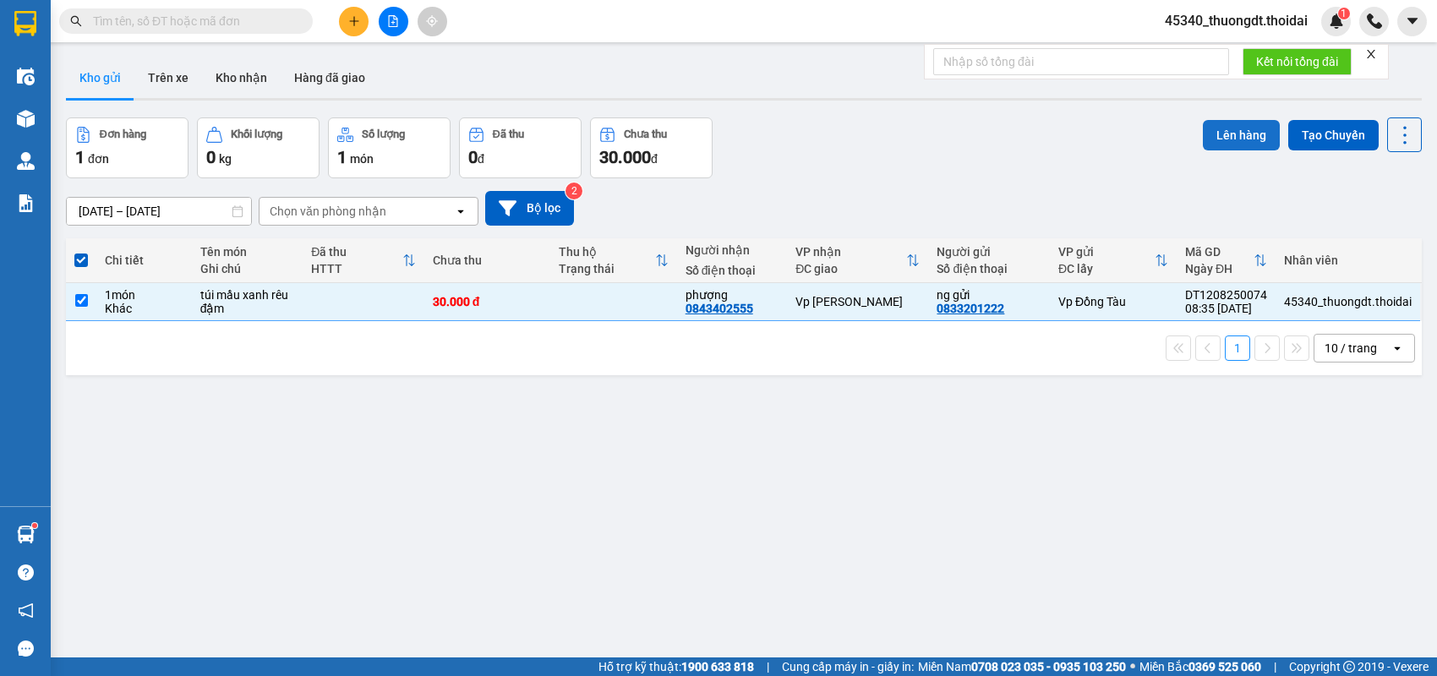
click at [1224, 141] on button "Lên hàng" at bounding box center [1241, 135] width 77 height 30
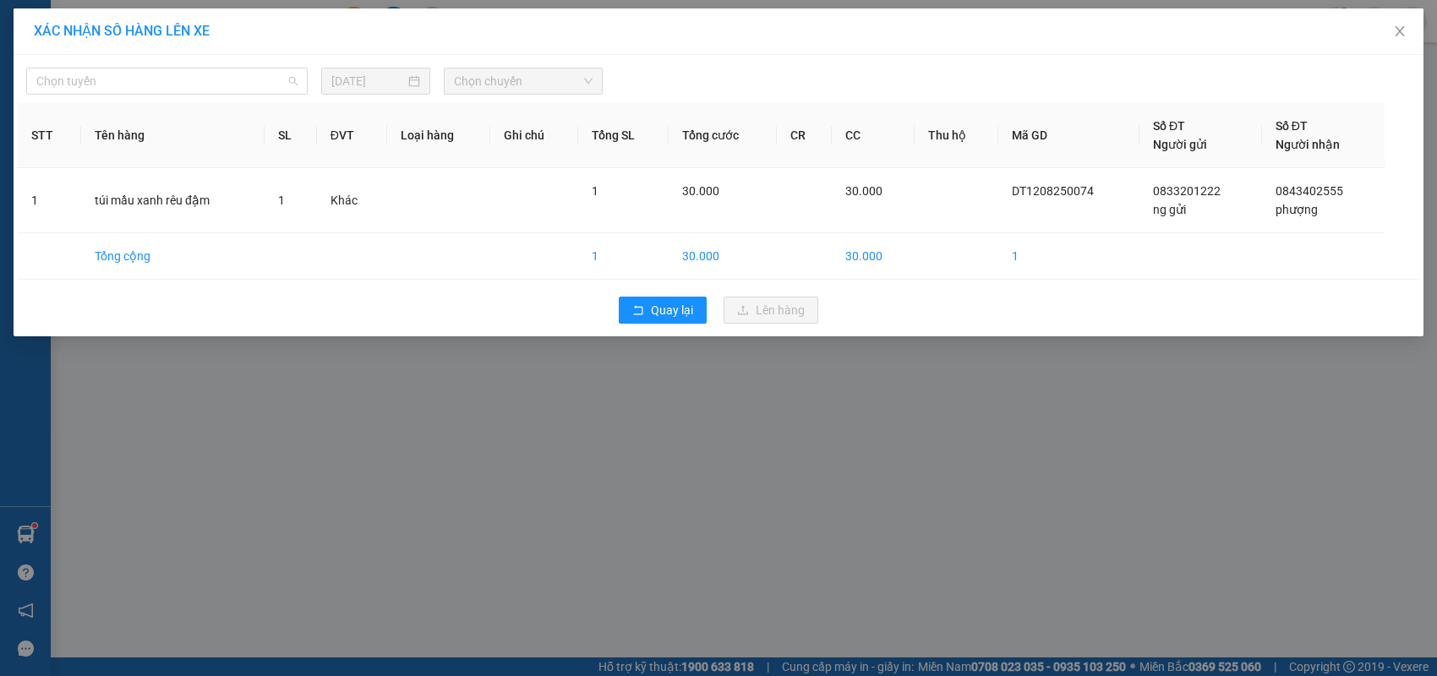
drag, startPoint x: 261, startPoint y: 85, endPoint x: 206, endPoint y: 157, distance: 90.5
click at [260, 85] on span "Chọn tuyến" at bounding box center [166, 80] width 261 height 25
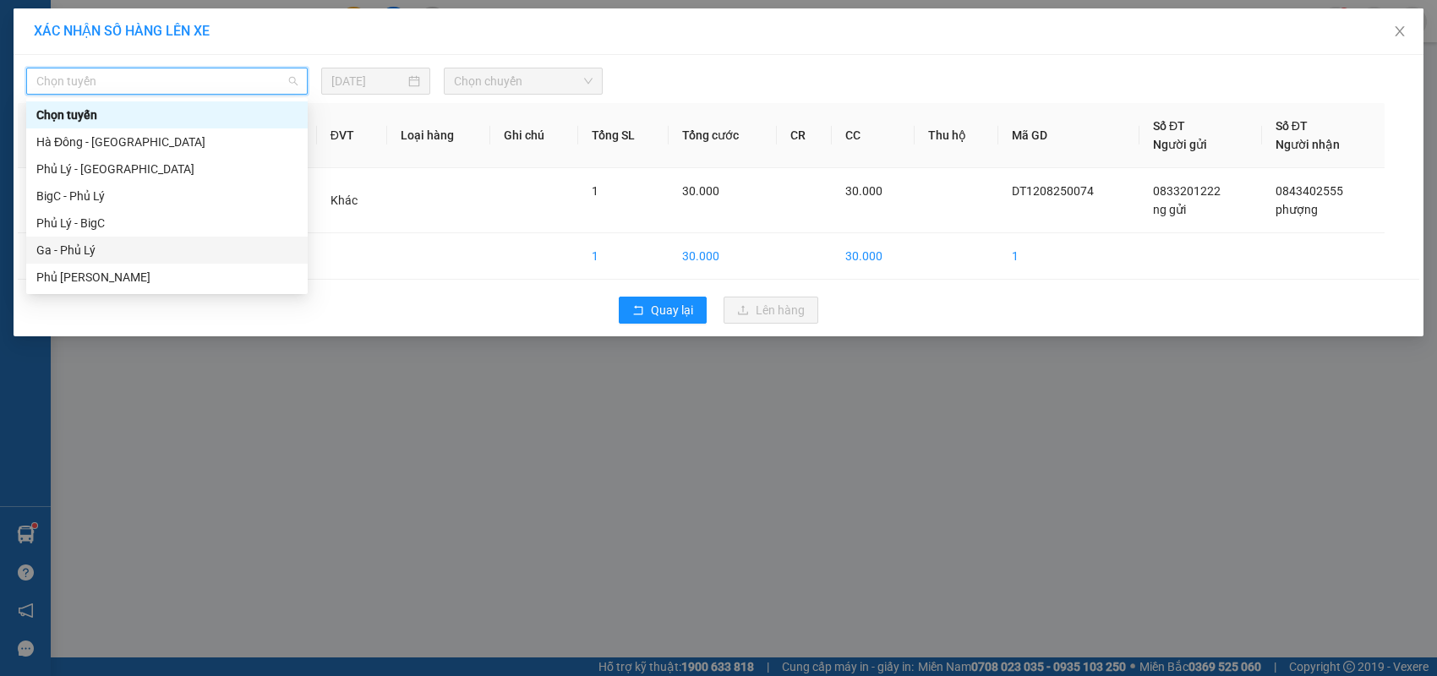
click at [129, 253] on div "Ga - Phủ Lý" at bounding box center [166, 250] width 261 height 19
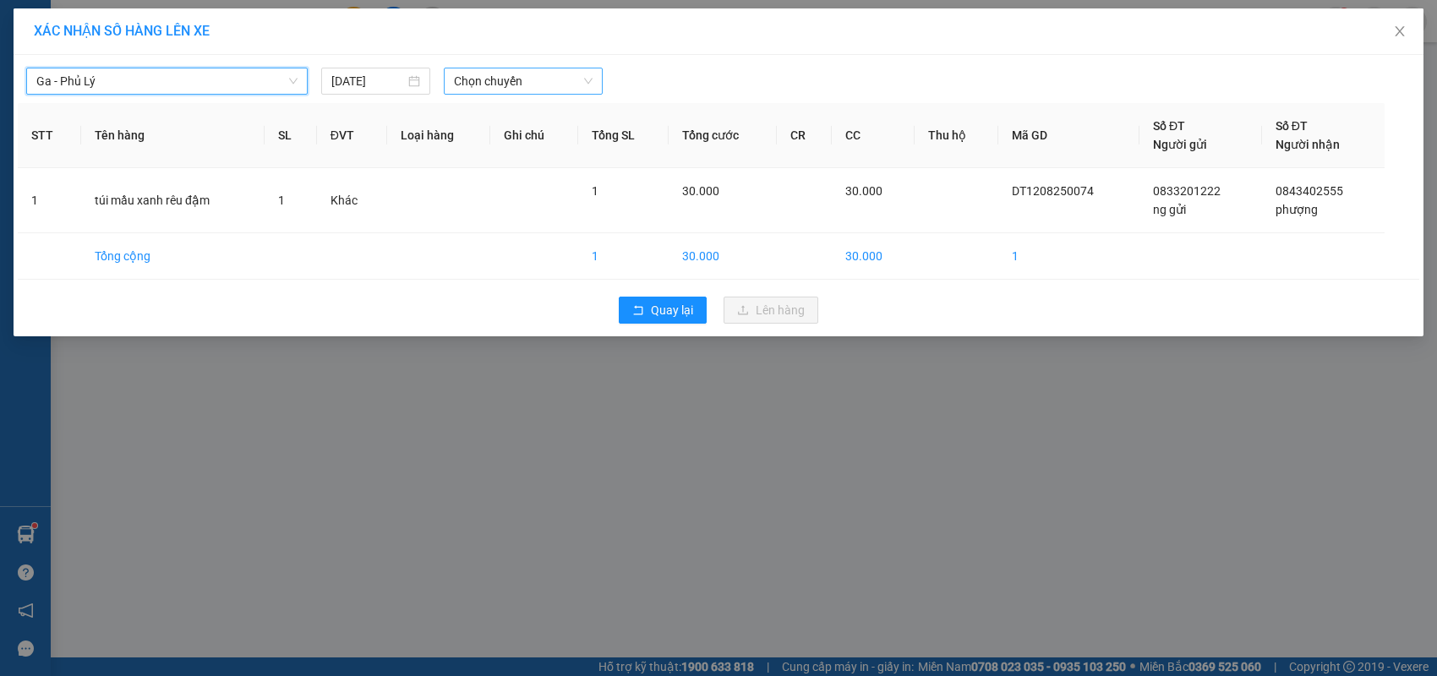
click at [533, 77] on span "Chọn chuyến" at bounding box center [523, 80] width 138 height 25
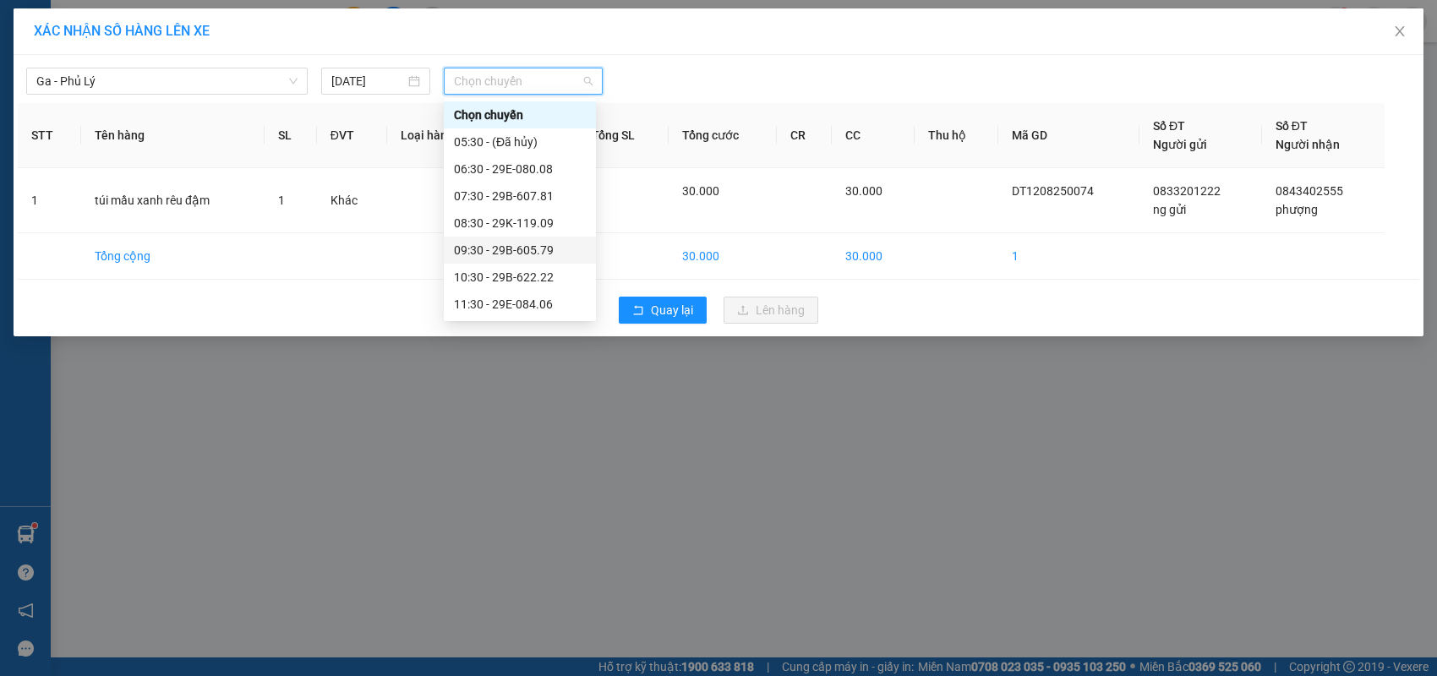
scroll to position [85, 0]
click at [535, 139] on div "08:30 - 29K-119.09" at bounding box center [520, 138] width 132 height 19
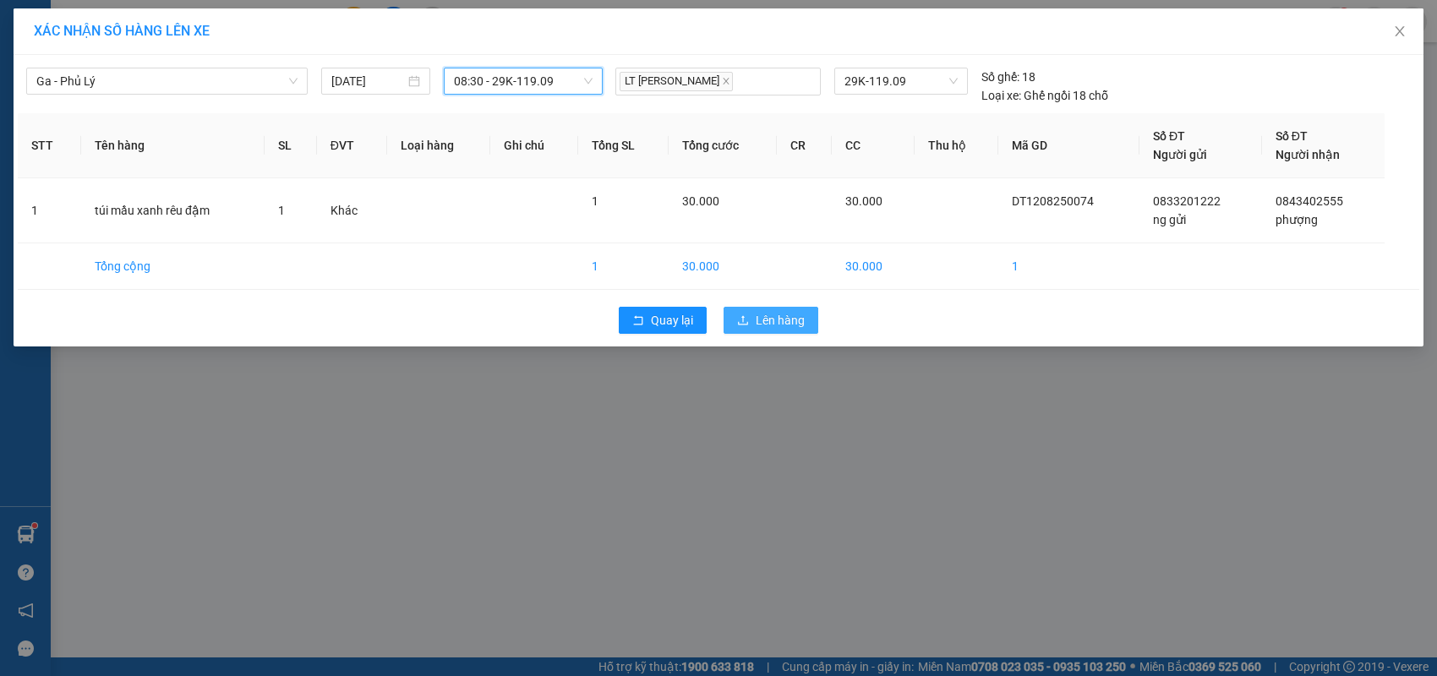
click at [757, 318] on span "Lên hàng" at bounding box center [780, 320] width 49 height 19
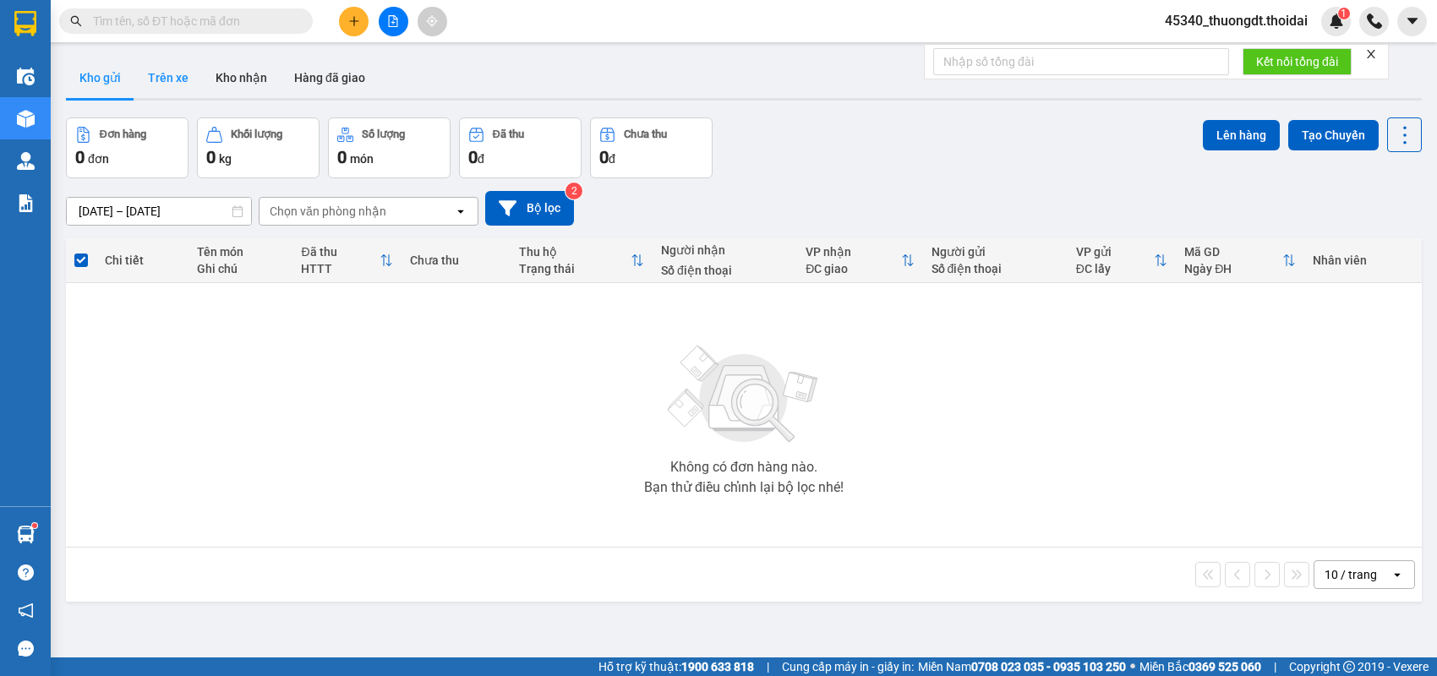
click at [154, 74] on button "Trên xe" at bounding box center [168, 77] width 68 height 41
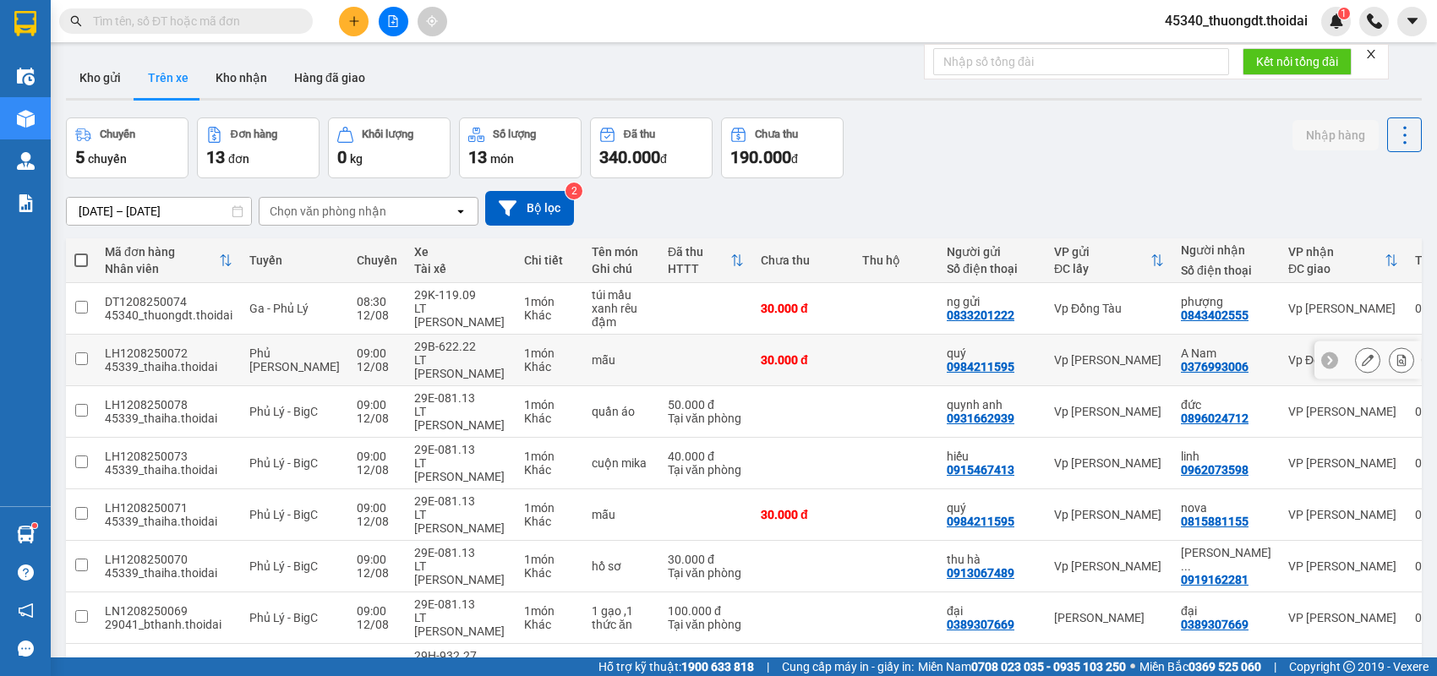
scroll to position [169, 0]
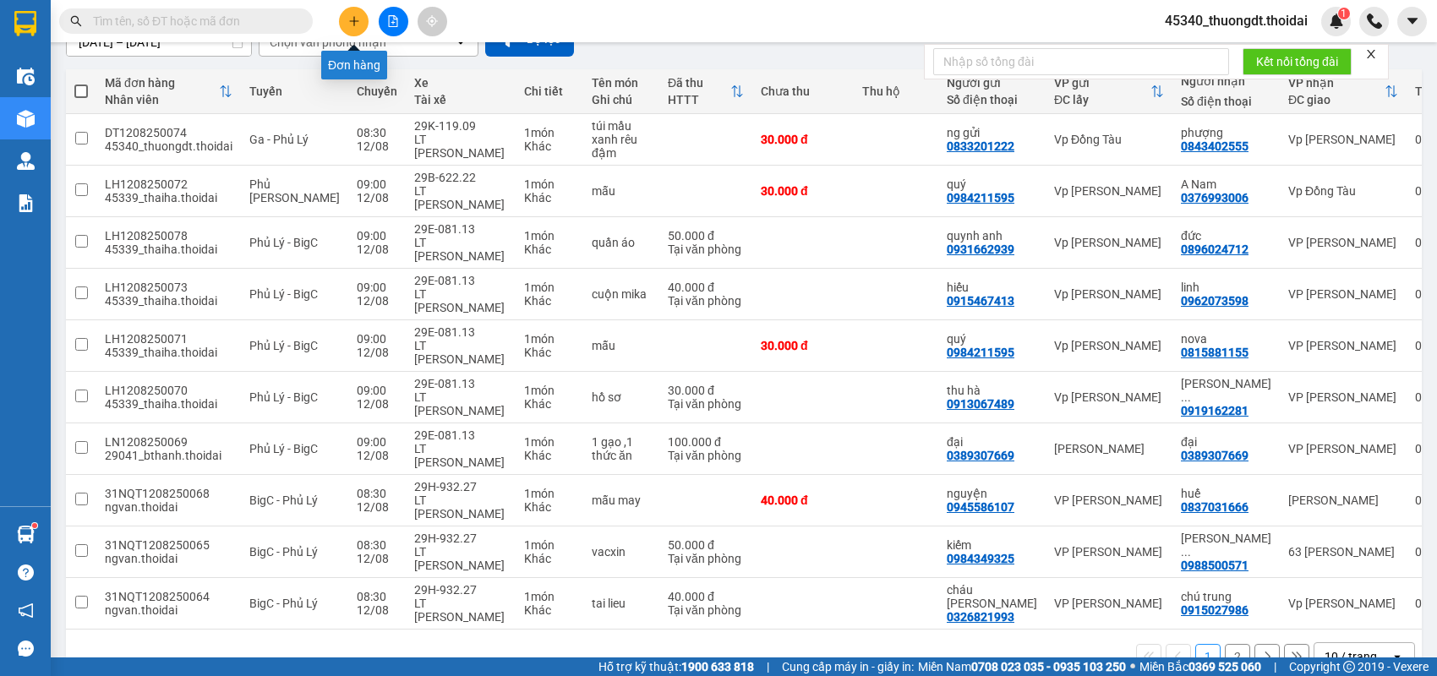
click at [351, 25] on icon "plus" at bounding box center [354, 21] width 12 height 12
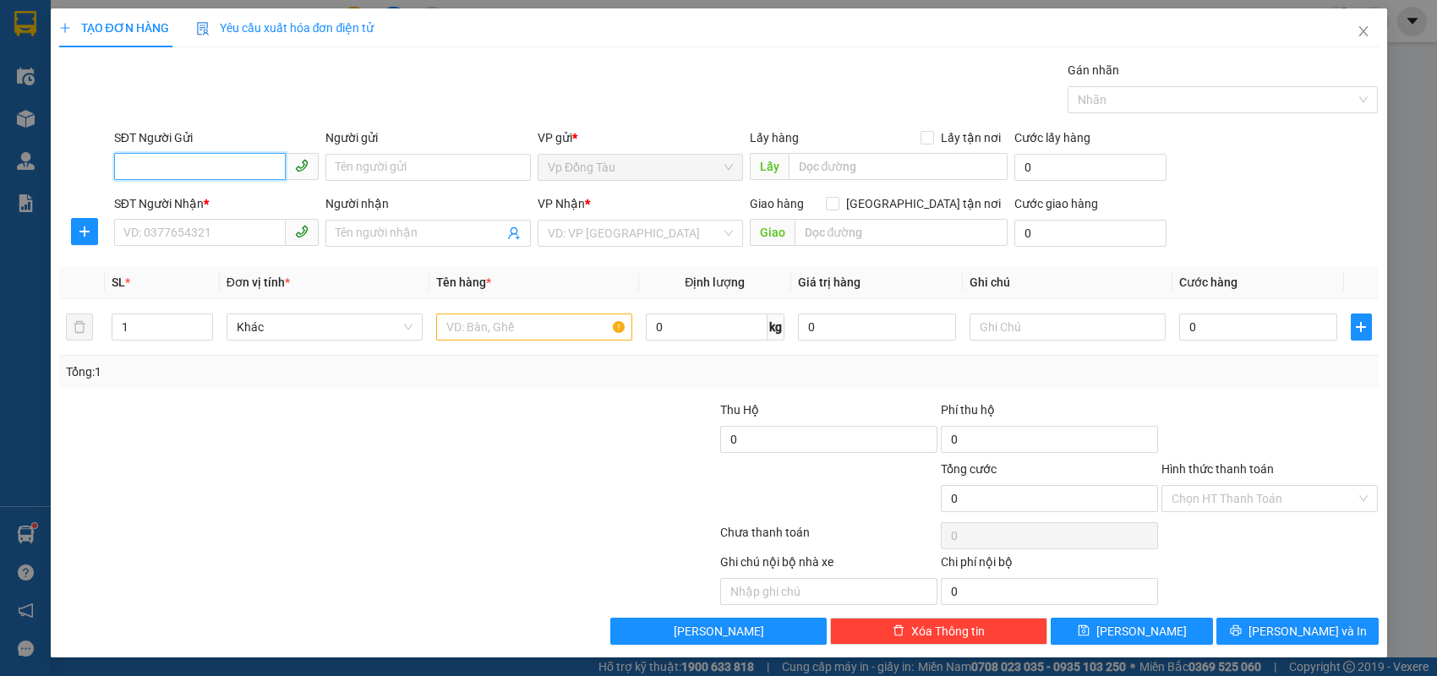
drag, startPoint x: 220, startPoint y: 155, endPoint x: 215, endPoint y: 164, distance: 10.6
click at [215, 164] on input "SĐT Người Gửi" at bounding box center [200, 166] width 172 height 27
click at [194, 173] on input "SĐT Người Gửi" at bounding box center [200, 166] width 172 height 27
type input "0"
click at [214, 229] on input "SĐT Người Nhận *" at bounding box center [200, 232] width 172 height 27
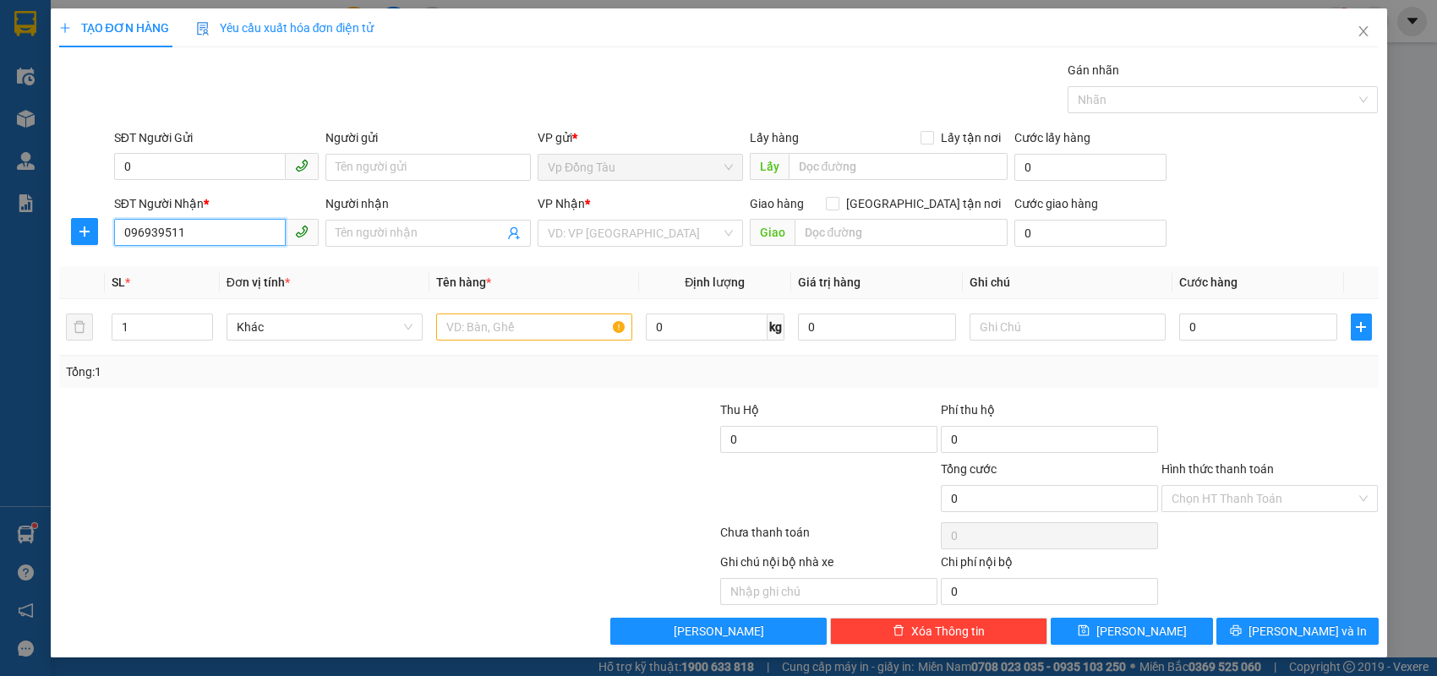
type input "0969395115"
click at [222, 262] on div "0969395115 - A DUY" at bounding box center [216, 266] width 185 height 19
type input "A DUY"
type input "0969395115"
click at [243, 156] on input "0" at bounding box center [200, 166] width 172 height 27
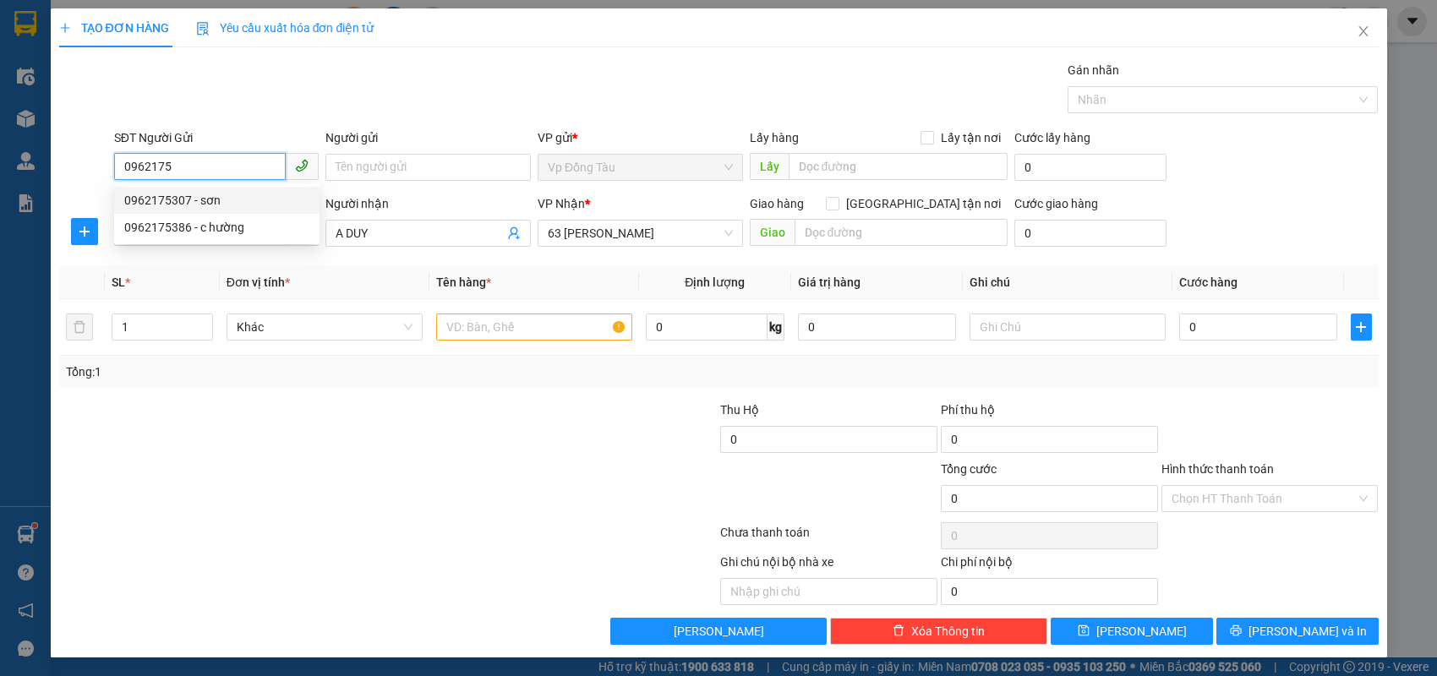
click at [209, 211] on div "0962175307 - sơn" at bounding box center [216, 200] width 205 height 27
type input "0962175307"
type input "sơn"
type input "0962175307"
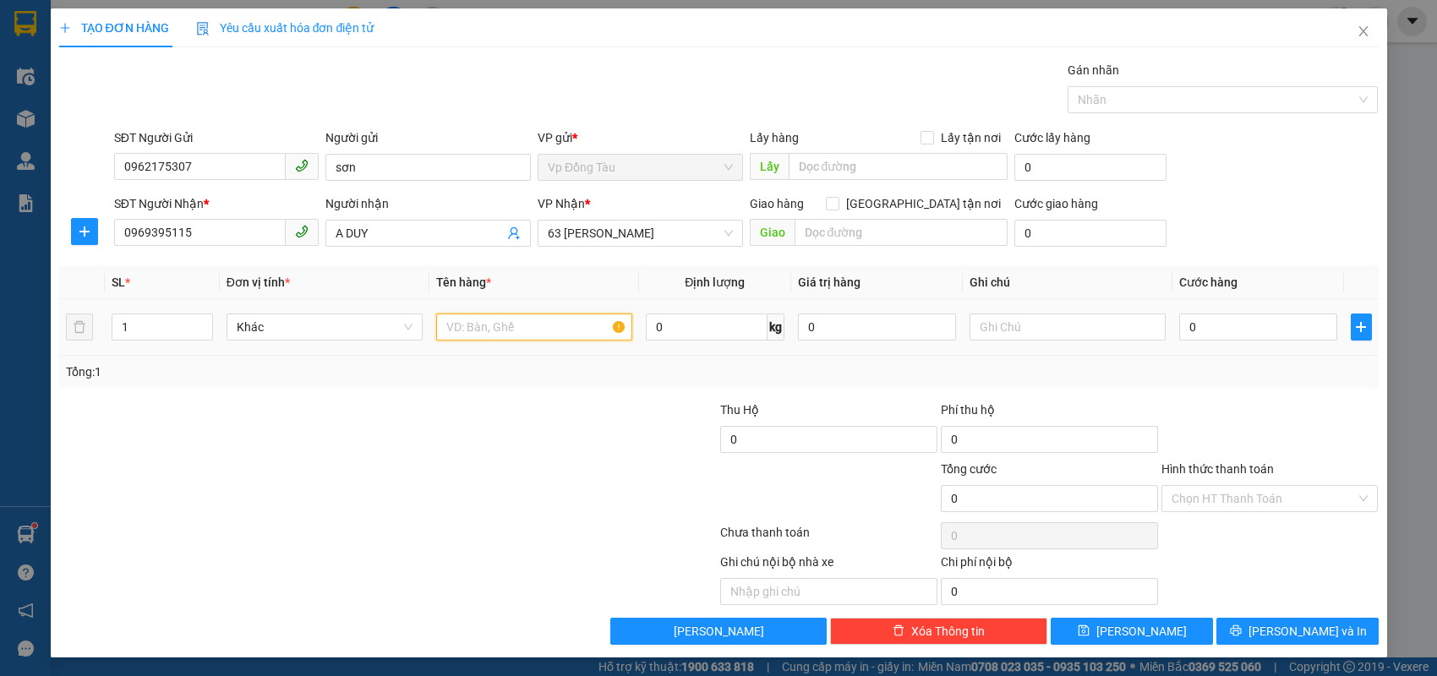
click at [527, 326] on input "text" at bounding box center [534, 327] width 196 height 27
type input "hàng grab mang ra"
click at [1306, 334] on input "0" at bounding box center [1258, 327] width 158 height 27
type input "3"
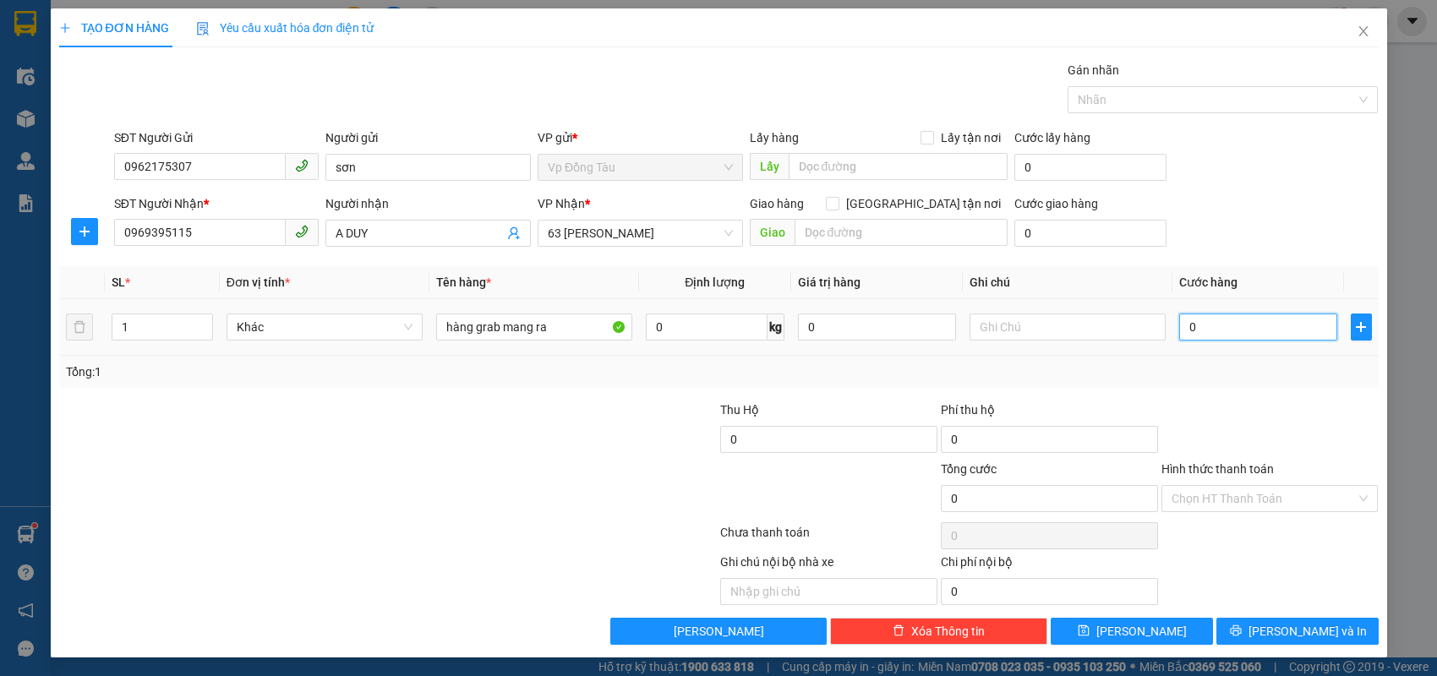
type input "3"
type input "30"
type input "30.000"
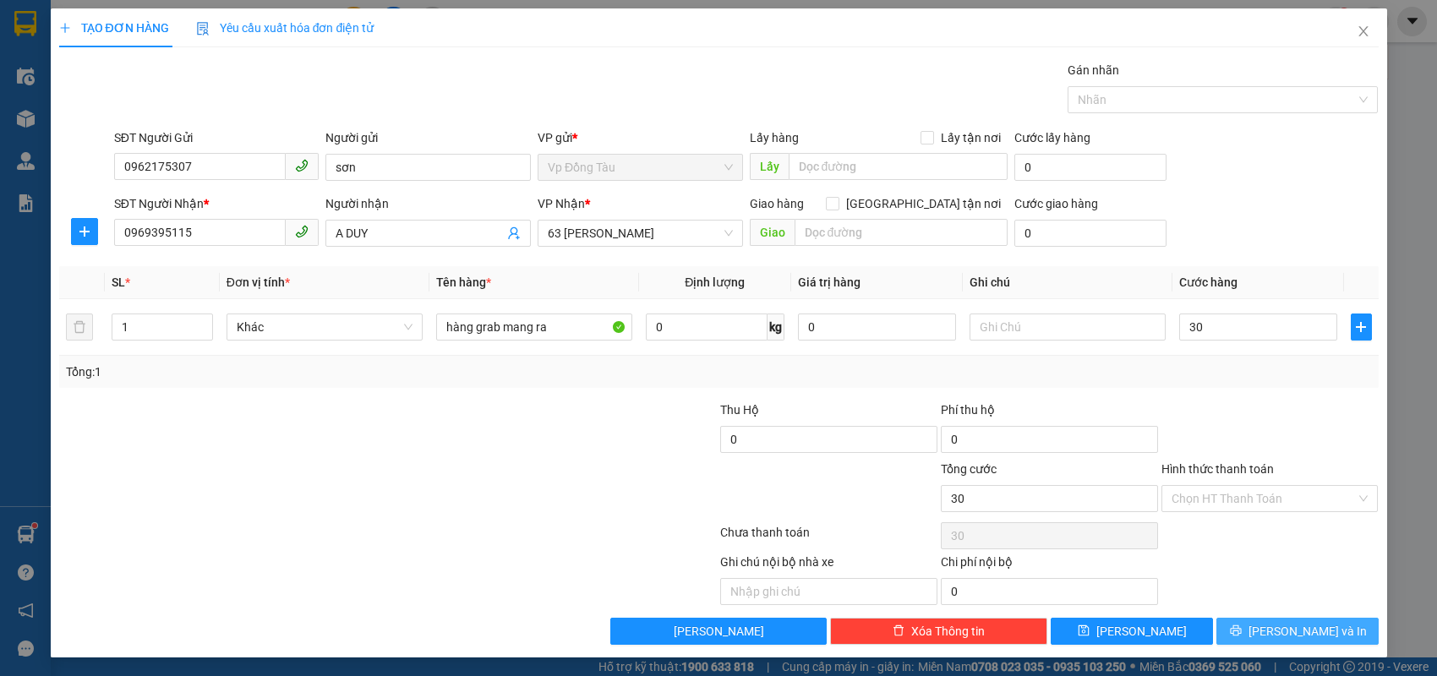
type input "30.000"
click at [1255, 626] on button "[PERSON_NAME] và In" at bounding box center [1298, 631] width 162 height 27
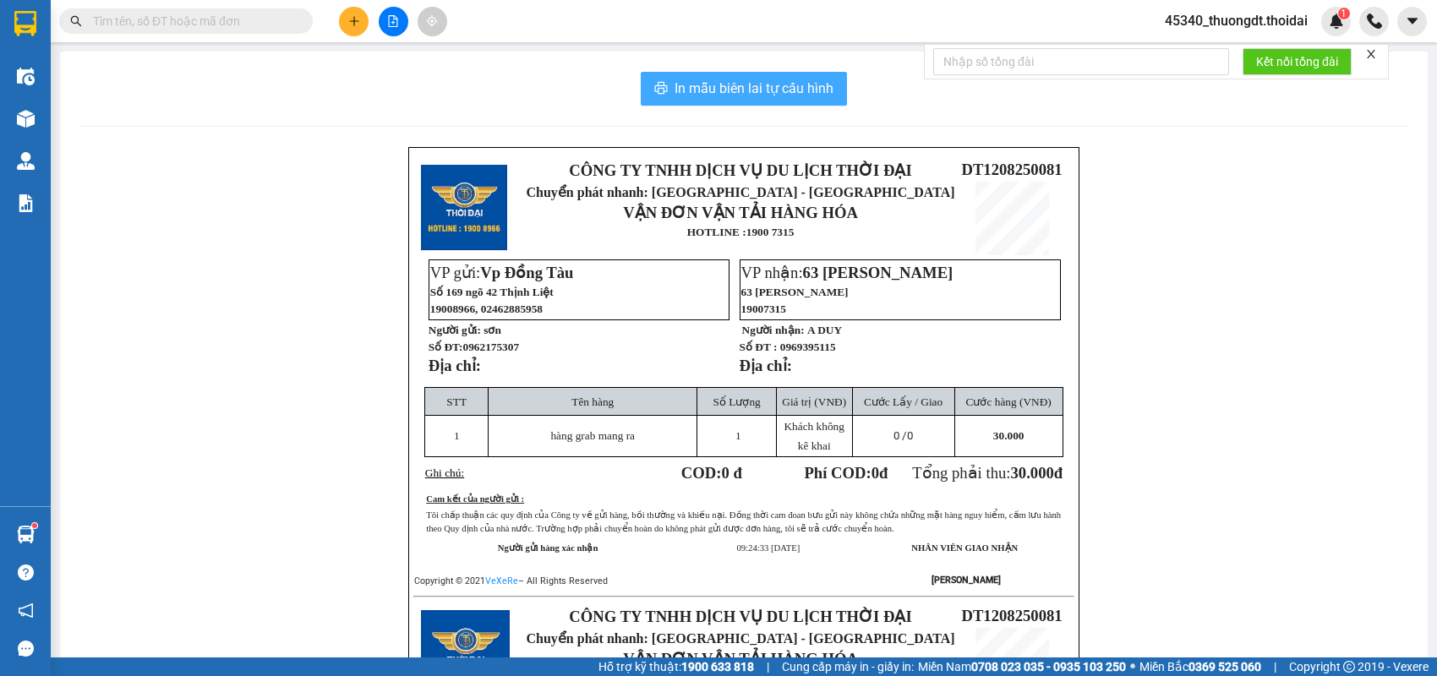
click at [724, 83] on span "In mẫu biên lai tự cấu hình" at bounding box center [754, 88] width 159 height 21
